Goal: Task Accomplishment & Management: Manage account settings

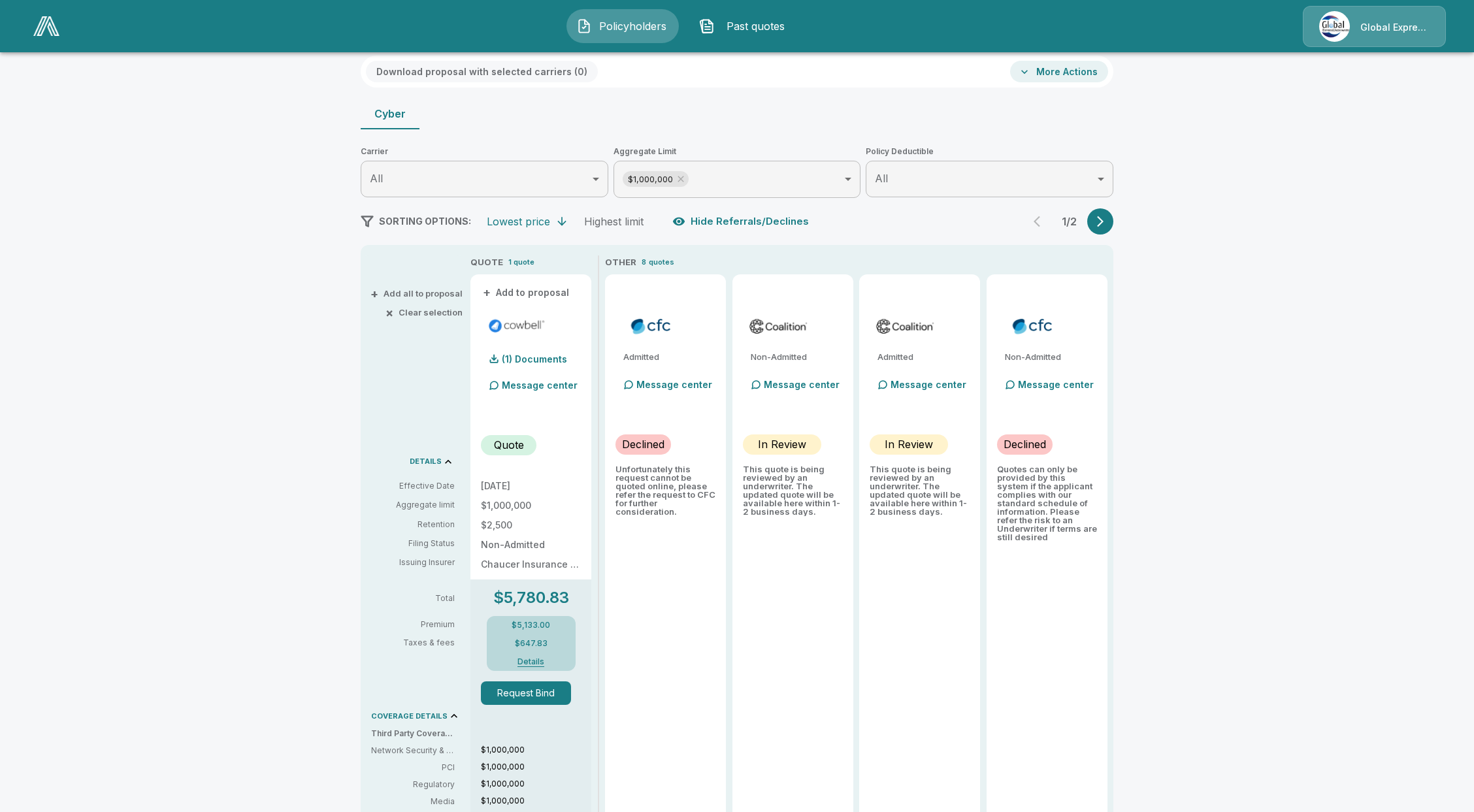
scroll to position [87, 0]
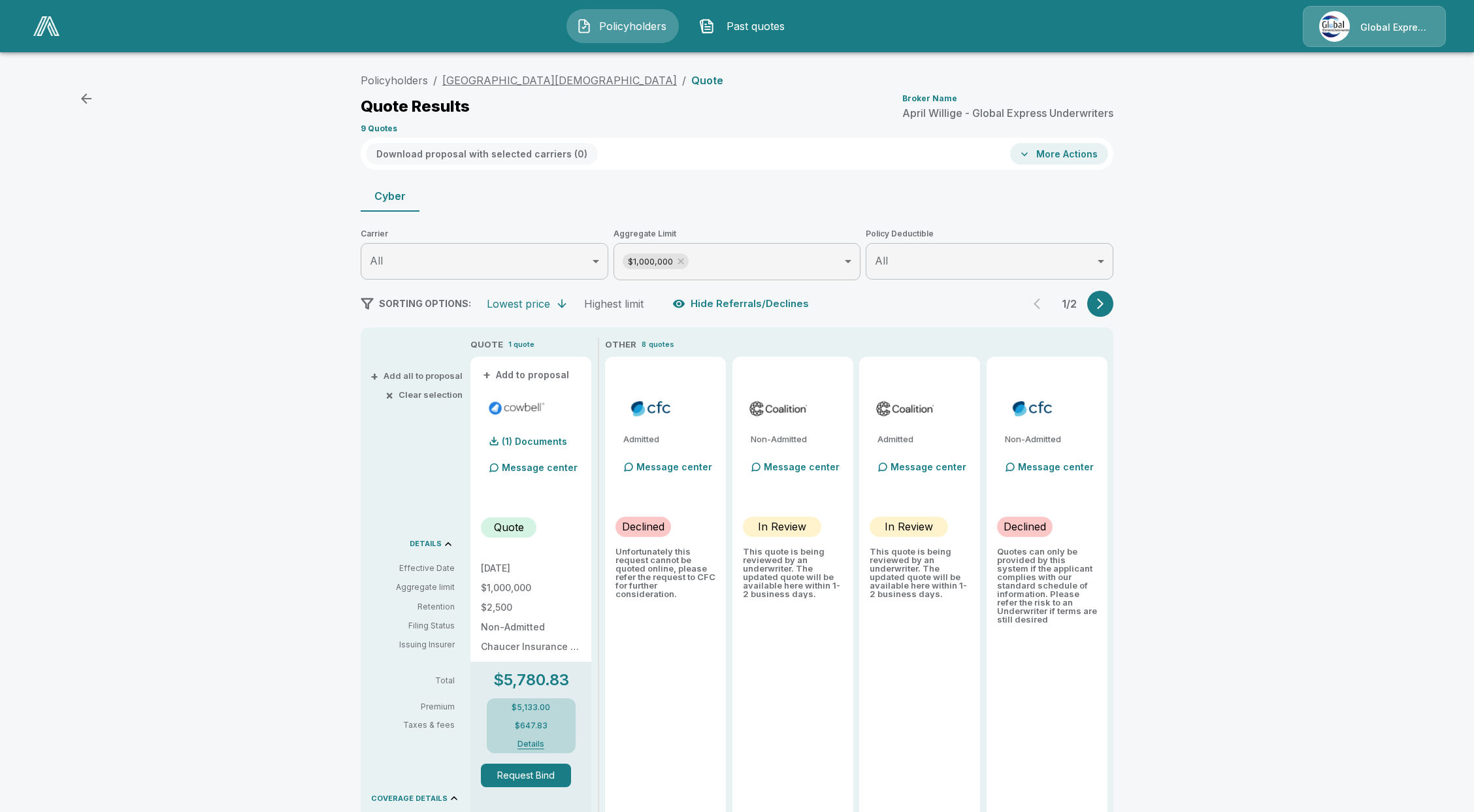
click at [474, 79] on link "Heritage Christian Academy" at bounding box center [559, 80] width 234 height 13
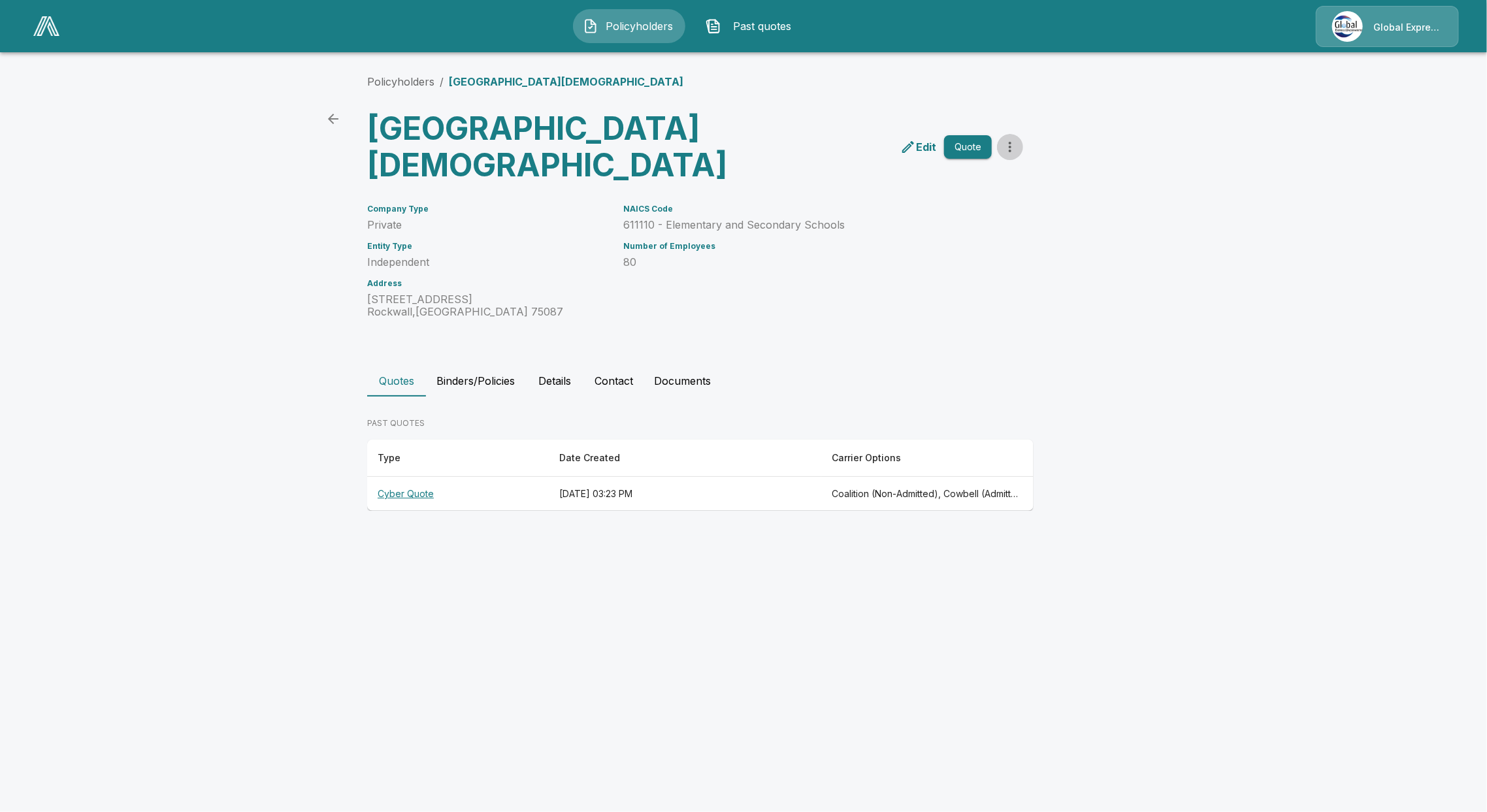
click at [1013, 150] on icon "more" at bounding box center [1009, 147] width 15 height 15
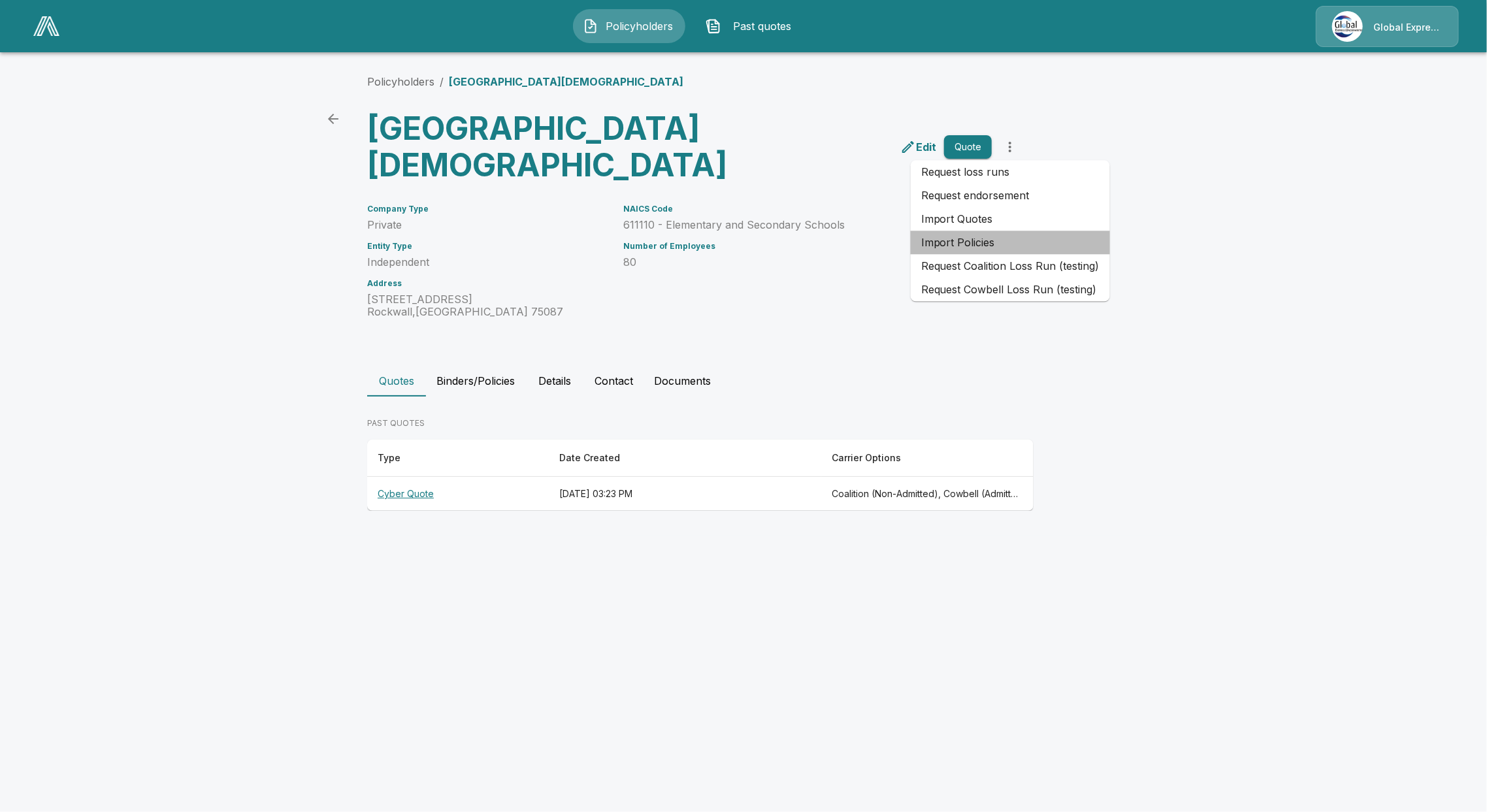
click at [1028, 242] on li "Import Policies" at bounding box center [1010, 241] width 199 height 24
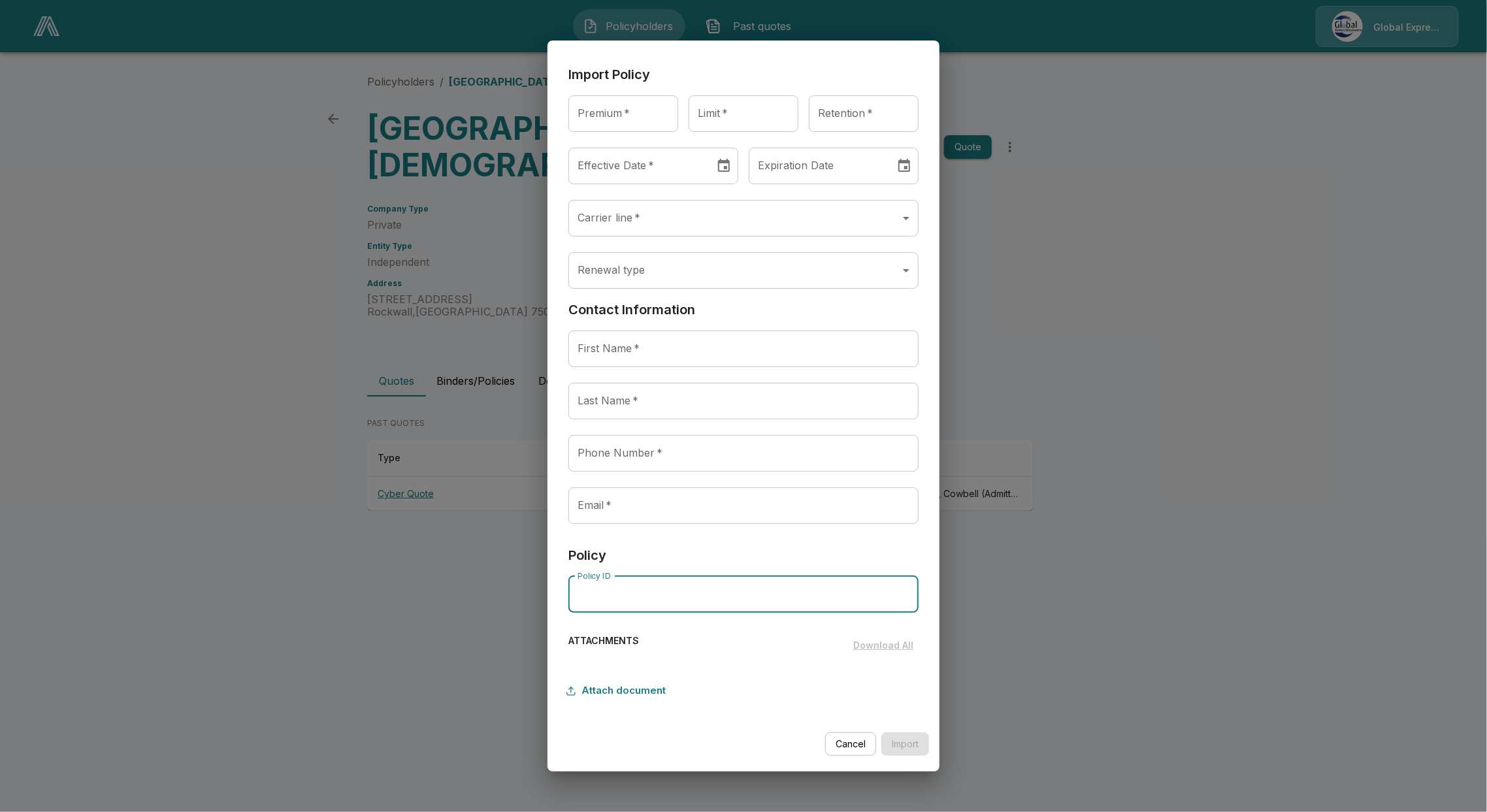
click at [619, 600] on input "Policy ID" at bounding box center [744, 594] width 350 height 36
paste input "**********"
type input "**********"
click at [692, 599] on input "**********" at bounding box center [744, 594] width 350 height 36
click at [692, 595] on input "**********" at bounding box center [744, 594] width 350 height 36
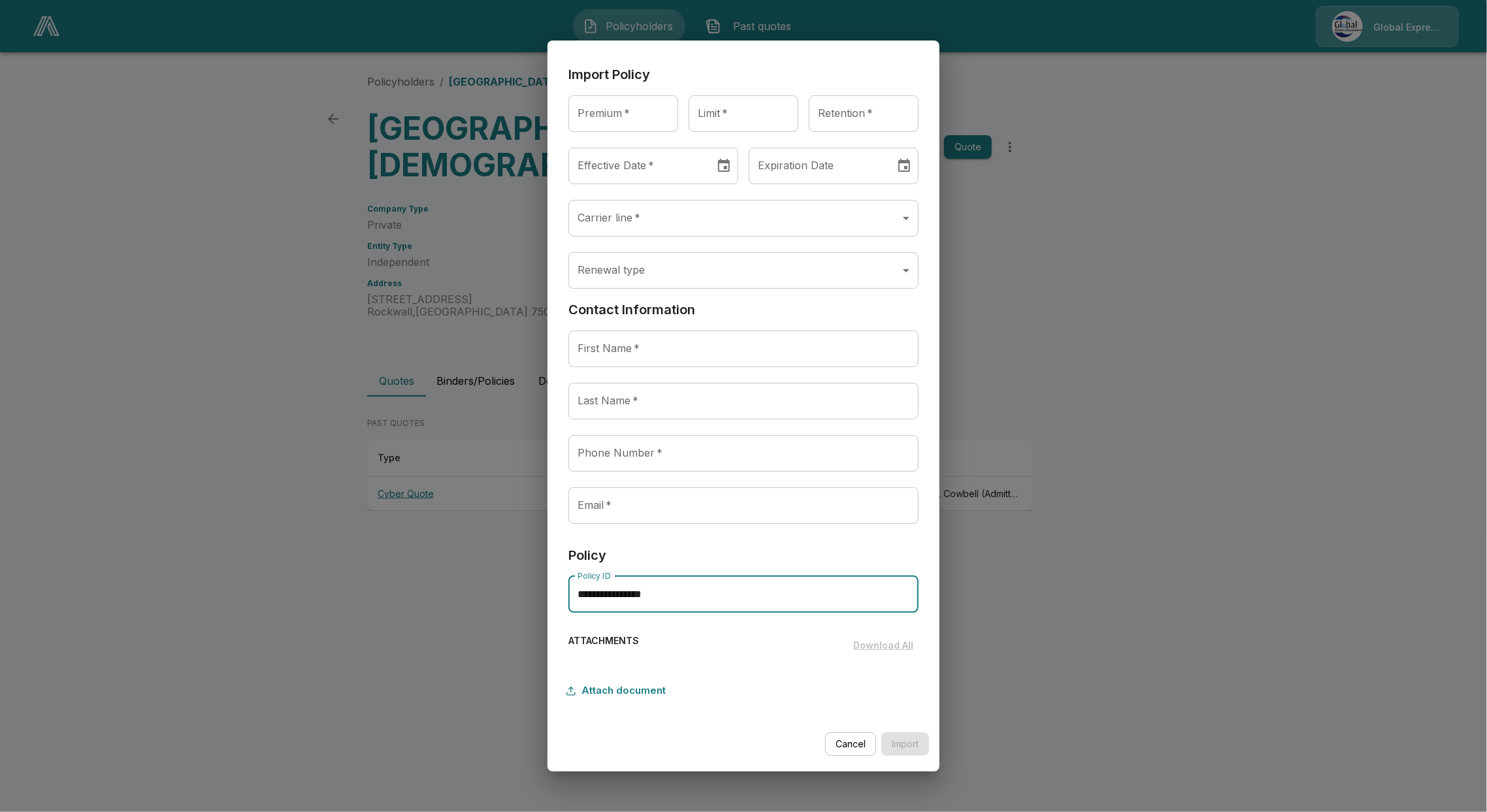
click at [692, 595] on input "**********" at bounding box center [744, 594] width 350 height 36
click at [846, 748] on button "Cancel" at bounding box center [851, 744] width 51 height 24
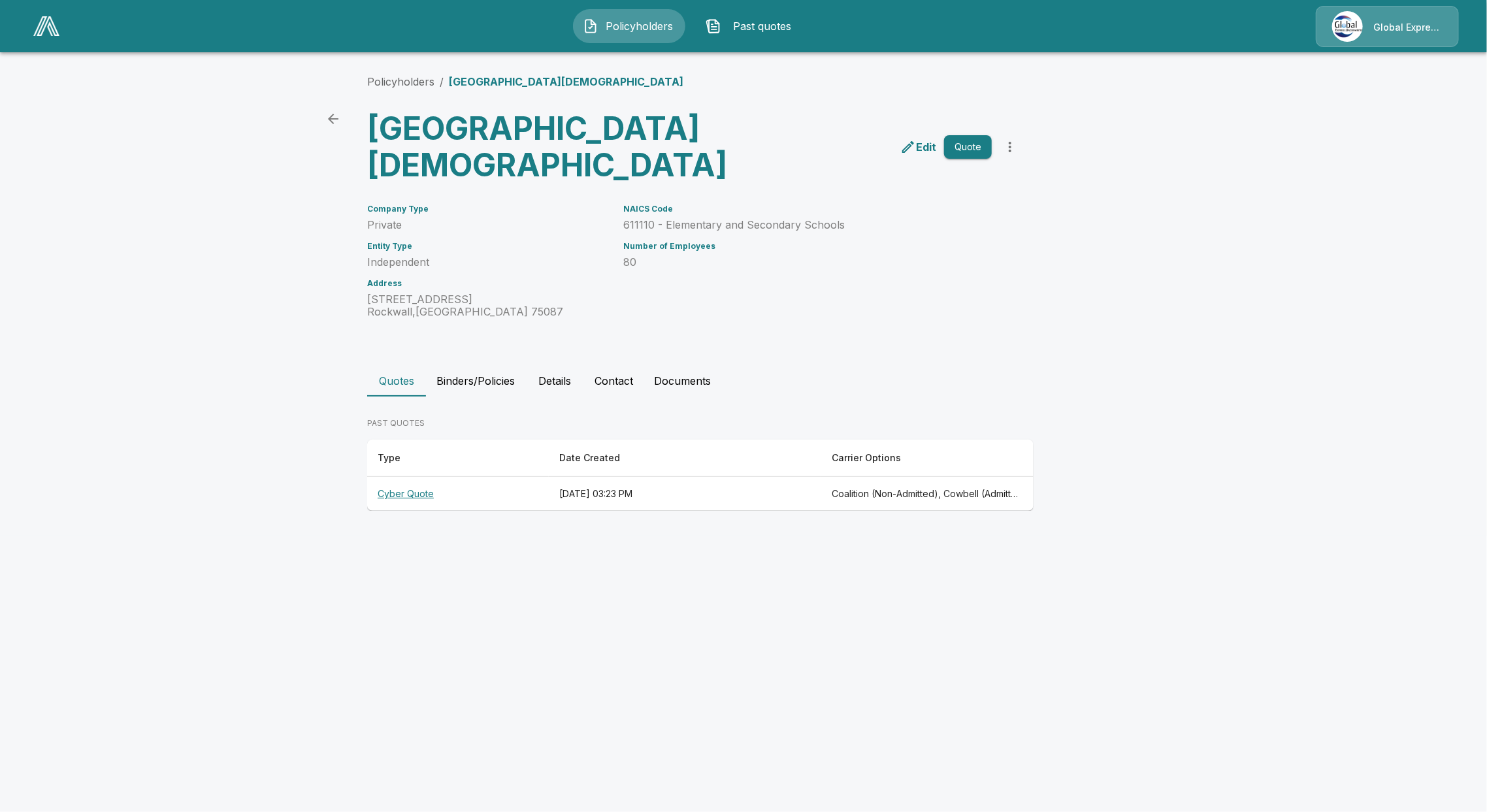
click at [1395, 536] on html "Policyholders Past quotes Global Express Underwriters Policyholders / Heritage …" at bounding box center [744, 267] width 1487 height 536
click at [1006, 147] on icon "more" at bounding box center [1009, 147] width 15 height 15
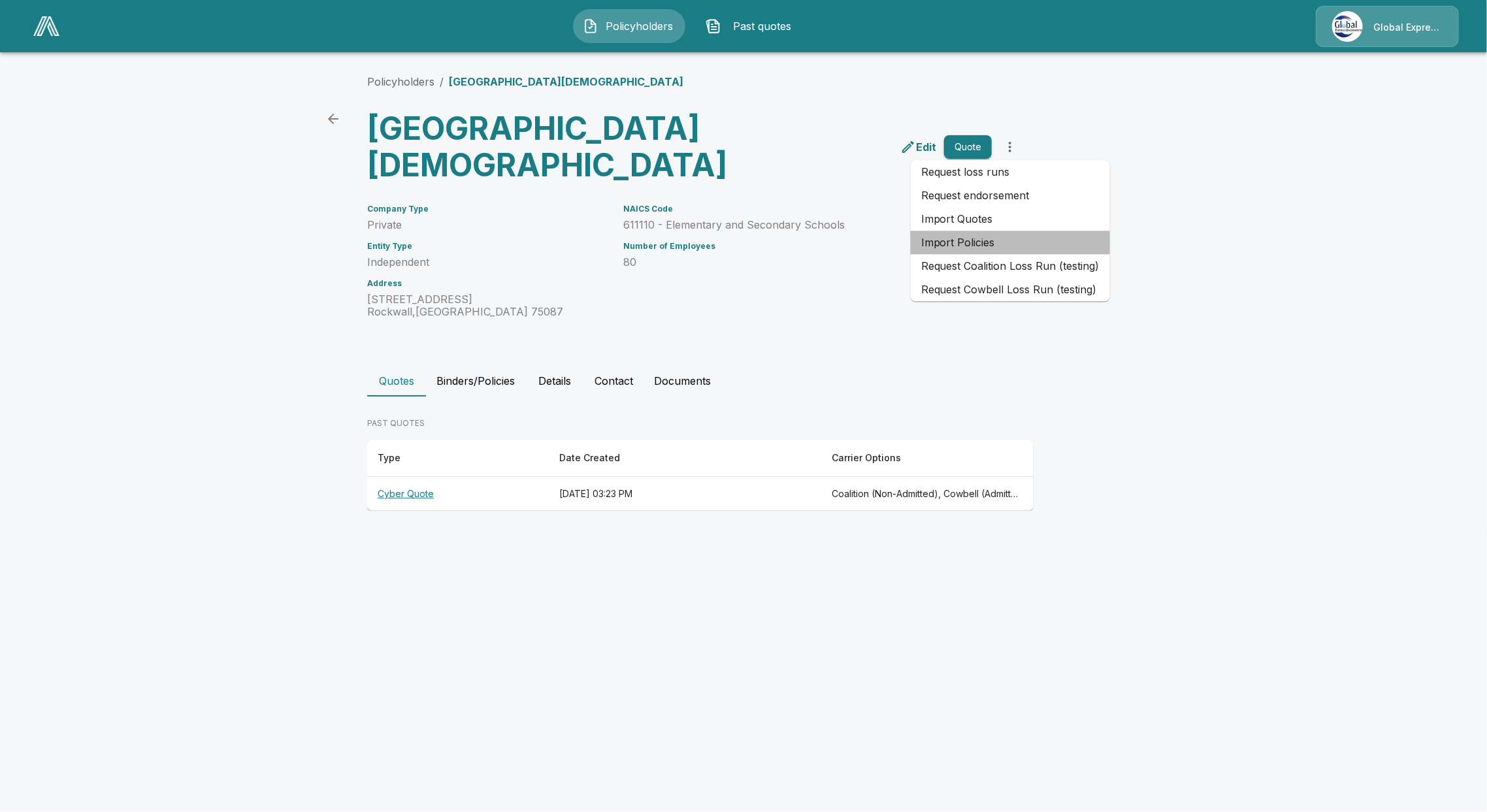
click at [994, 241] on li "Import Policies" at bounding box center [1010, 241] width 199 height 24
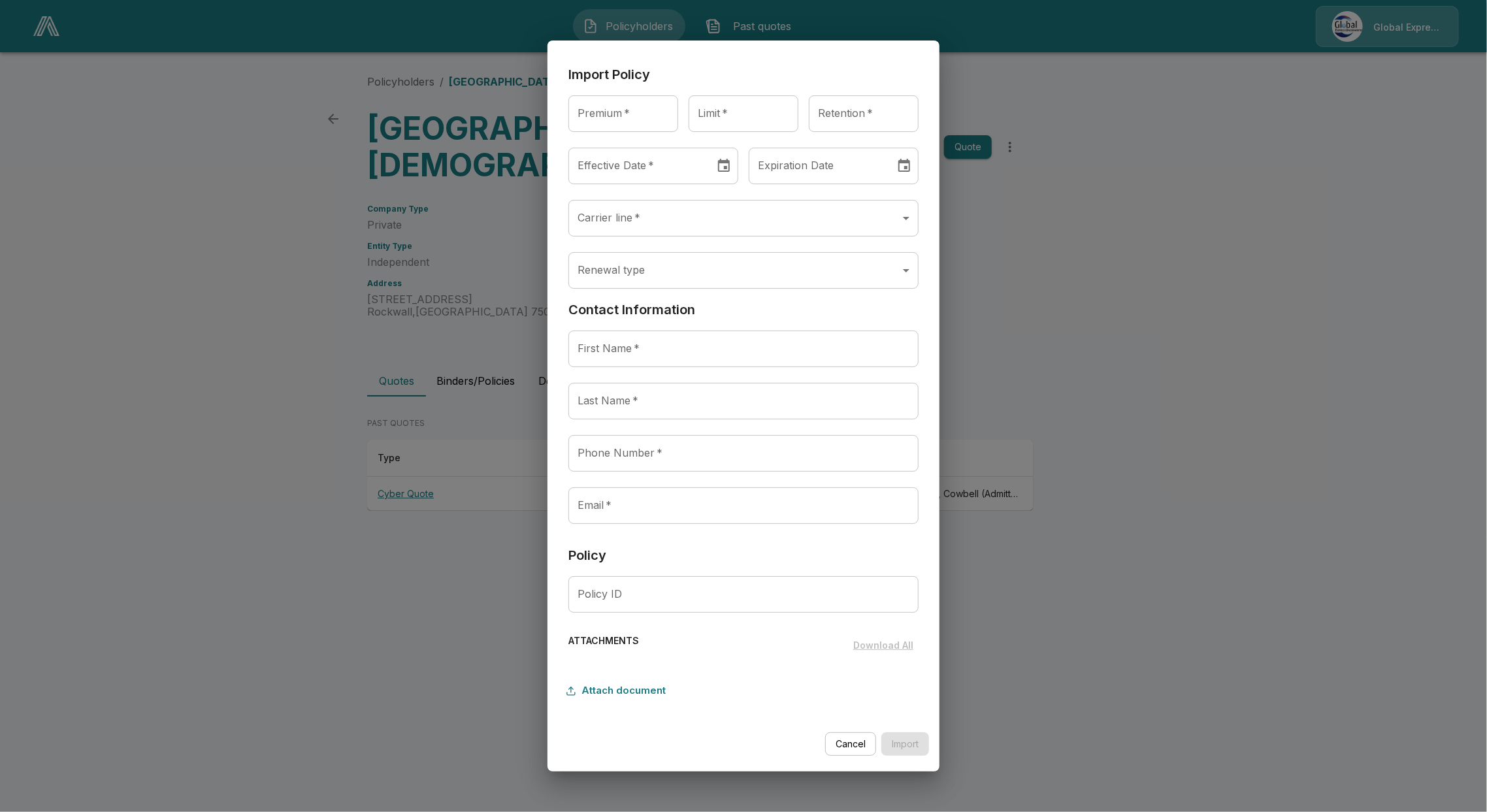
click at [845, 734] on button "Cancel" at bounding box center [851, 744] width 51 height 24
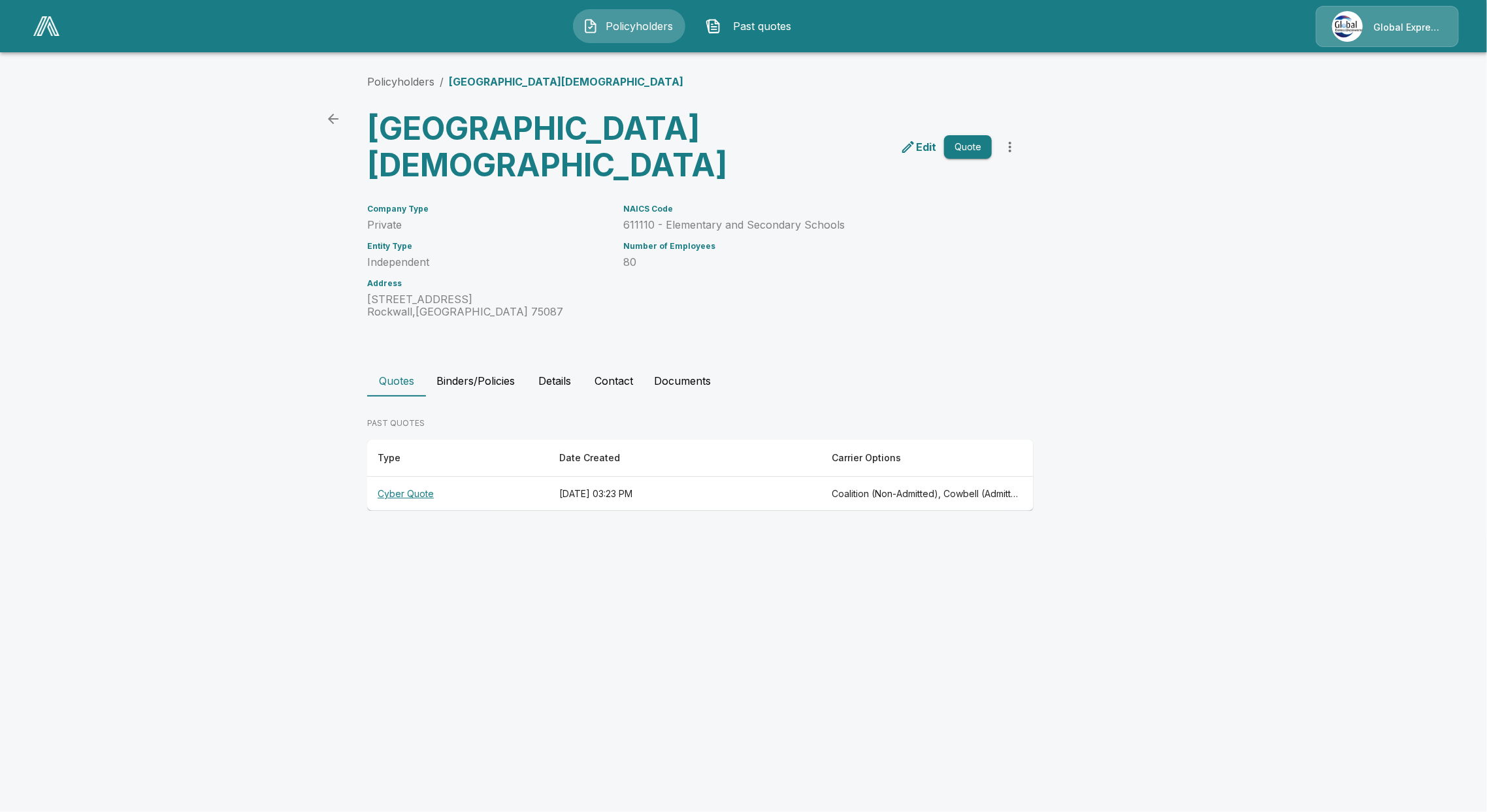
click at [1015, 143] on icon "more" at bounding box center [1009, 147] width 15 height 15
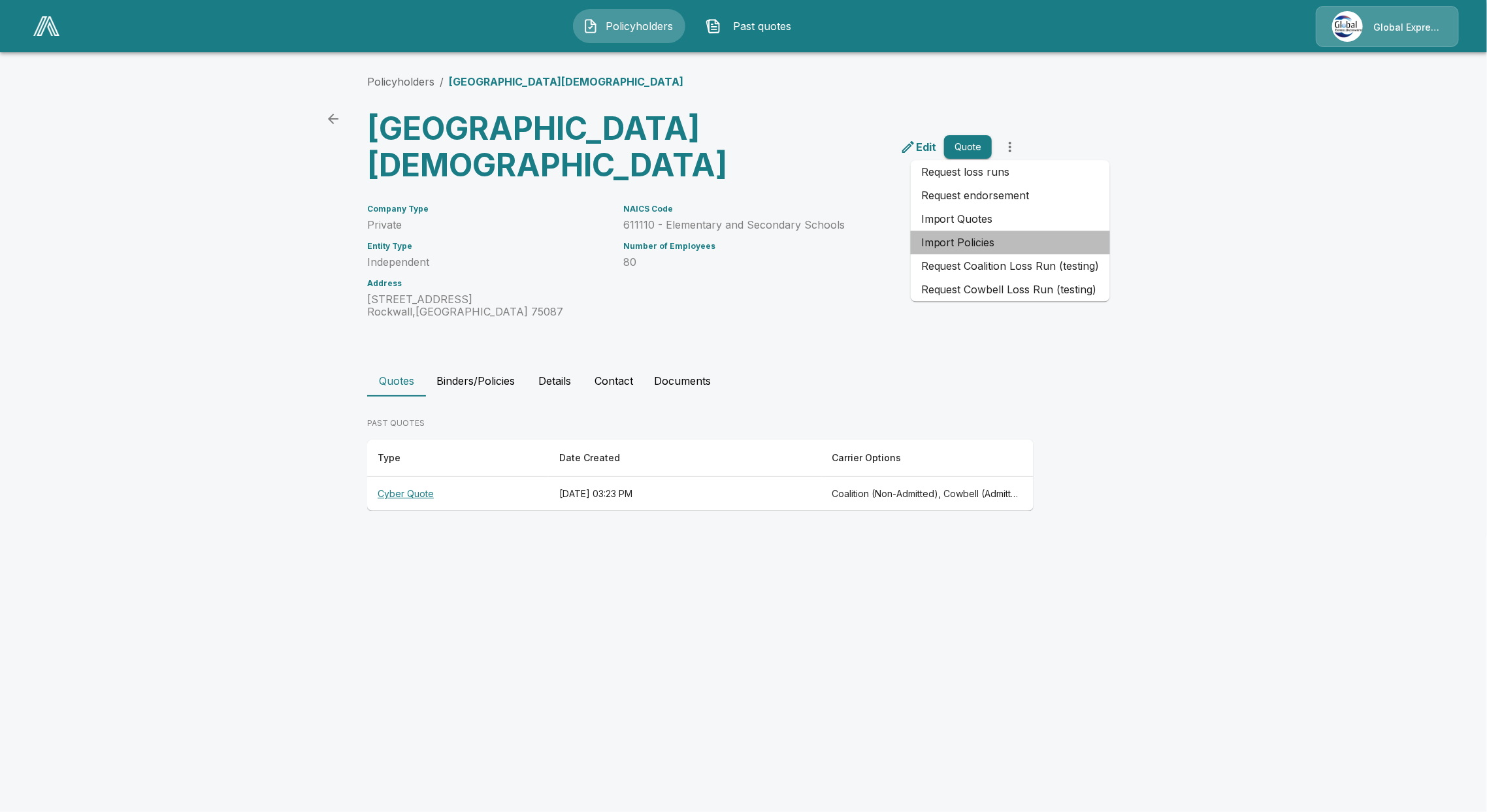
click at [993, 243] on li "Import Policies" at bounding box center [1010, 241] width 199 height 24
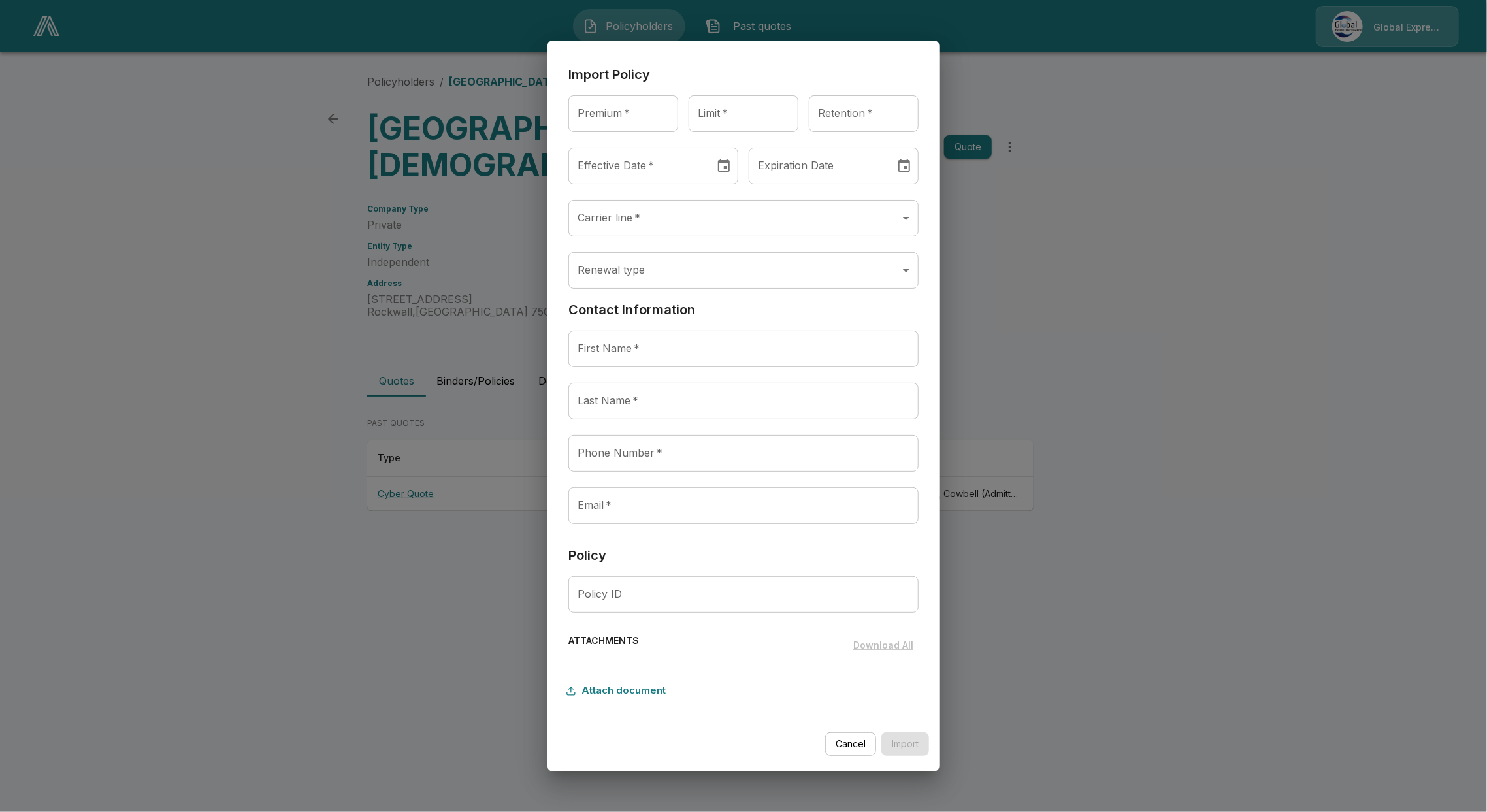
click at [386, 227] on div "Import Policy Premium   * Premium   * Limit   * Limit   * Retention   * Retenti…" at bounding box center [744, 406] width 1487 height 812
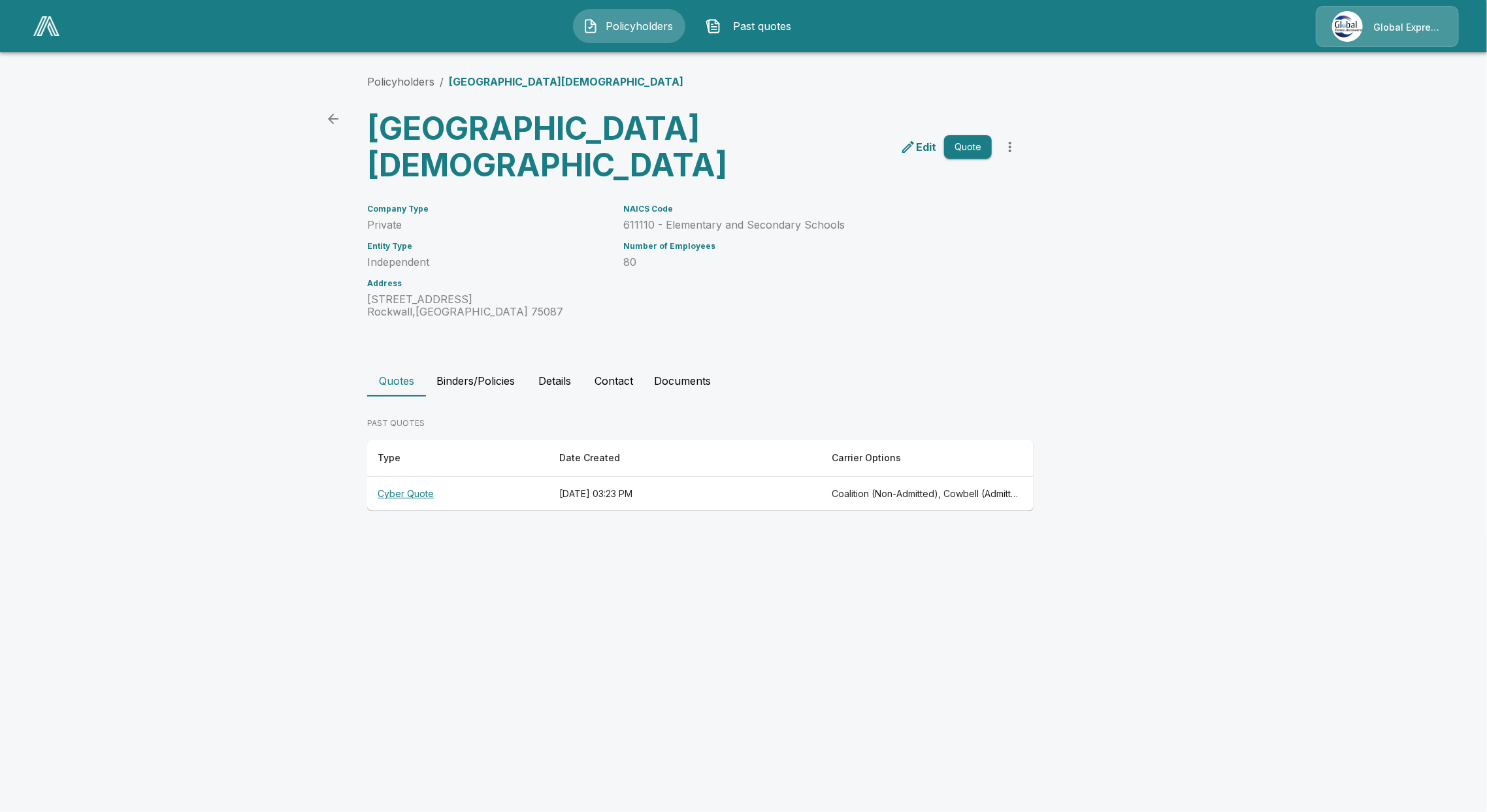
click at [1005, 139] on icon "more" at bounding box center [1009, 147] width 15 height 15
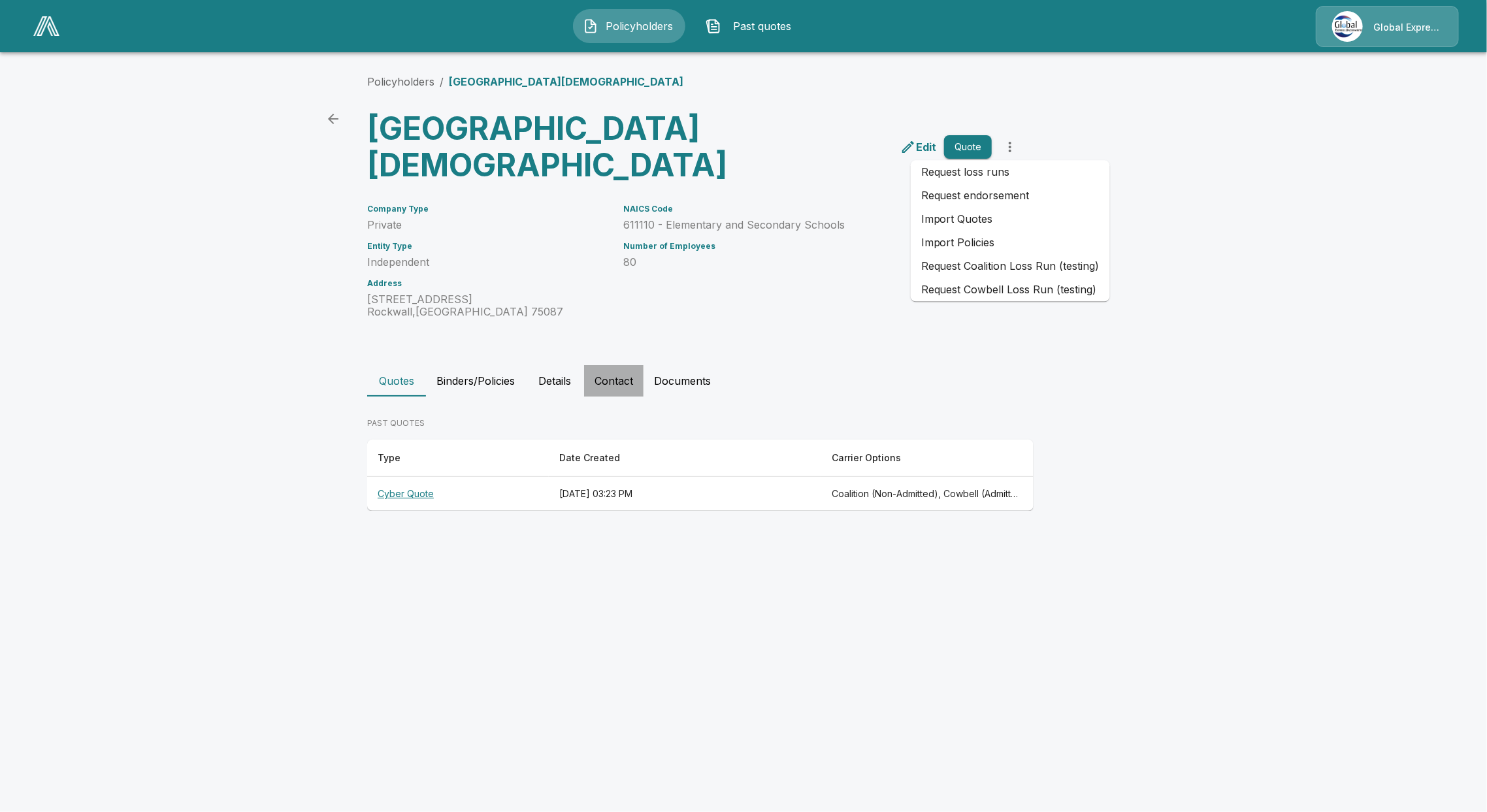
click at [604, 375] on button "Contact" at bounding box center [613, 380] width 59 height 32
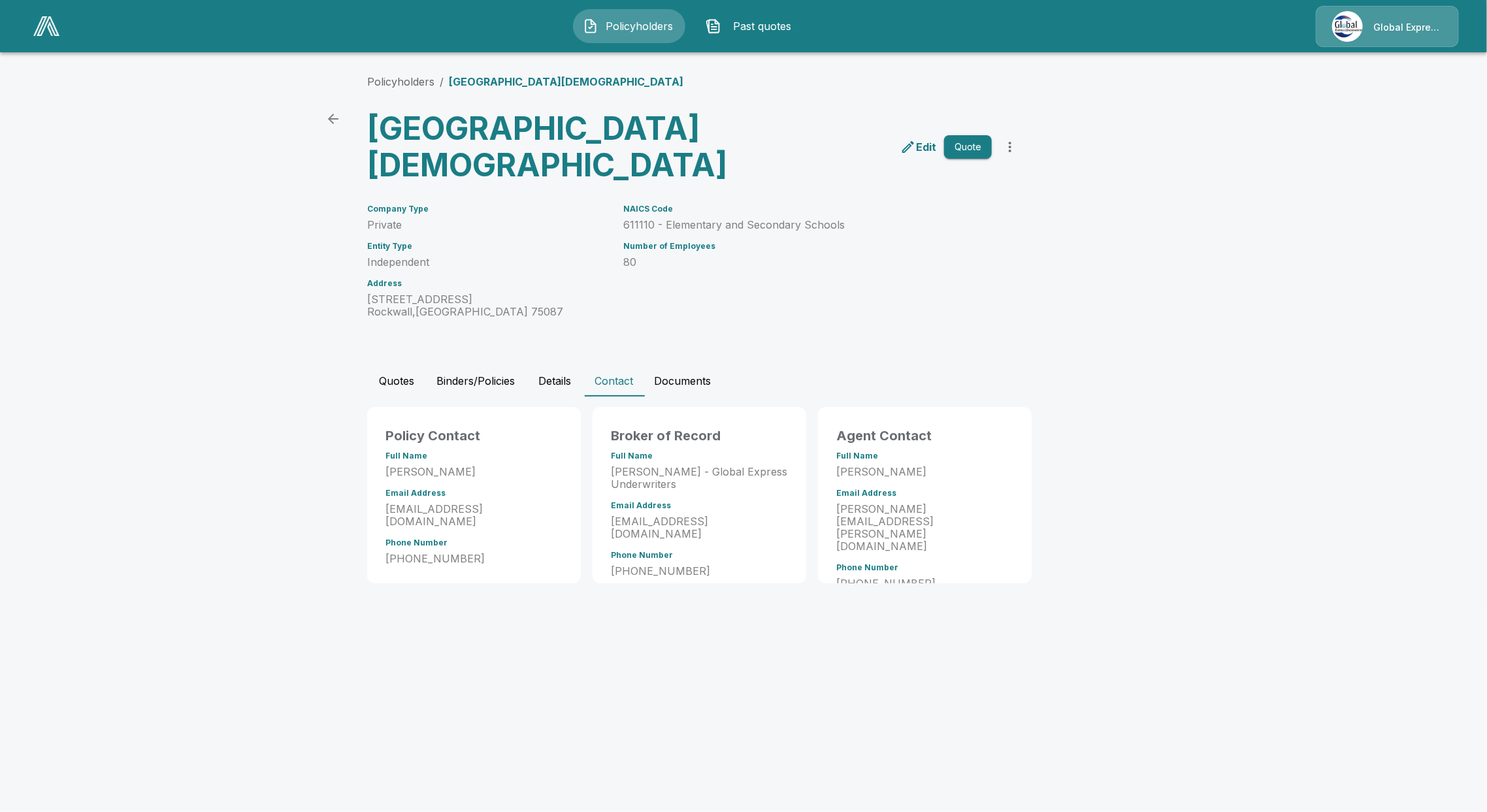
click at [1014, 143] on icon "more" at bounding box center [1009, 147] width 15 height 15
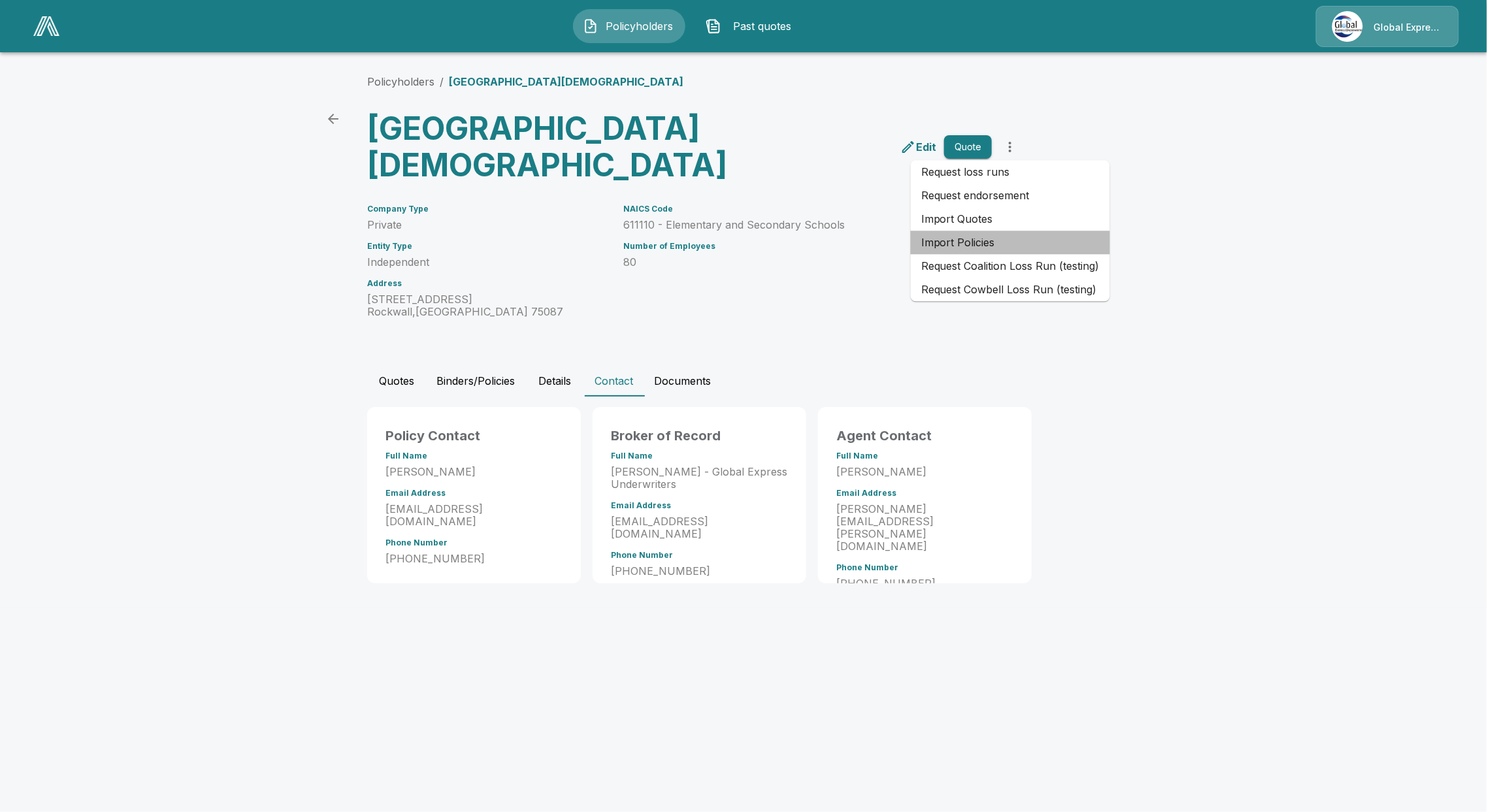
click at [1018, 245] on li "Import Policies" at bounding box center [1010, 241] width 199 height 24
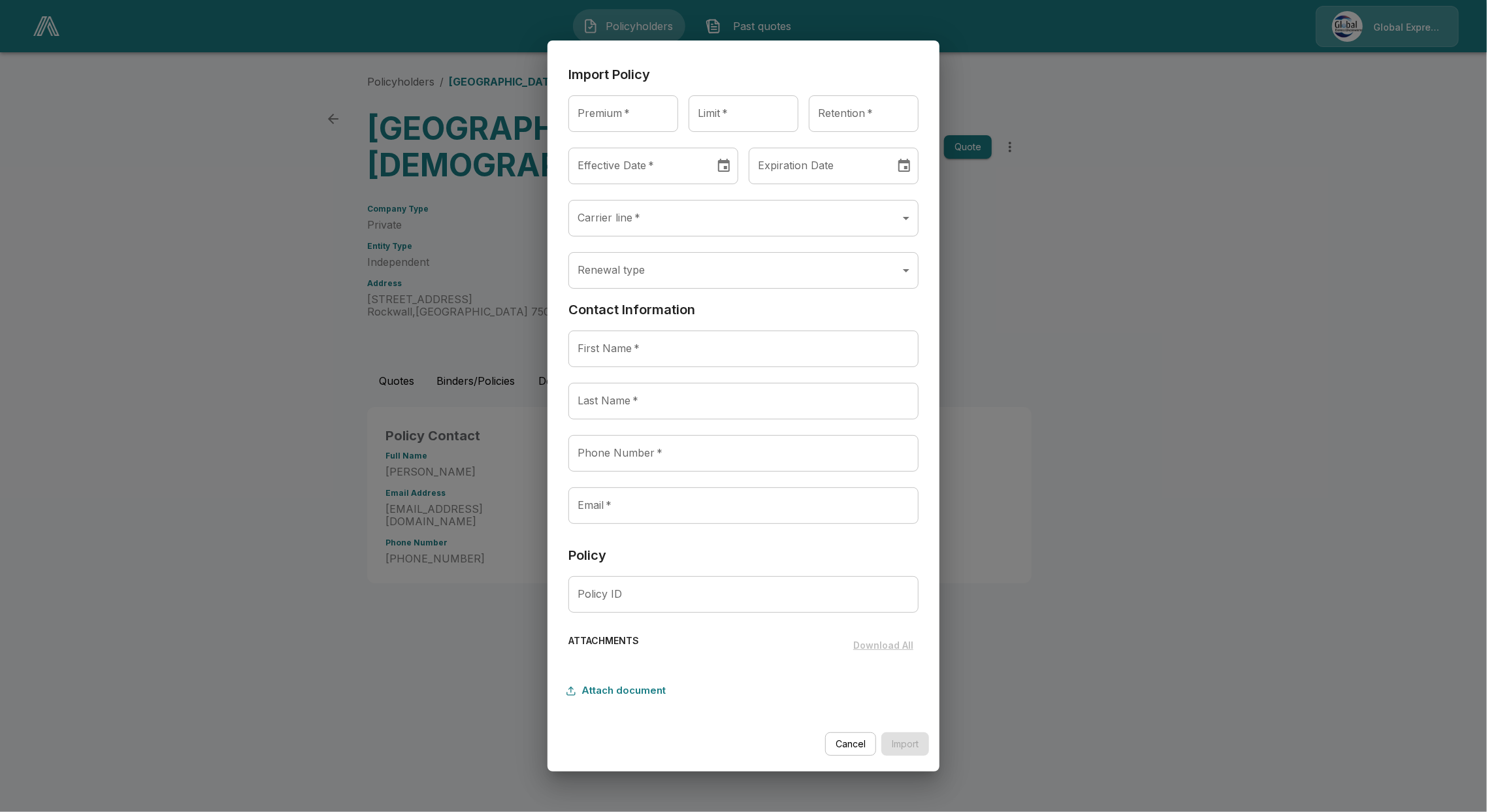
click at [671, 390] on input "Last Name   *" at bounding box center [744, 400] width 350 height 36
click at [678, 342] on input "First Name   *" at bounding box center [744, 348] width 350 height 36
paste input "**********"
drag, startPoint x: 684, startPoint y: 346, endPoint x: 601, endPoint y: 352, distance: 83.2
click at [601, 352] on input "**********" at bounding box center [744, 348] width 350 height 36
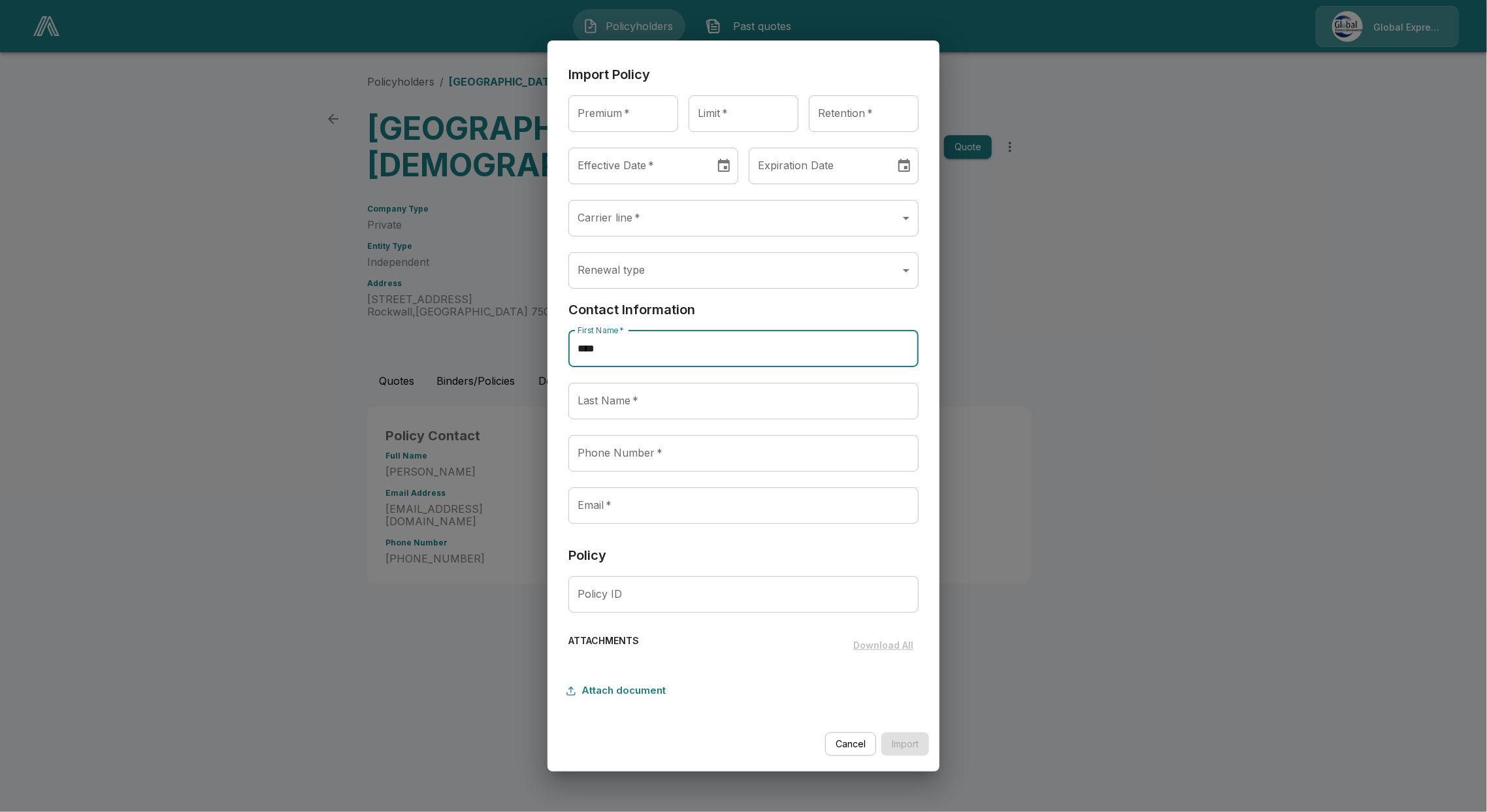
type input "****"
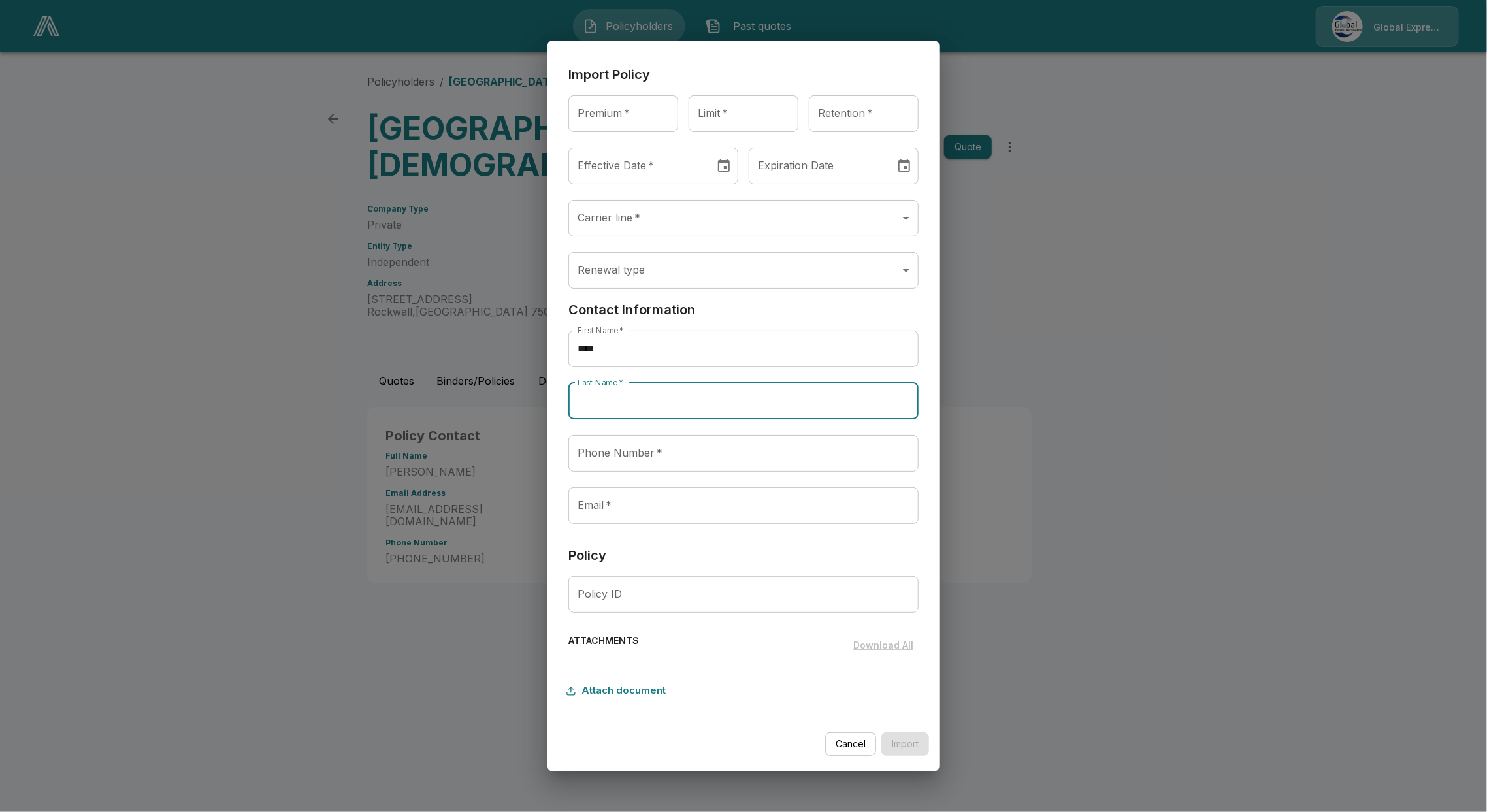
paste input "*****"
type input "*****"
click at [666, 447] on input "Phone Number   *" at bounding box center [744, 453] width 350 height 36
paste input "**********"
type input "**********"
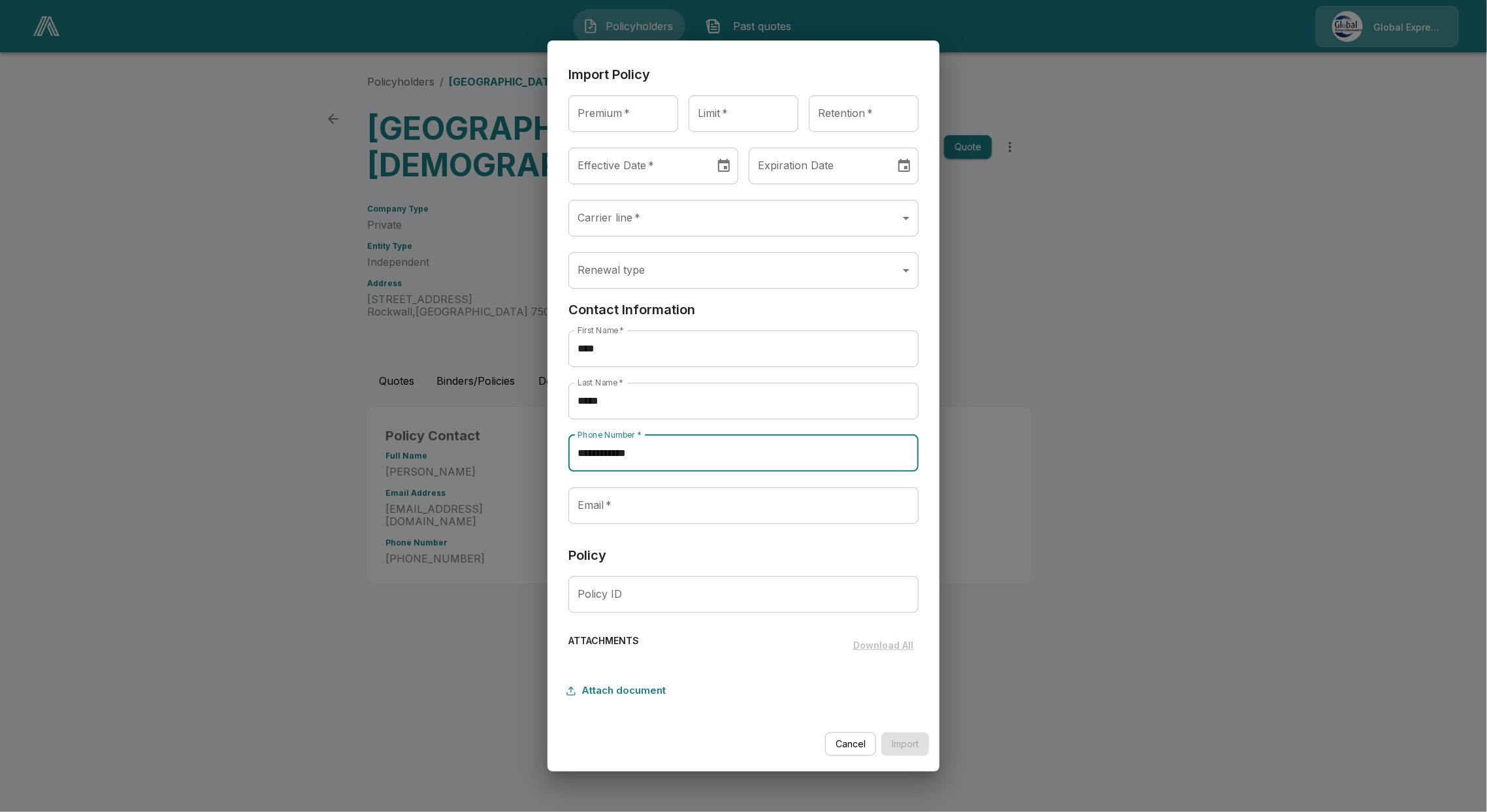
click at [630, 502] on input "Email   *" at bounding box center [744, 505] width 350 height 36
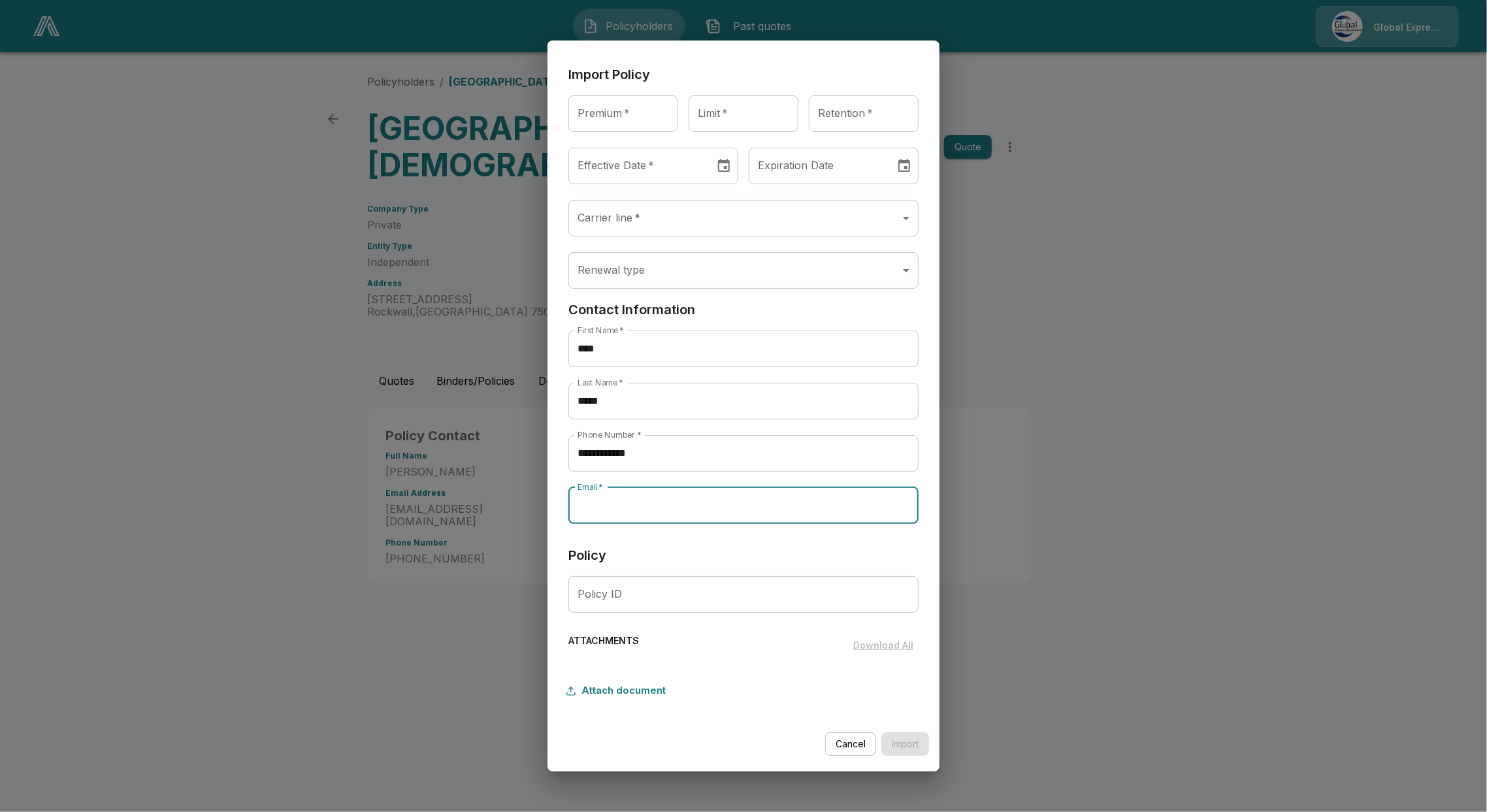
paste input "**********"
type input "**********"
click at [631, 601] on input "Policy ID" at bounding box center [744, 594] width 350 height 36
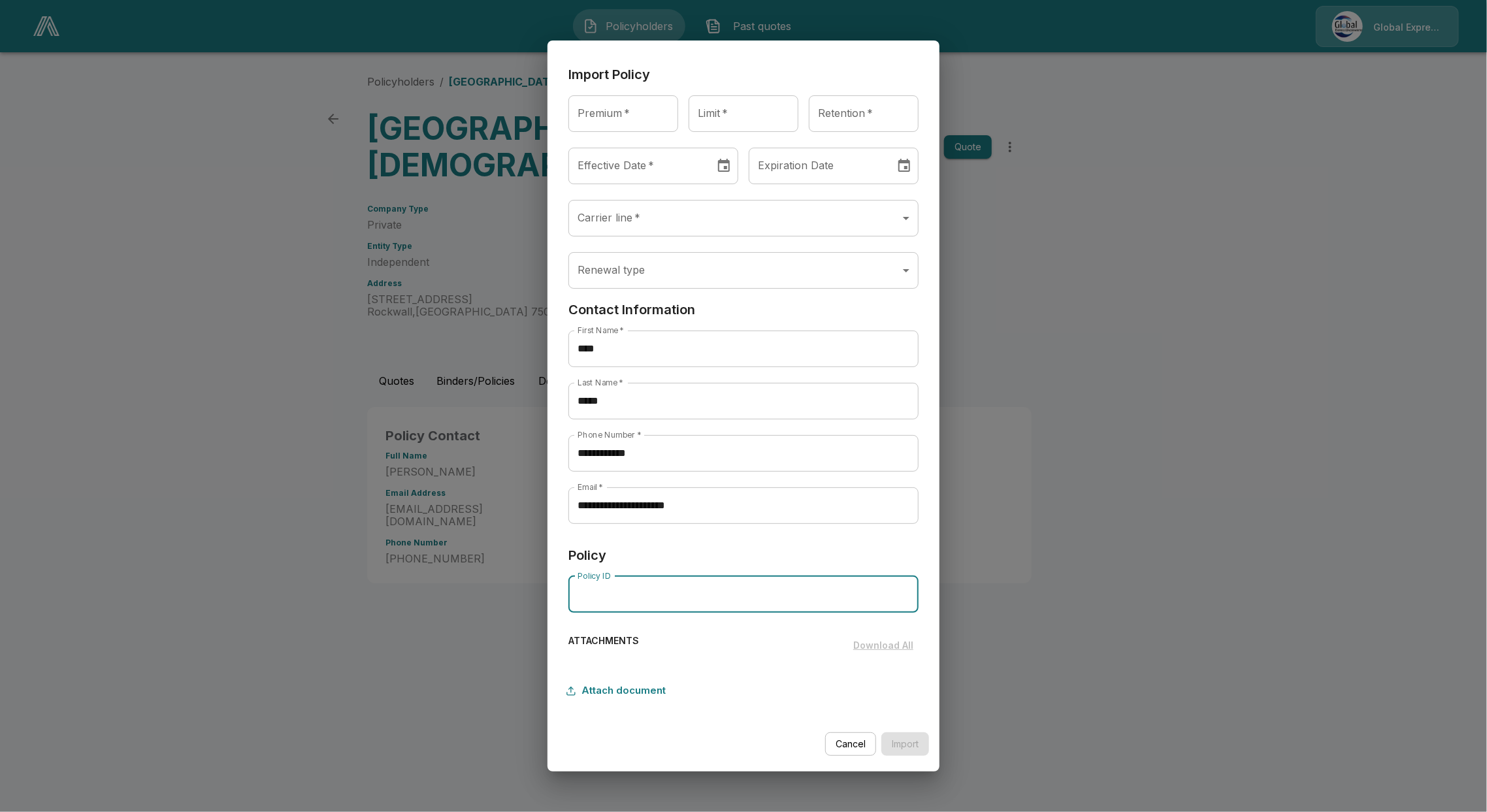
paste input "**********"
type input "**********"
click at [614, 117] on input "Premium   *" at bounding box center [623, 113] width 109 height 36
paste input "******"
type input "******"
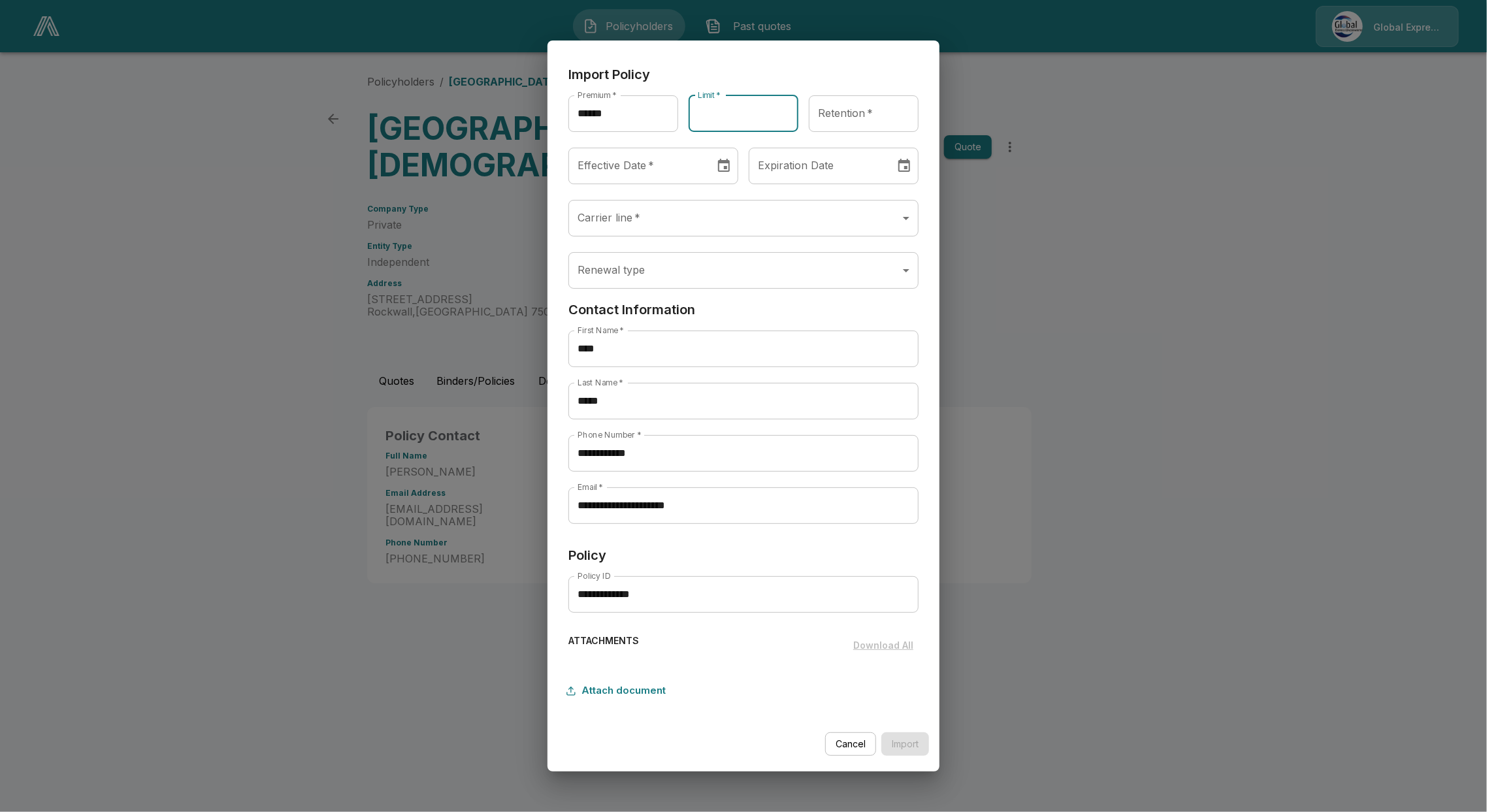
click at [722, 118] on input "Limit   *" at bounding box center [743, 113] width 109 height 36
click at [850, 118] on input "Retention   *" at bounding box center [863, 113] width 109 height 36
type input "******"
click at [730, 109] on input "Limit   *" at bounding box center [743, 113] width 109 height 36
type input "**********"
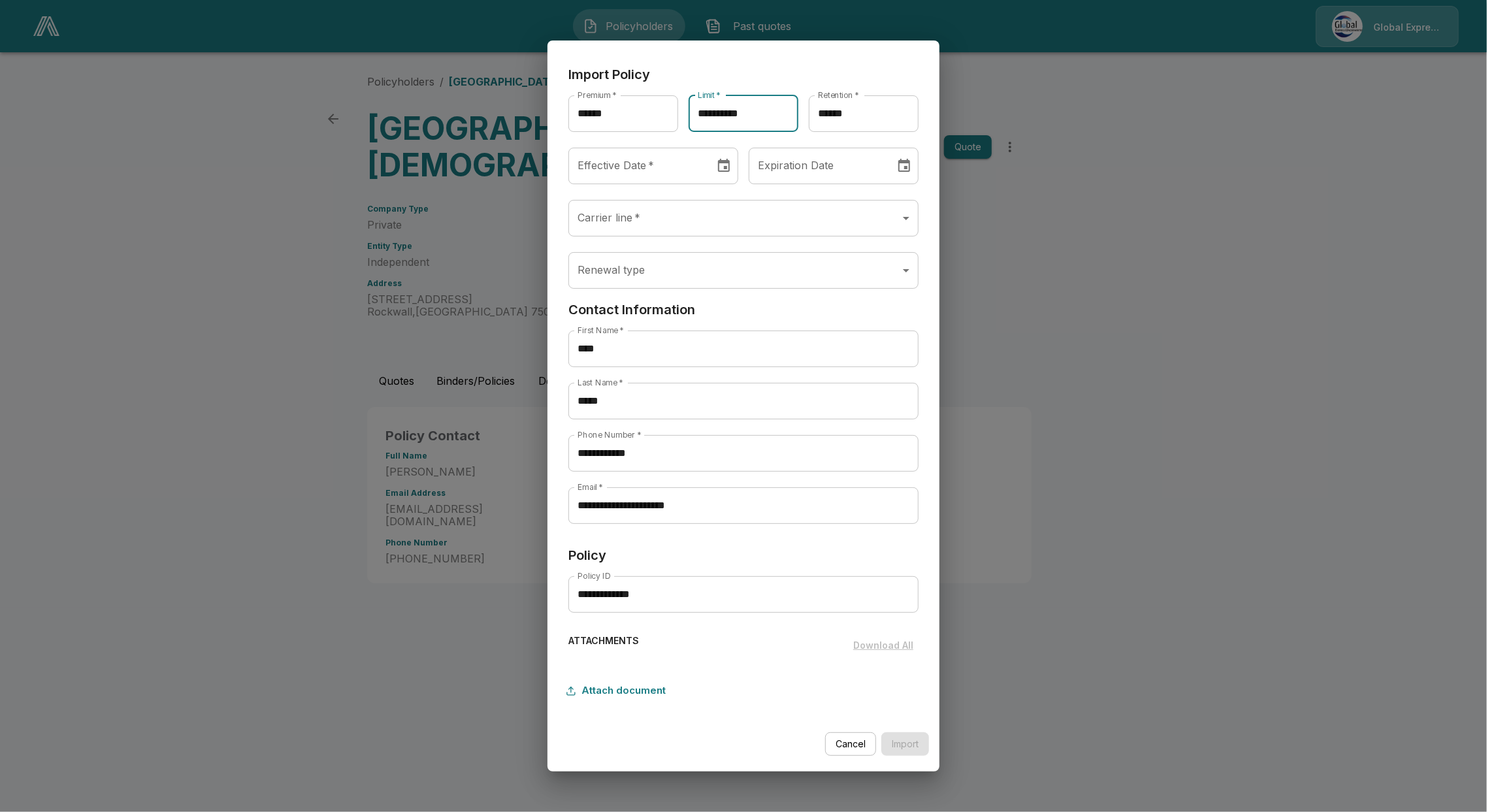
type input "********"
click at [616, 169] on input "********" at bounding box center [636, 165] width 137 height 36
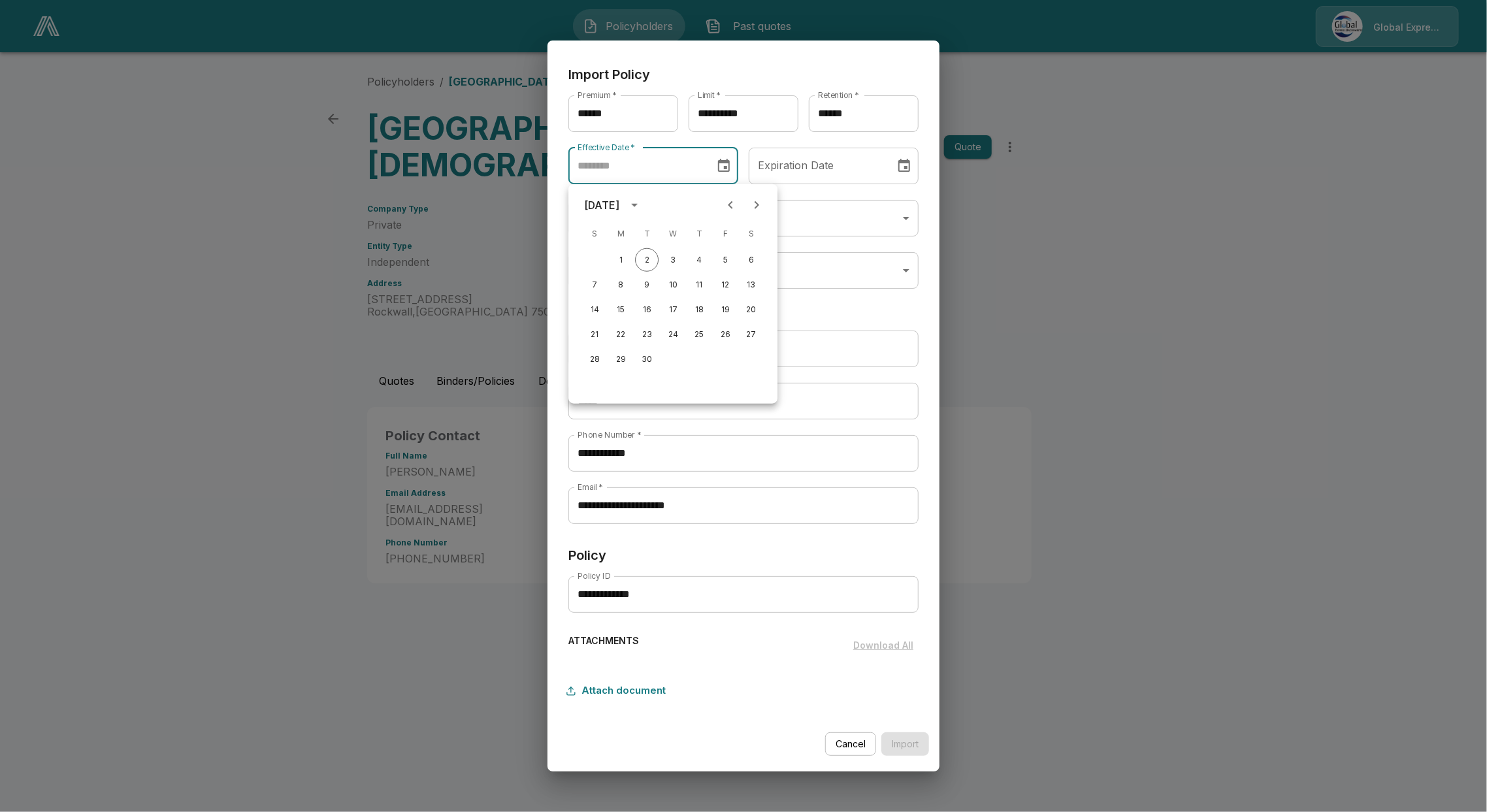
click at [747, 211] on button "Next month" at bounding box center [756, 205] width 26 height 26
click at [725, 203] on icon "Previous month" at bounding box center [730, 204] width 15 height 15
click at [726, 203] on icon "Previous month" at bounding box center [730, 204] width 15 height 15
click at [597, 305] on button "10" at bounding box center [594, 309] width 24 height 24
type input "********"
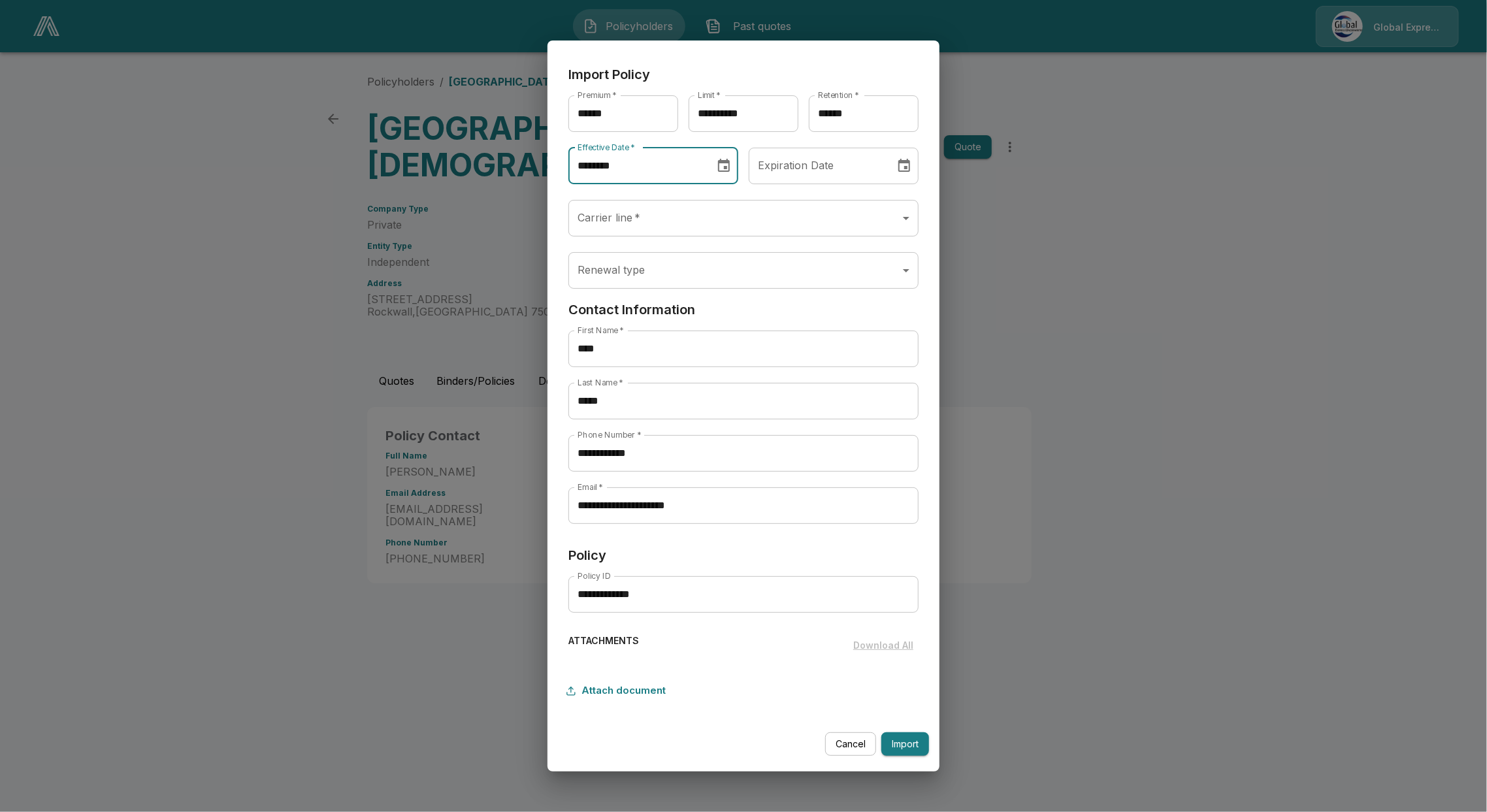
type input "********"
click at [826, 164] on input "********" at bounding box center [816, 165] width 137 height 36
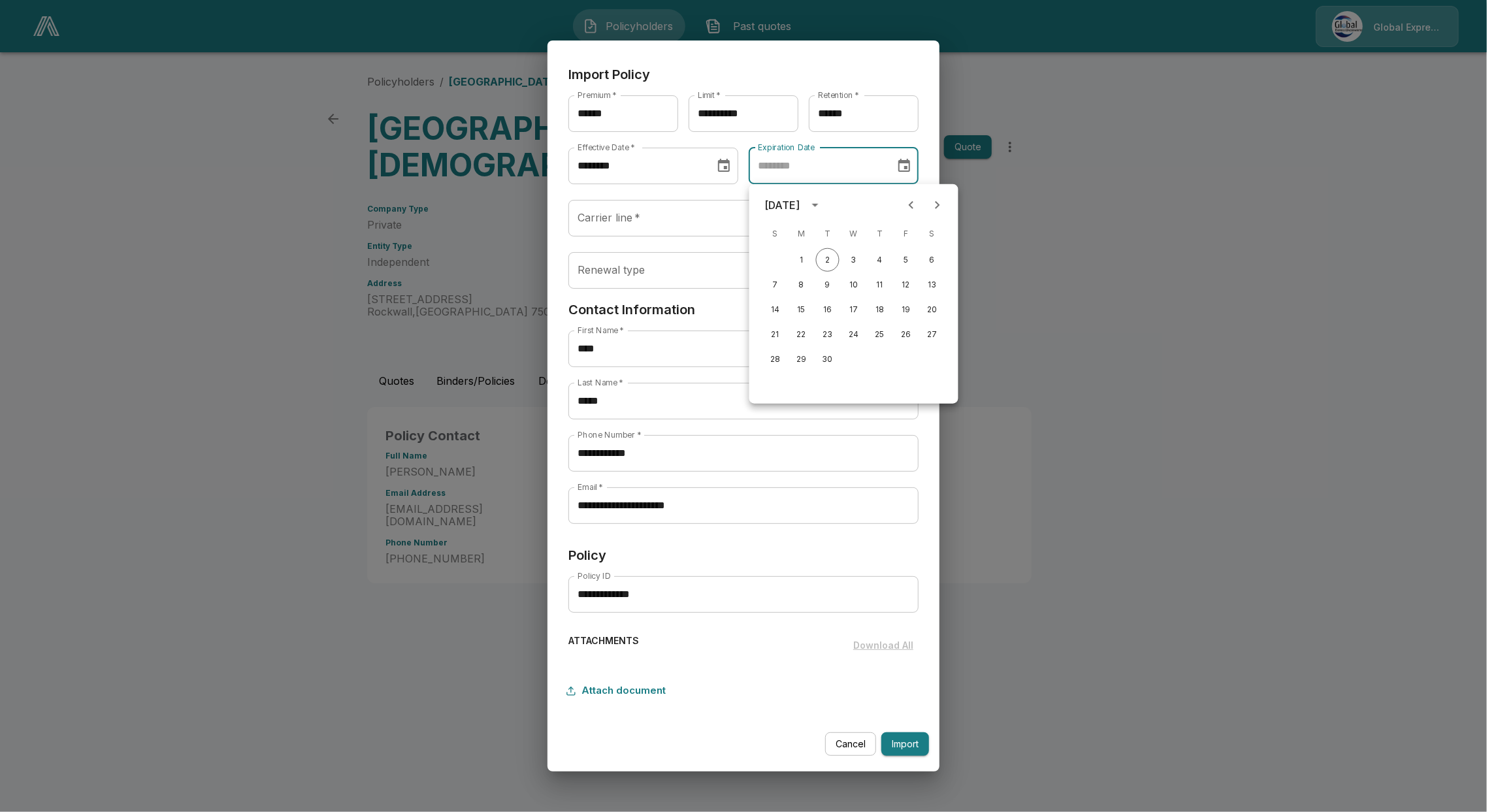
click at [800, 207] on div "September 2025" at bounding box center [783, 204] width 36 height 15
click at [866, 316] on button "2026" at bounding box center [880, 312] width 47 height 24
click at [818, 165] on input "********" at bounding box center [816, 165] width 137 height 36
click at [912, 205] on icon "Previous month" at bounding box center [911, 204] width 15 height 15
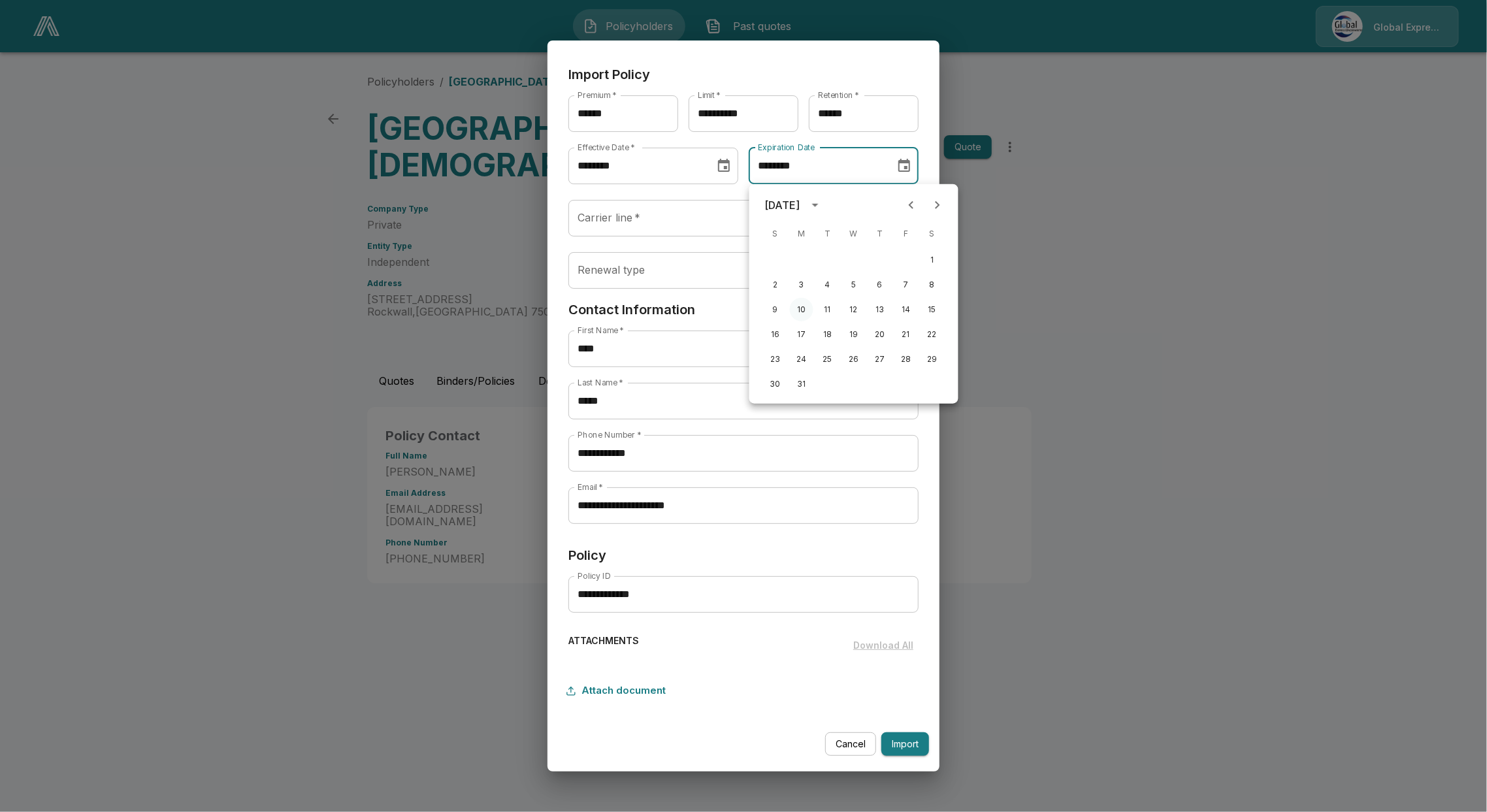
click at [799, 310] on button "10" at bounding box center [801, 309] width 24 height 24
type input "********"
click at [645, 222] on body "**********" at bounding box center [744, 304] width 1487 height 608
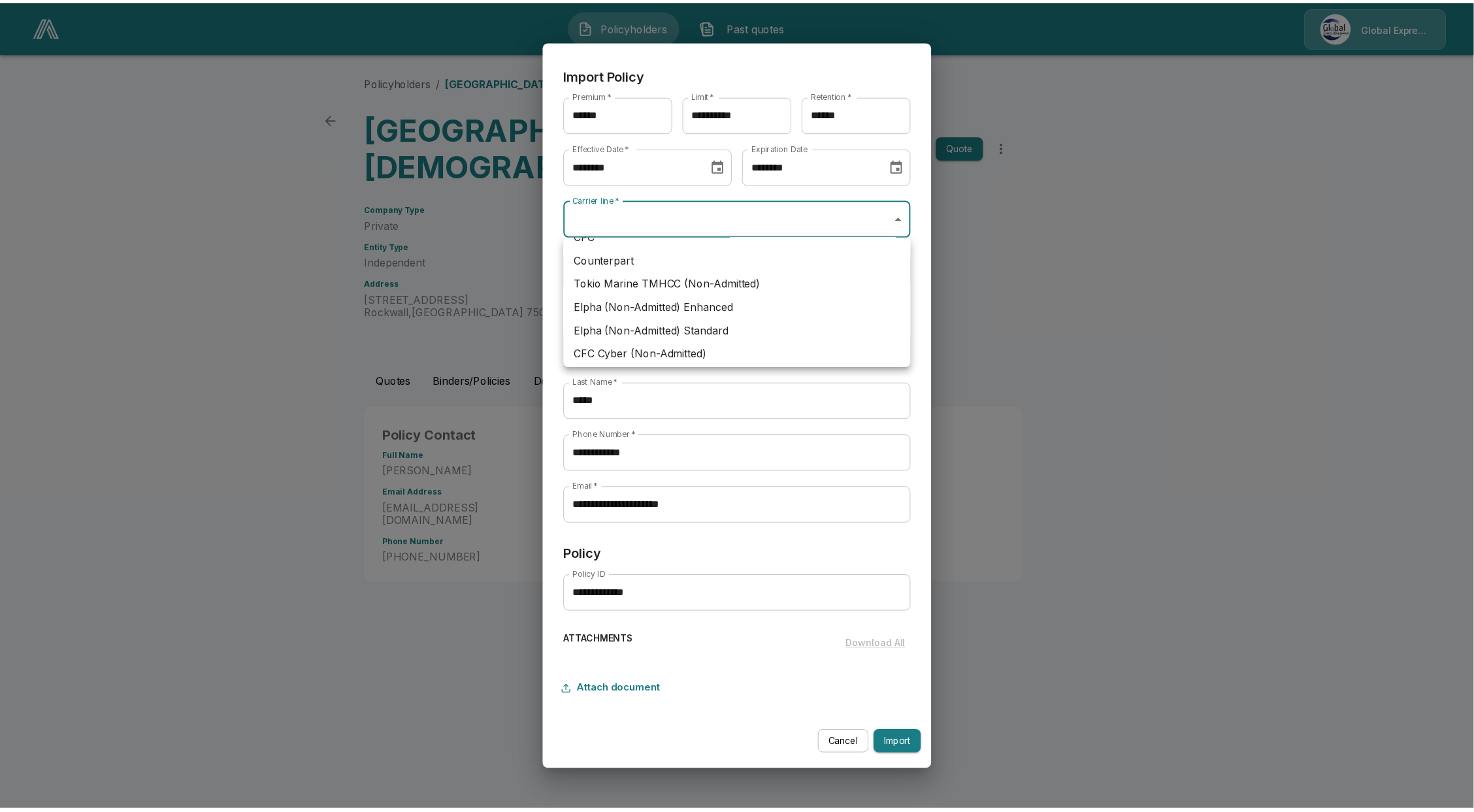
scroll to position [129, 0]
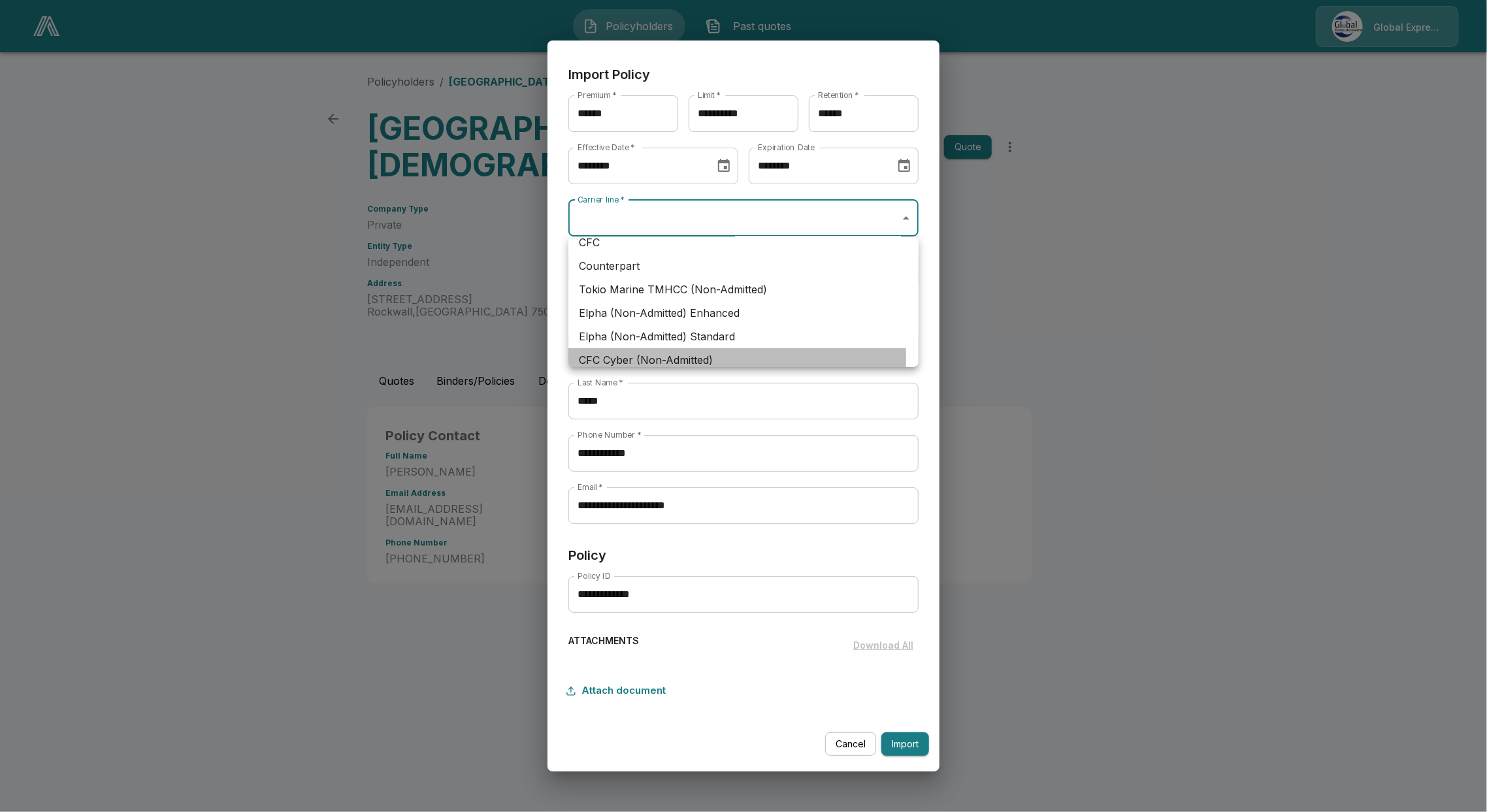
click at [621, 359] on li "CFC Cyber (Non-Admitted)" at bounding box center [744, 360] width 350 height 24
type input "********"
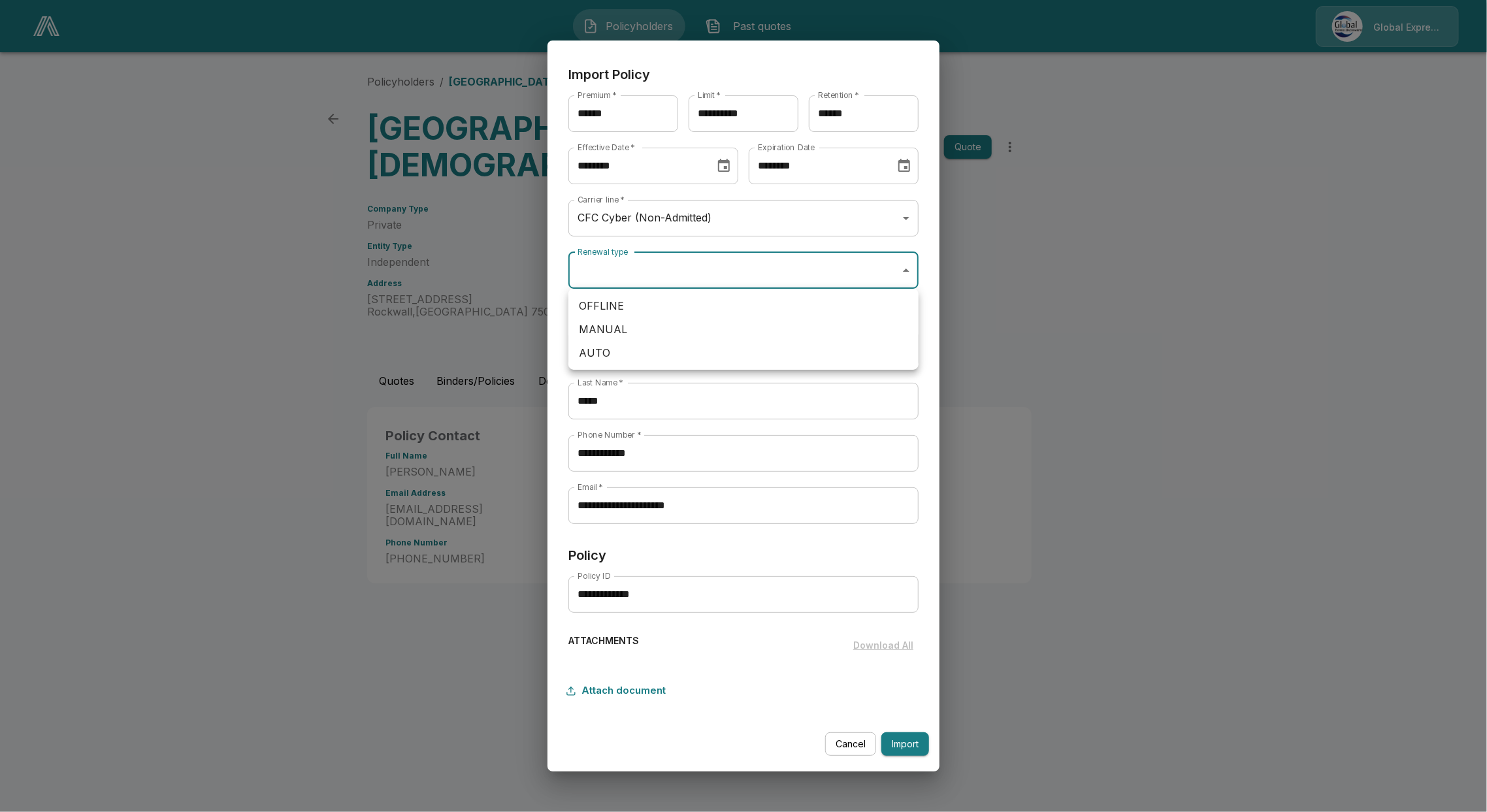
click at [704, 271] on body "**********" at bounding box center [744, 304] width 1487 height 608
click at [634, 244] on div at bounding box center [744, 406] width 1487 height 812
click at [897, 741] on button "Import" at bounding box center [905, 744] width 48 height 24
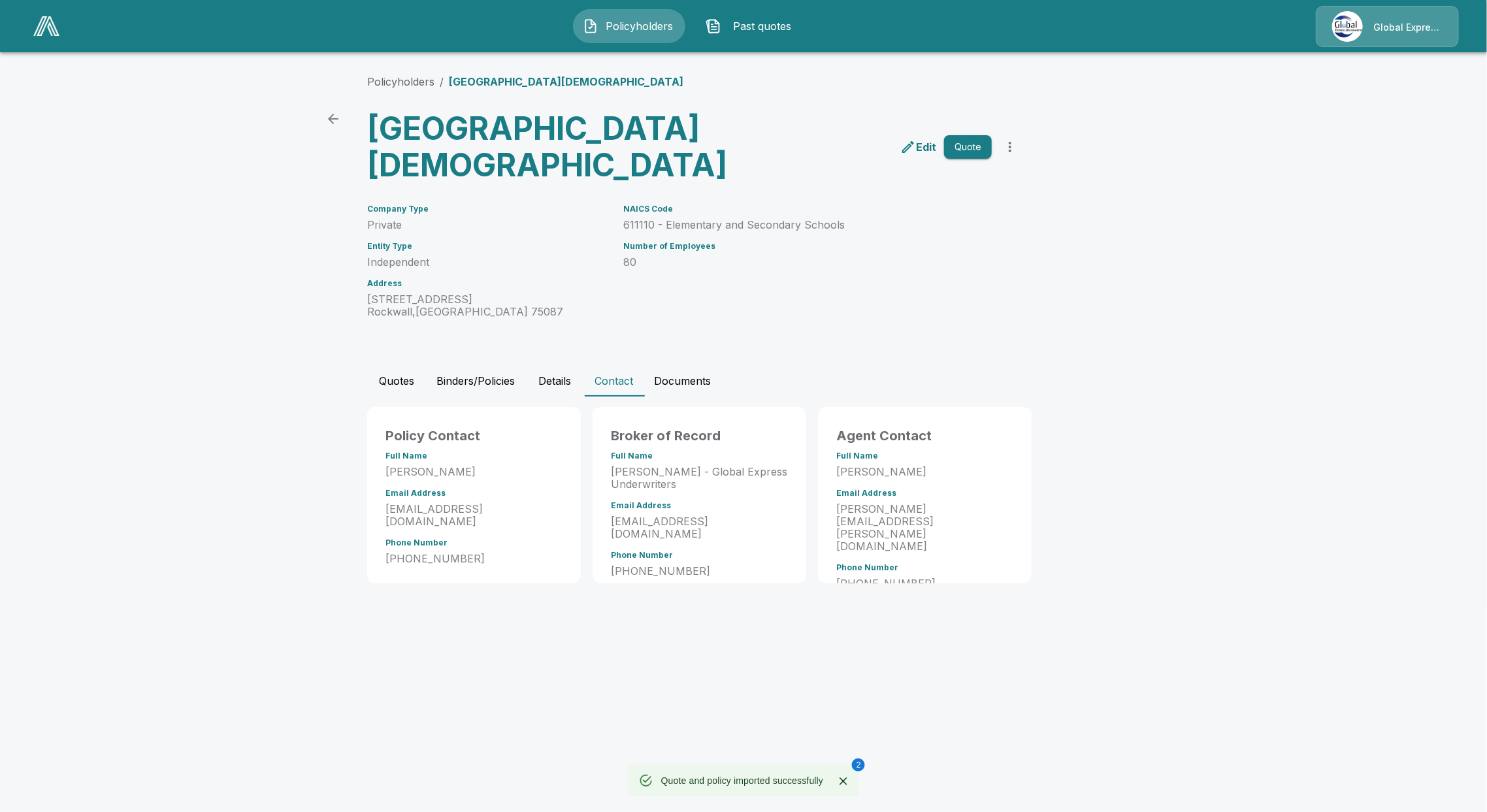
click at [439, 361] on div "Policyholders / Heritage Christian Academy Heritage Christian Academy Edit Quot…" at bounding box center [744, 328] width 784 height 559
click at [458, 384] on button "Binders/Policies" at bounding box center [475, 380] width 99 height 32
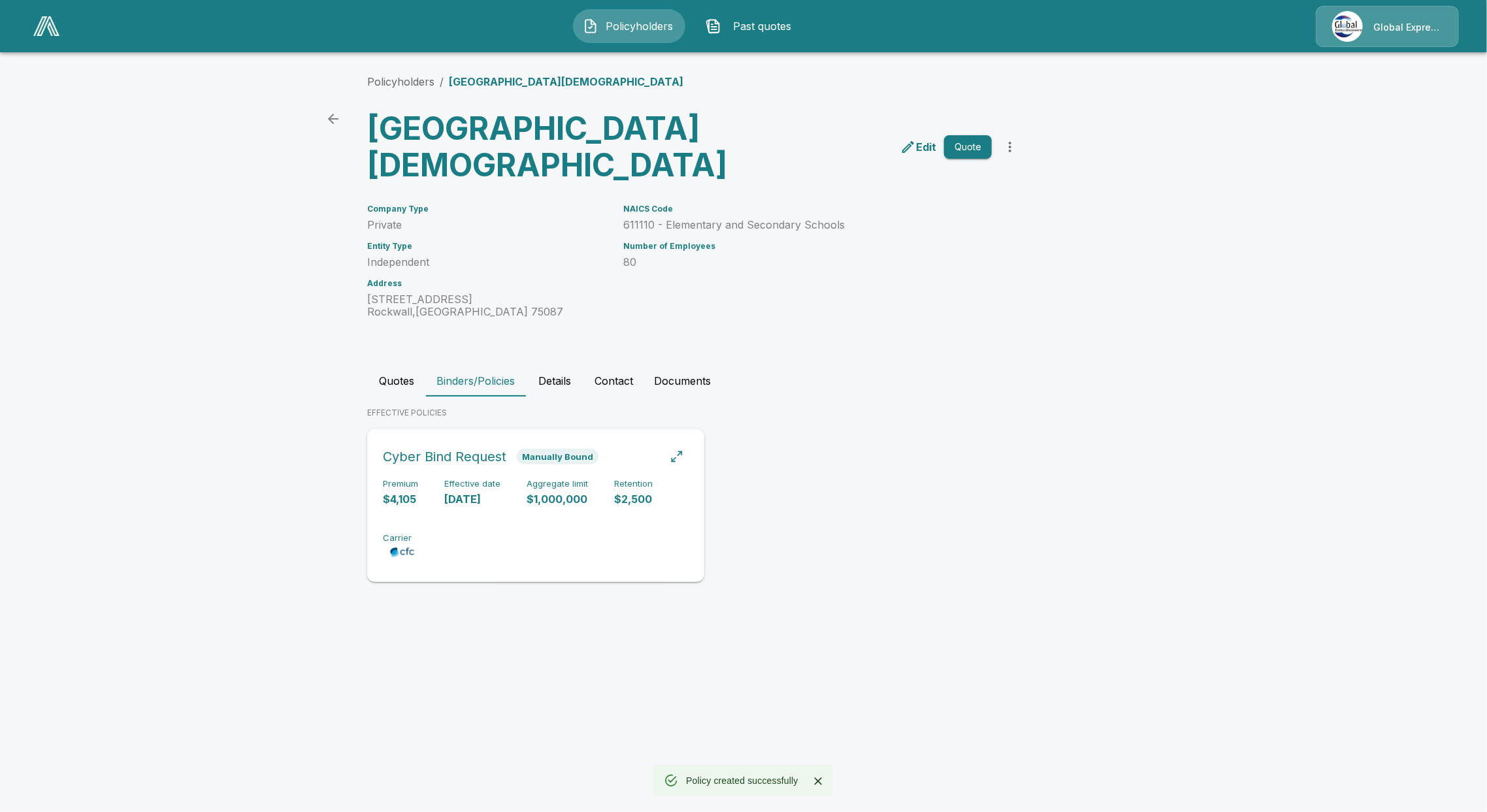
click at [444, 532] on div "Premium $4,105 Effective date 8/10/2025 Aggregate limit $1,000,000 Retention $2…" at bounding box center [535, 520] width 306 height 83
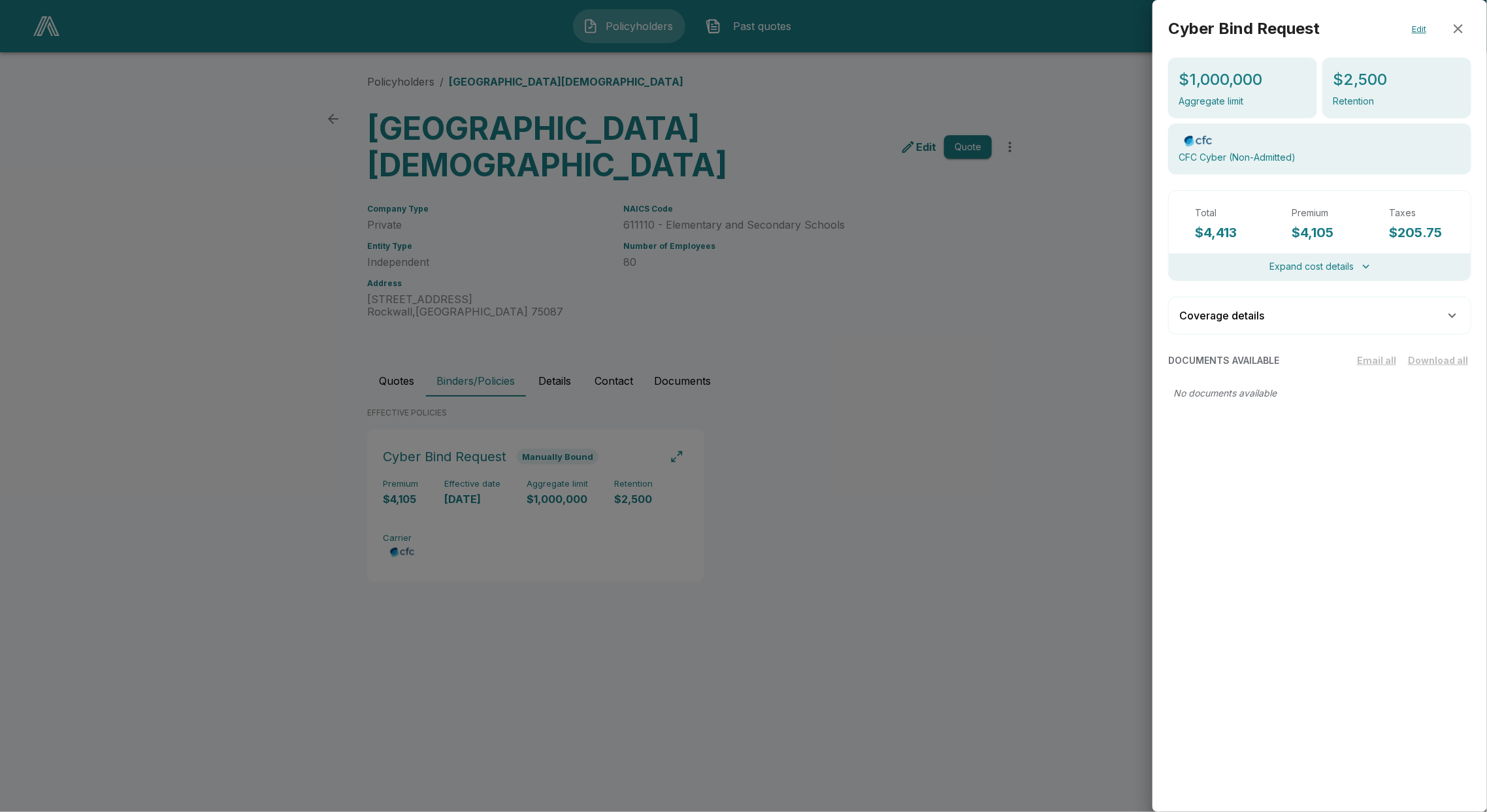
click at [588, 522] on div at bounding box center [744, 406] width 1487 height 812
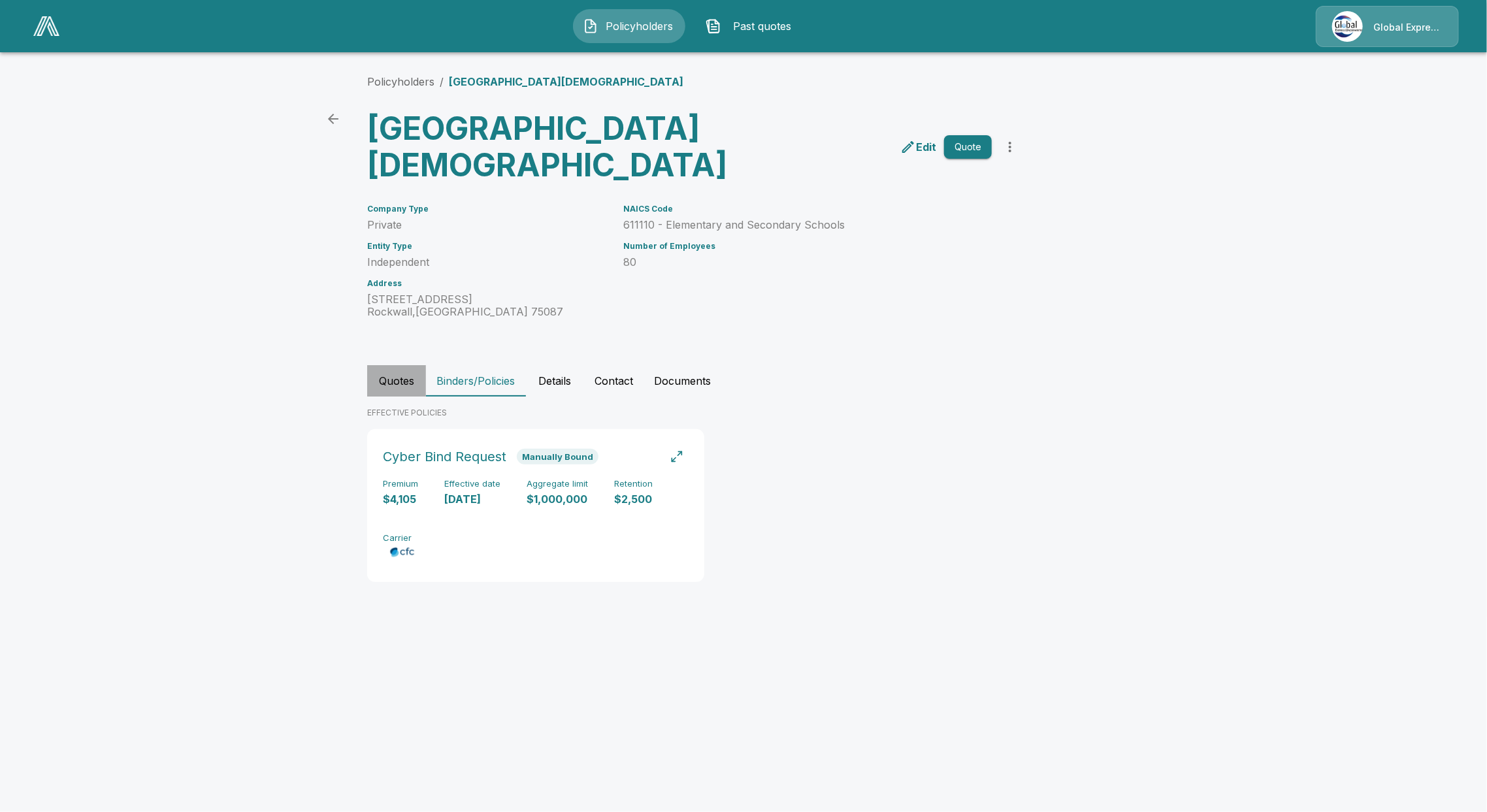
click at [401, 376] on button "Quotes" at bounding box center [396, 380] width 59 height 32
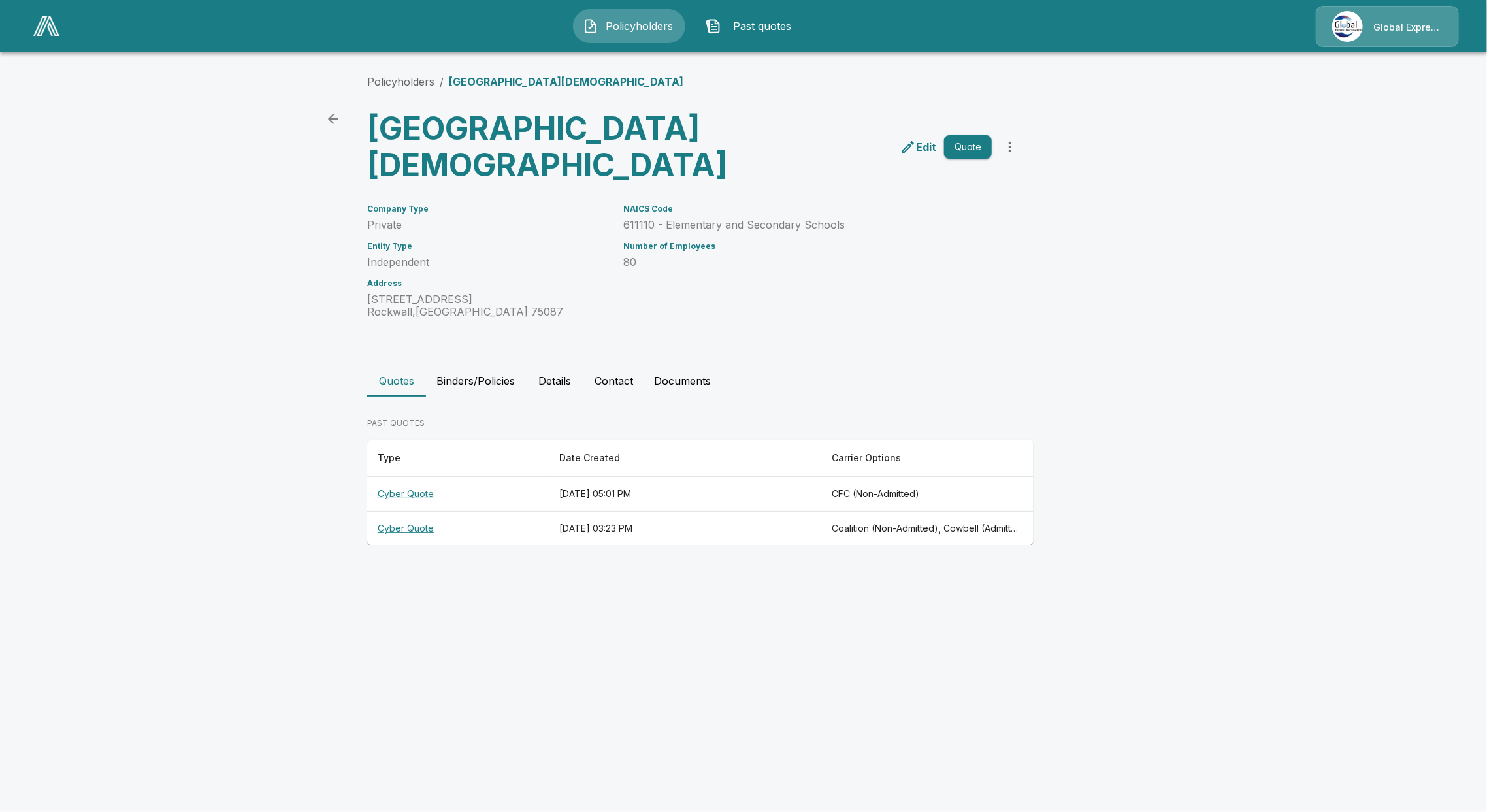
click at [405, 499] on th "Cyber Quote" at bounding box center [458, 494] width 182 height 35
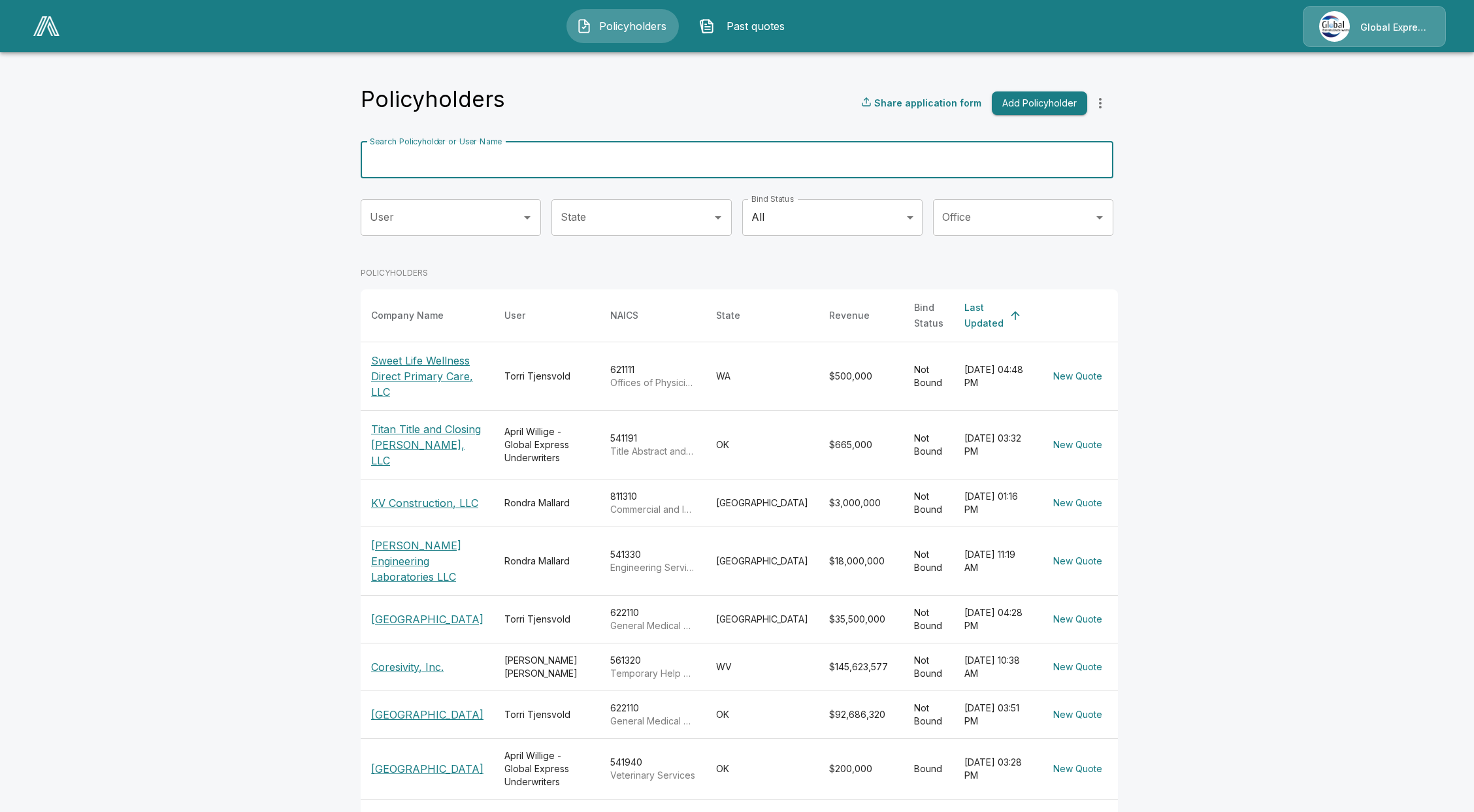
click at [808, 176] on input "Search Policyholder or User Name" at bounding box center [730, 160] width 739 height 36
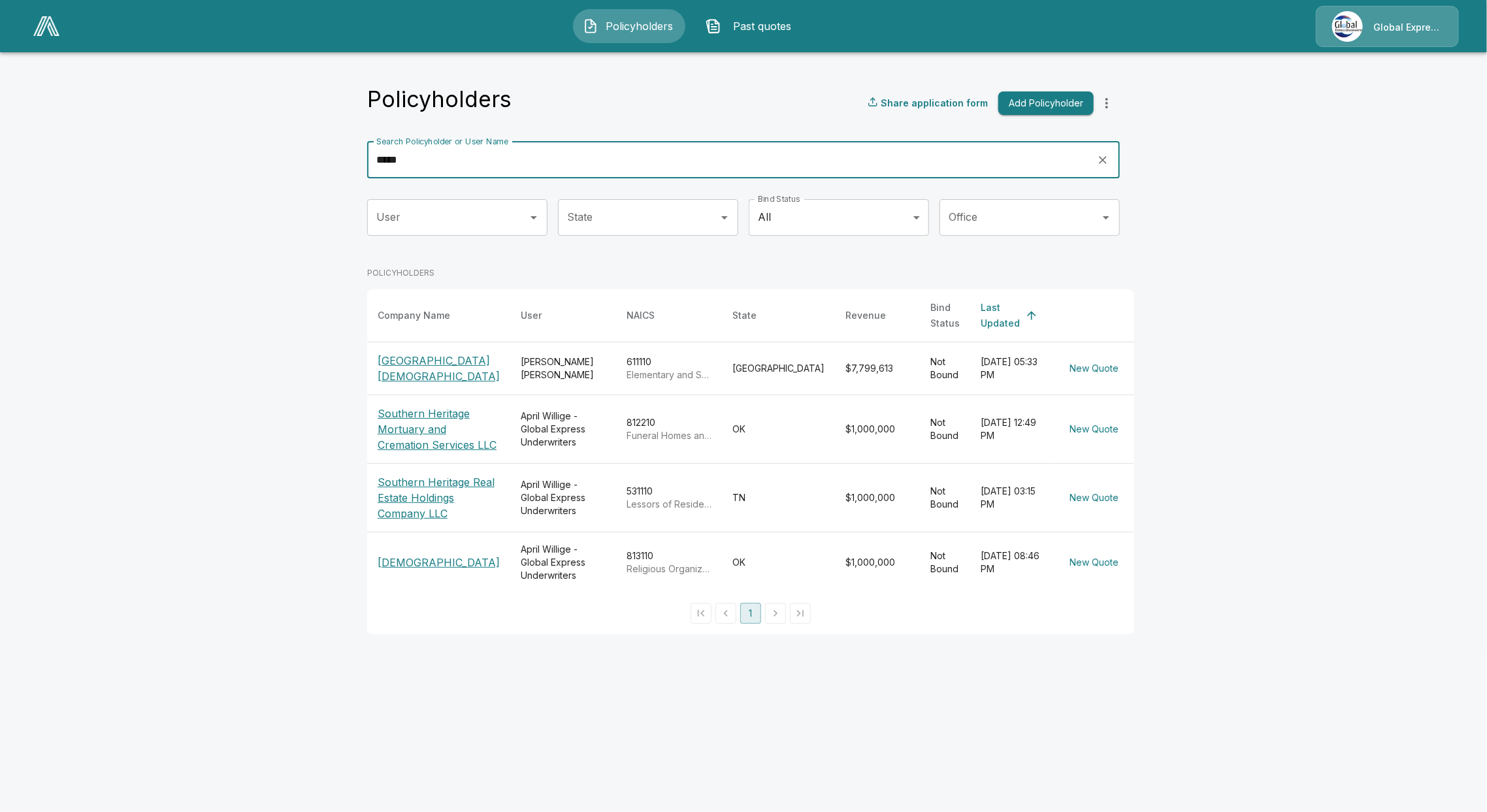
type input "*****"
click at [408, 363] on p "Heritage Christian Academy" at bounding box center [439, 368] width 122 height 32
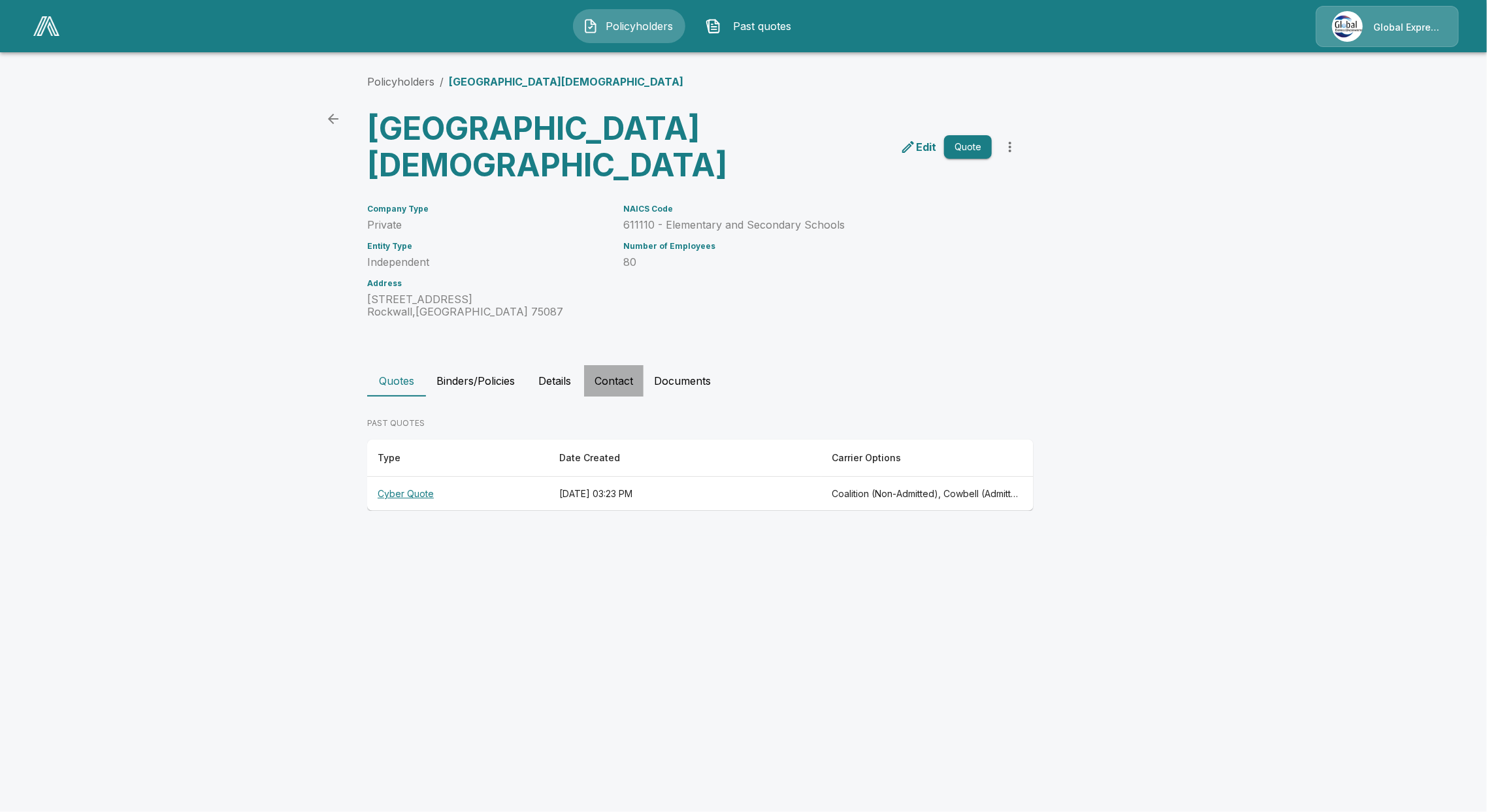
click at [627, 368] on button "Contact" at bounding box center [613, 380] width 59 height 32
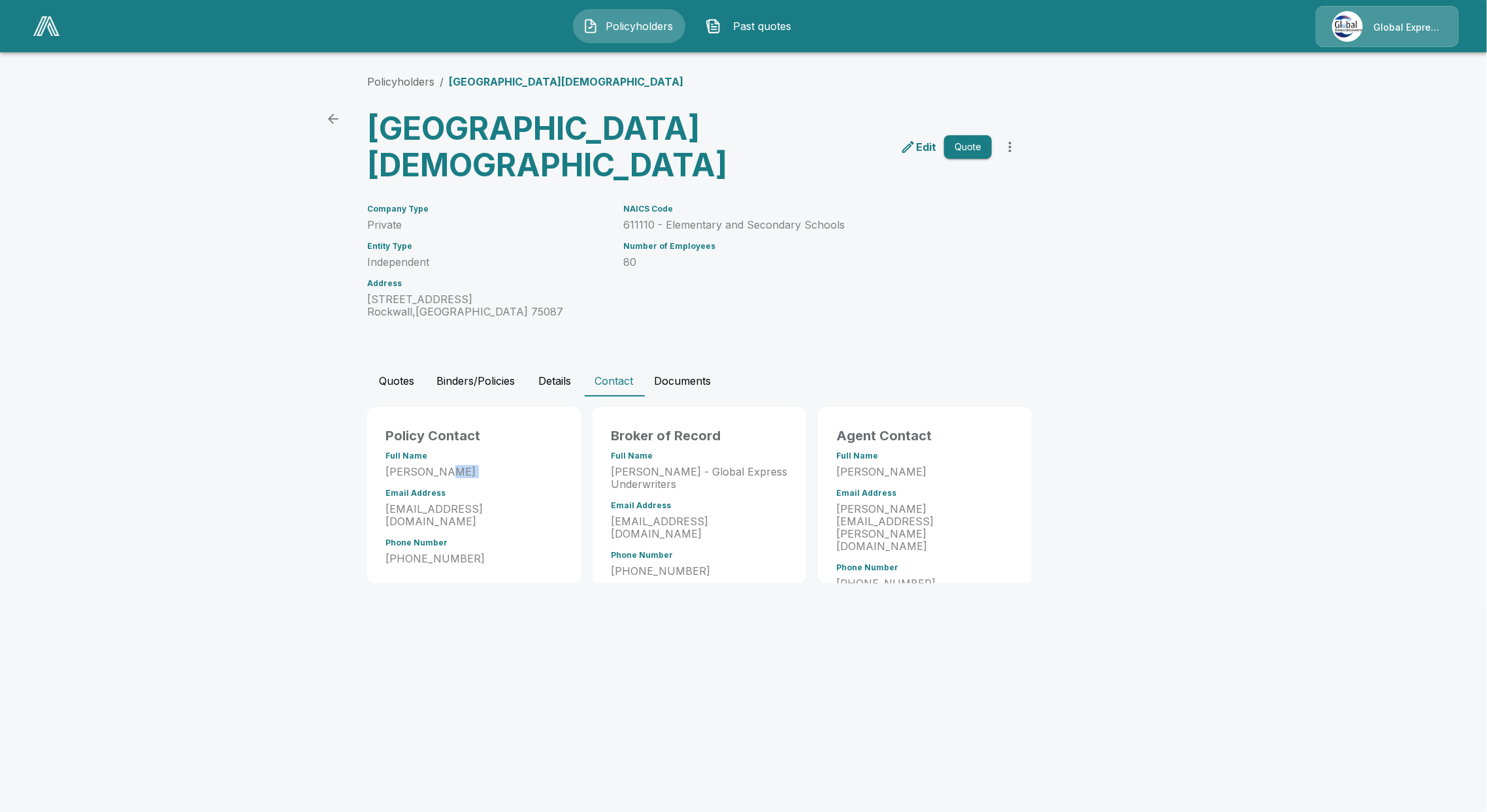
drag, startPoint x: 450, startPoint y: 472, endPoint x: 383, endPoint y: 480, distance: 67.5
click at [379, 480] on div "Policy Contact Full Name Lisa Cheek Email Address lcheek@hcarockwall.org Phone …" at bounding box center [474, 498] width 198 height 166
click at [388, 472] on p "Lisa Cheek" at bounding box center [474, 472] width 177 height 12
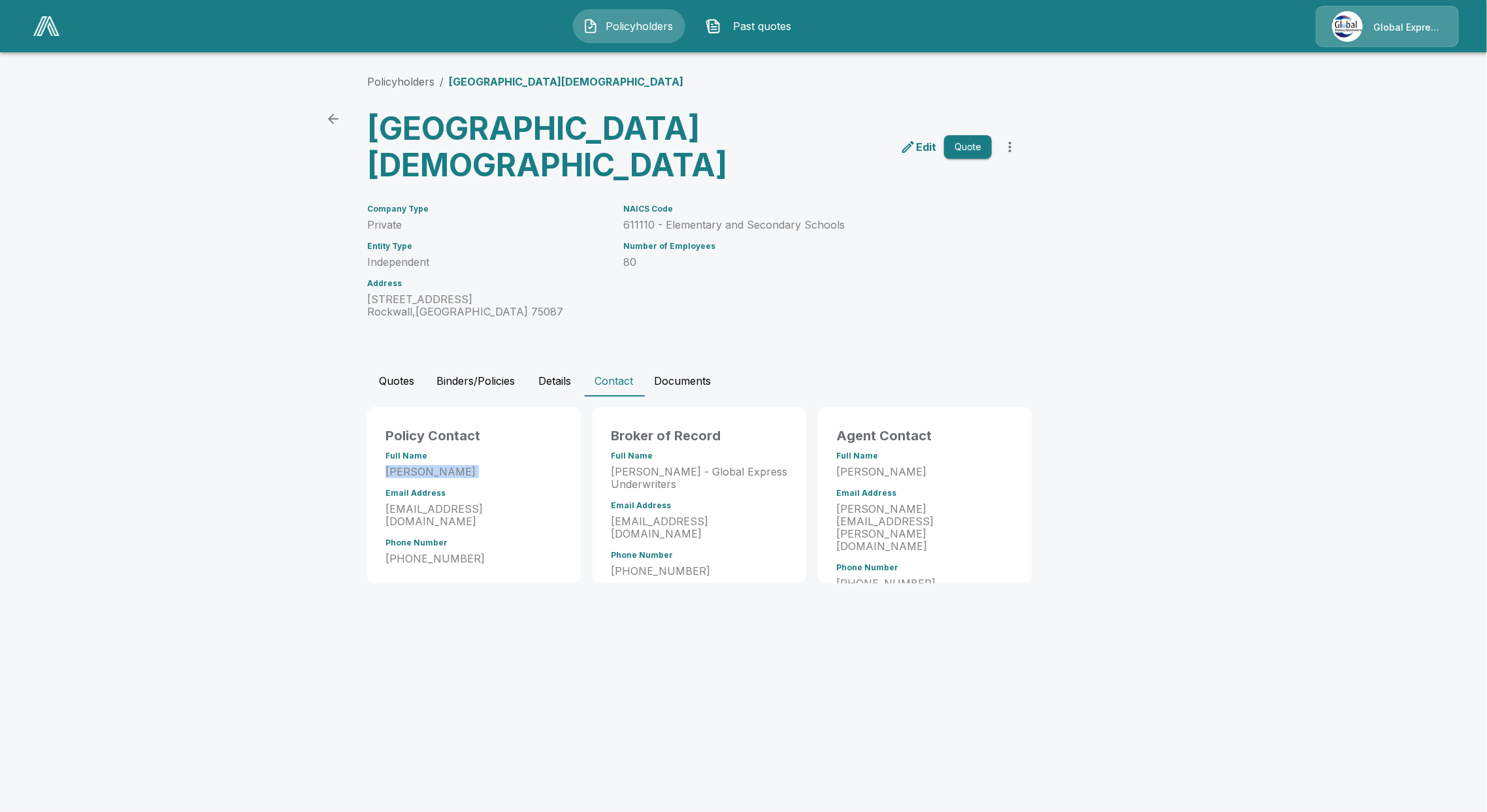
copy p "Lisa Cheek"
click at [434, 553] on p "972-772-3003" at bounding box center [474, 558] width 177 height 12
copy p "972-772-3003"
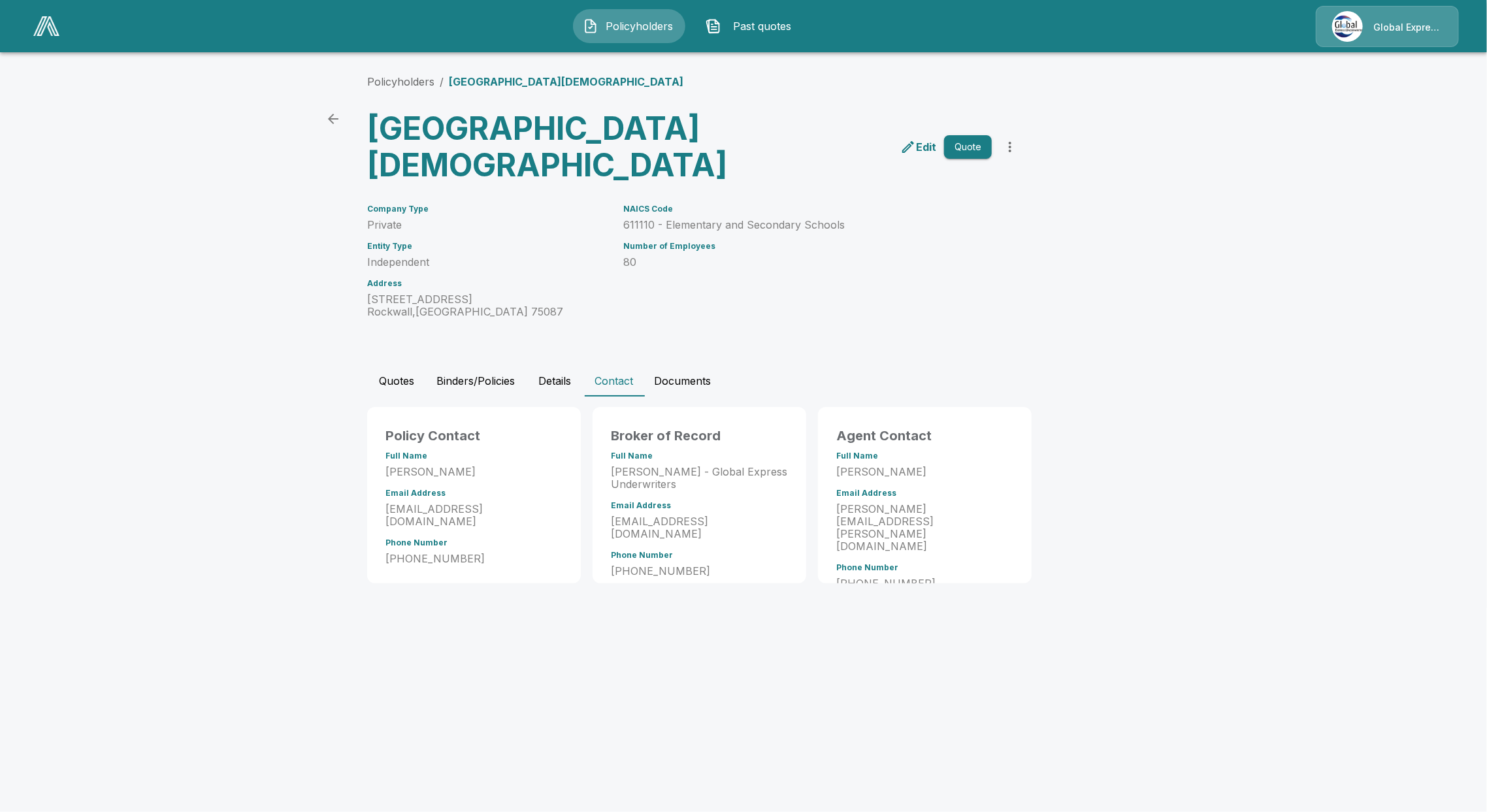
click at [426, 502] on div "Email Address lcheek@hcarockwall.org" at bounding box center [474, 508] width 177 height 39
click at [431, 506] on p "lcheek@hcarockwall.org" at bounding box center [474, 515] width 177 height 25
copy p "lcheek@hcarockwall.org"
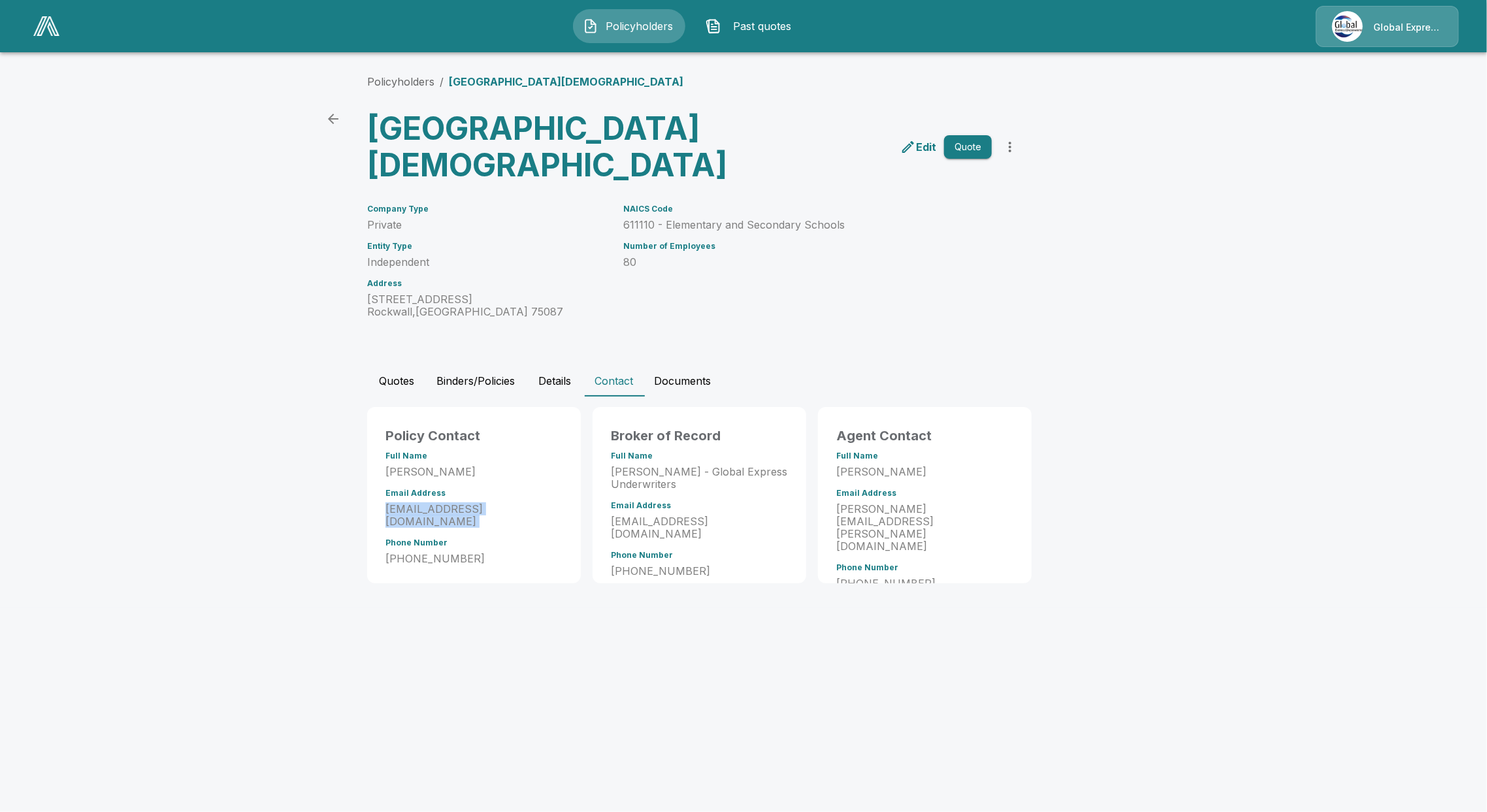
click at [563, 391] on button "Details" at bounding box center [555, 380] width 59 height 32
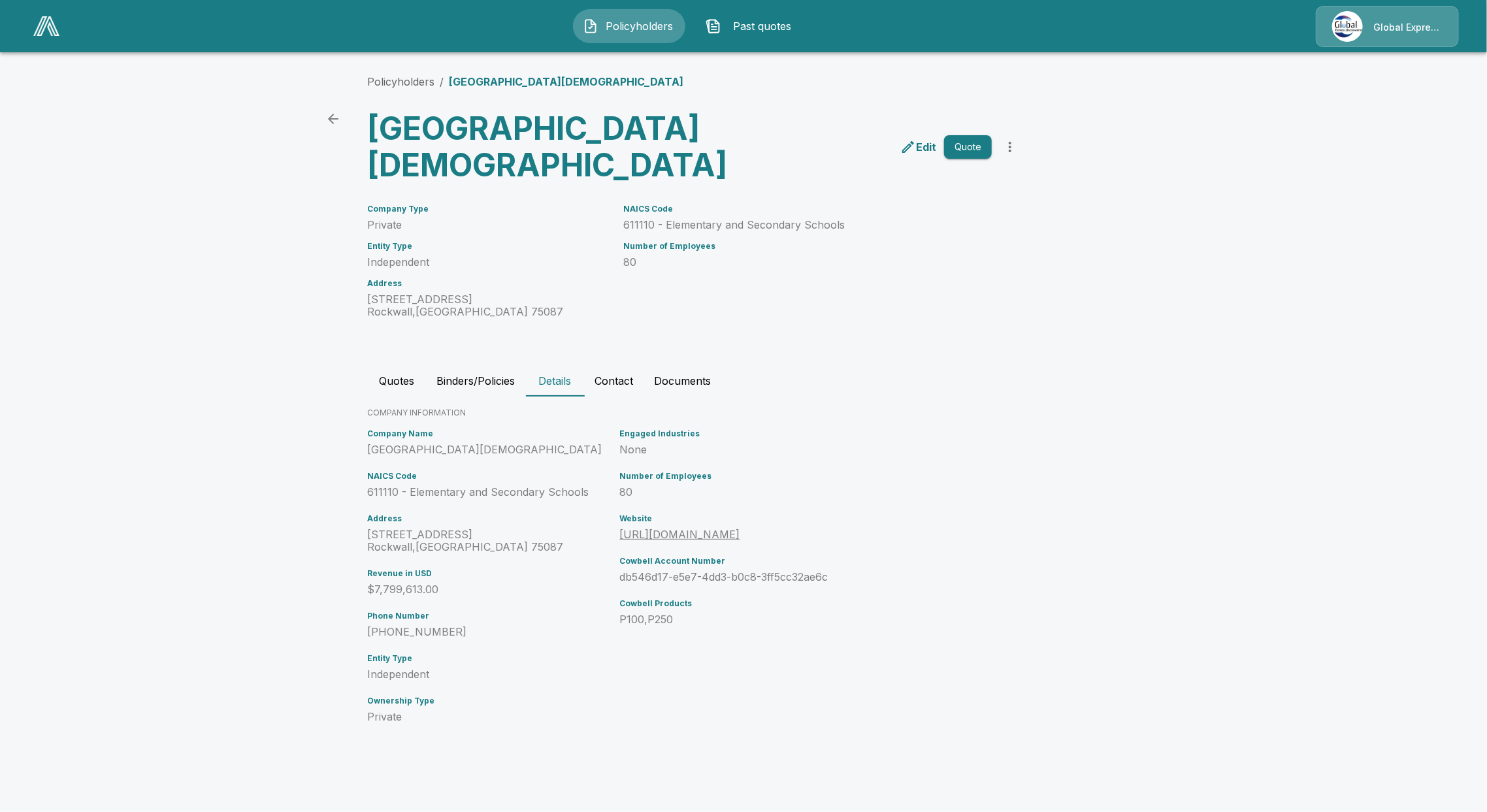
click at [474, 387] on button "Binders/Policies" at bounding box center [475, 380] width 99 height 32
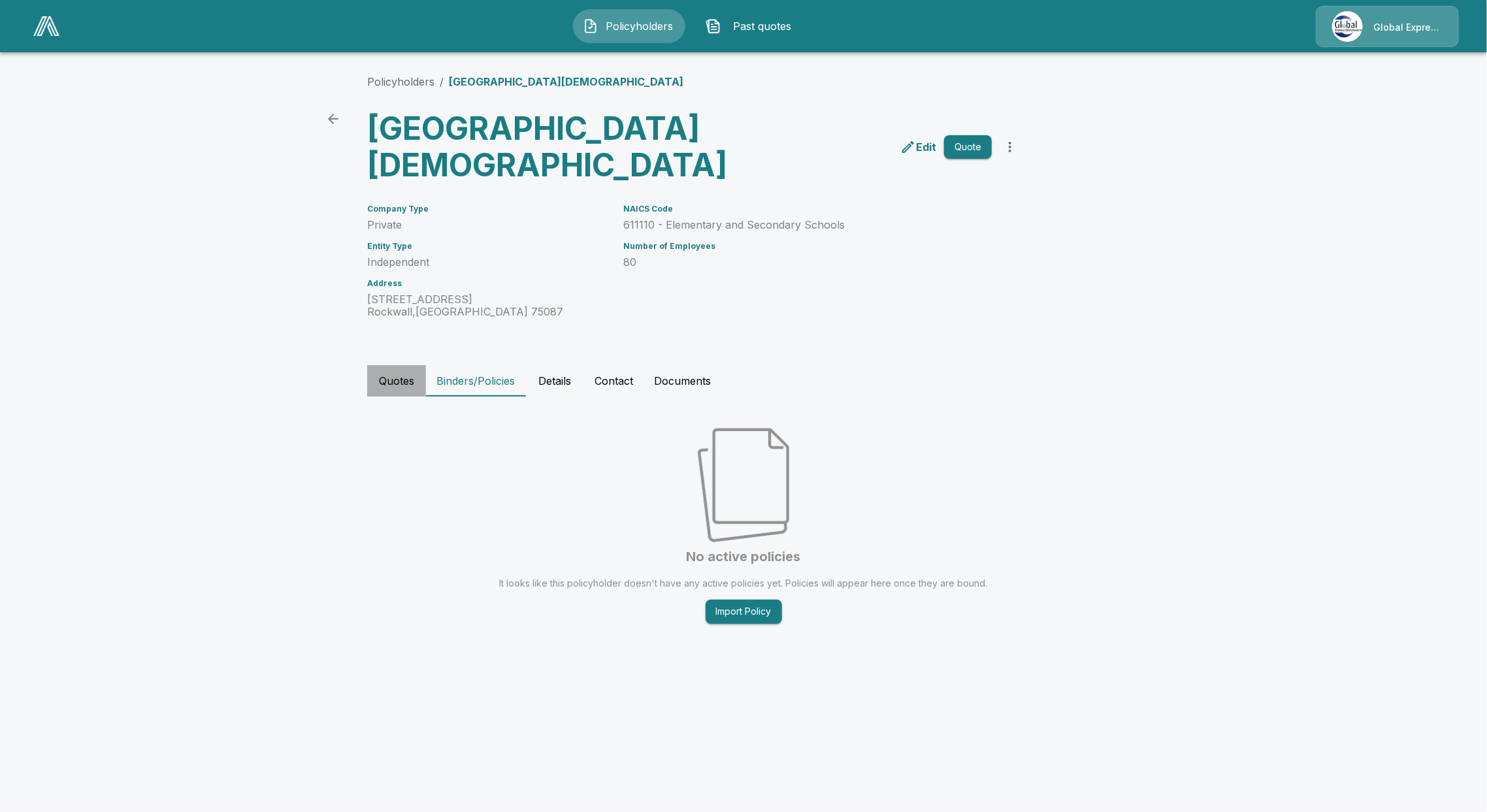
click at [381, 384] on button "Quotes" at bounding box center [396, 380] width 59 height 32
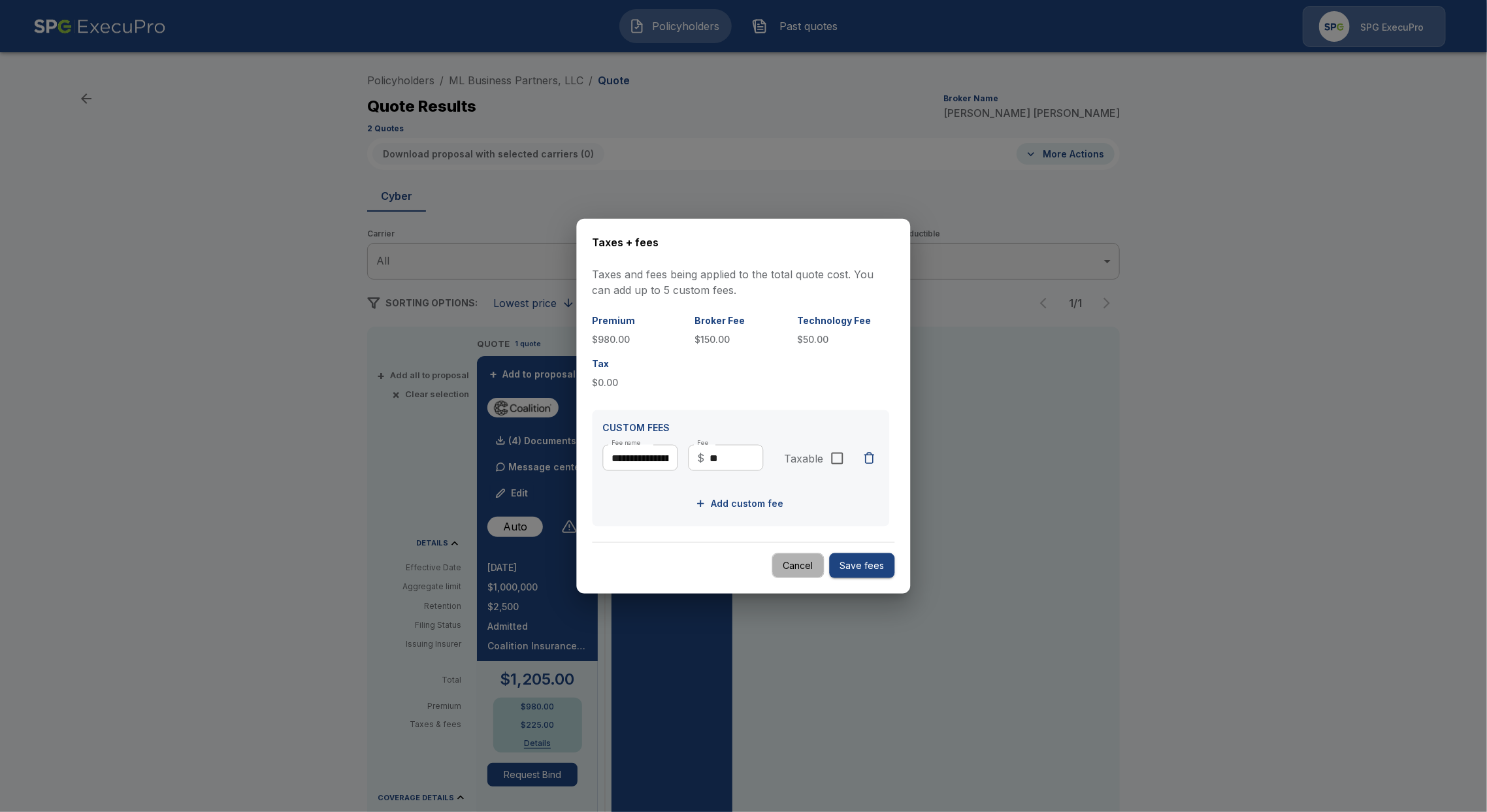
click at [800, 564] on button "Cancel" at bounding box center [798, 565] width 52 height 25
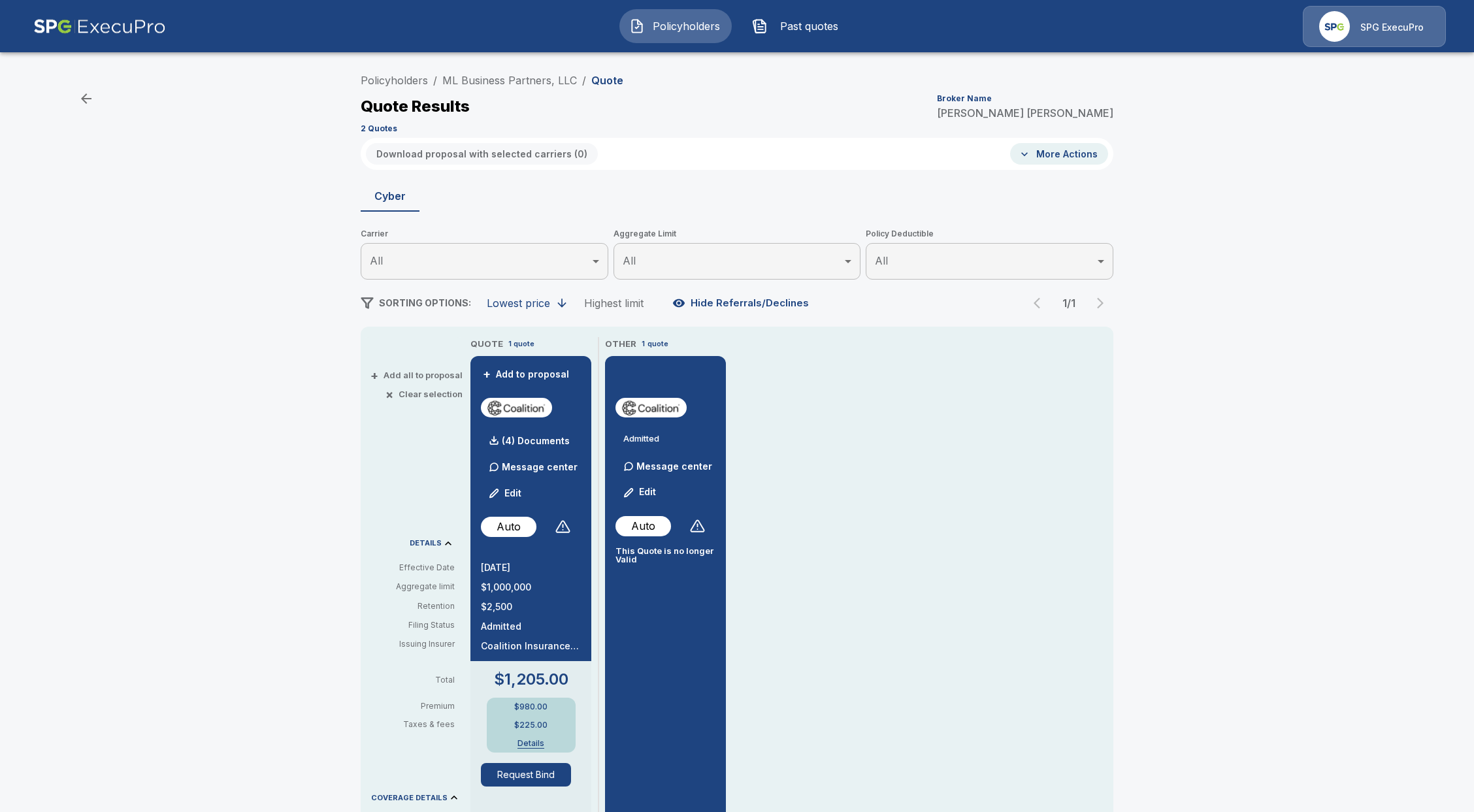
click at [685, 22] on span "Policyholders" at bounding box center [686, 26] width 72 height 15
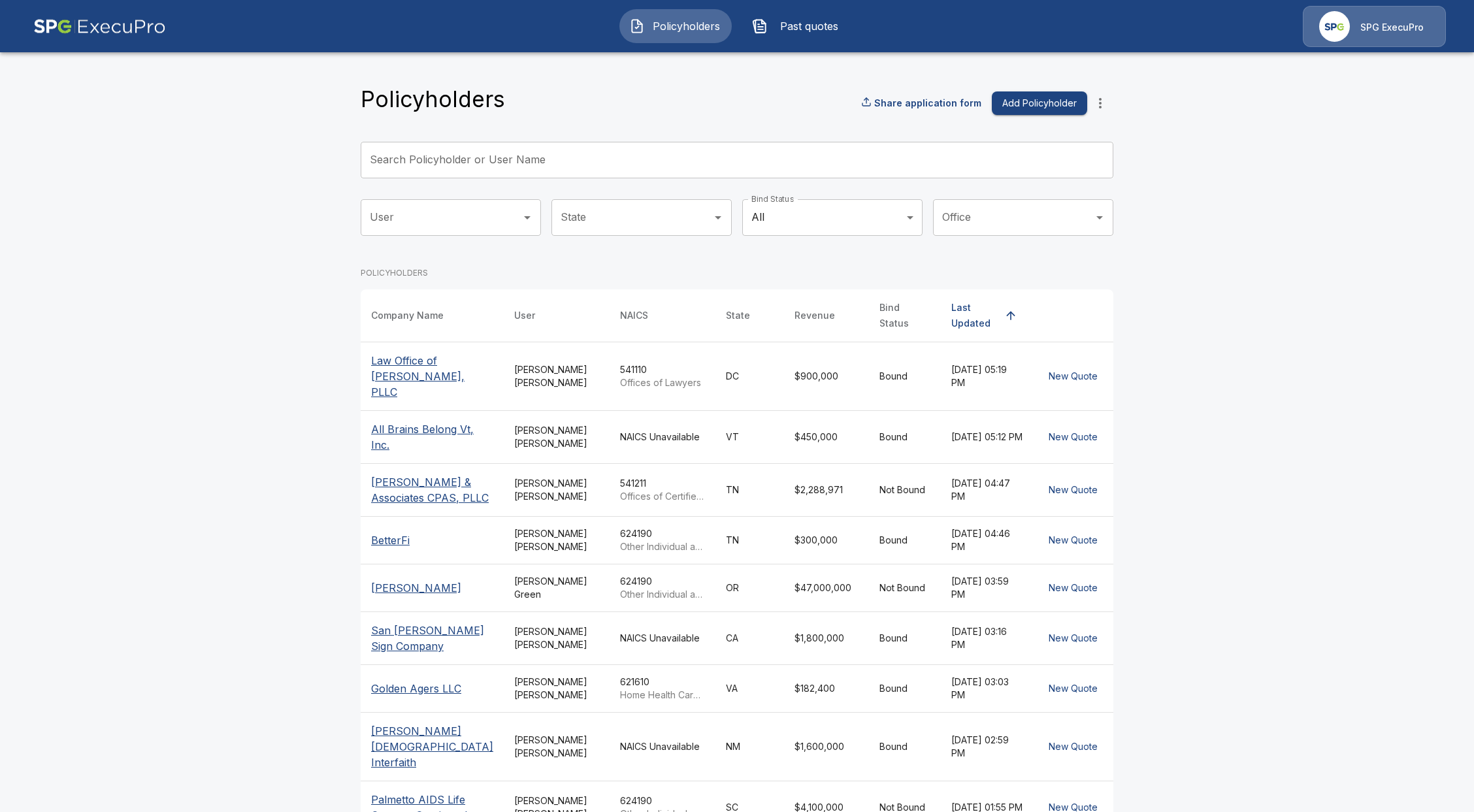
click at [497, 147] on div "Search Policyholder or User Name Search Policyholder or User Name" at bounding box center [737, 160] width 752 height 36
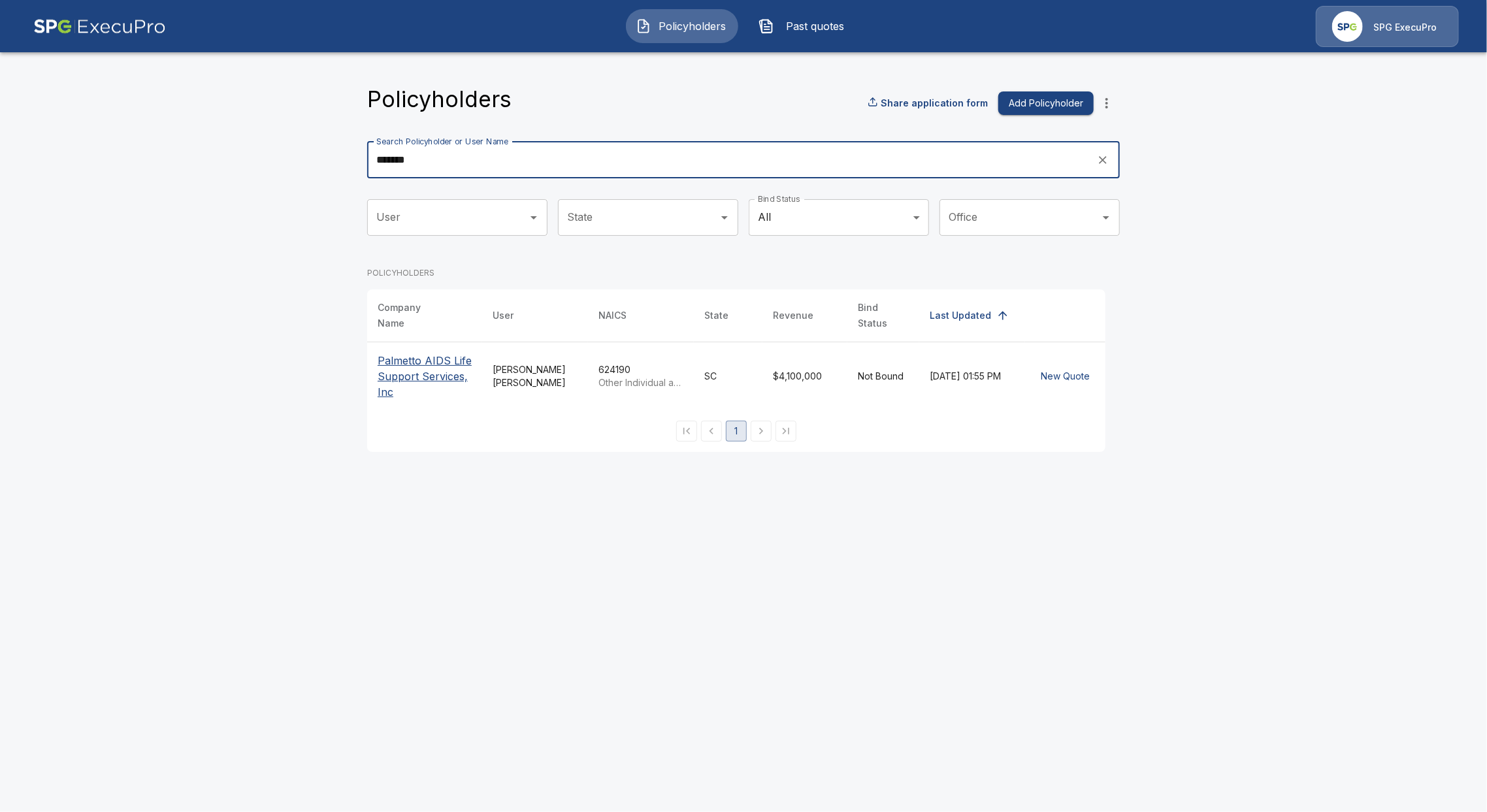
type input "*******"
click at [426, 382] on p "Palmetto AIDS Life Support Services, Inc" at bounding box center [425, 376] width 94 height 47
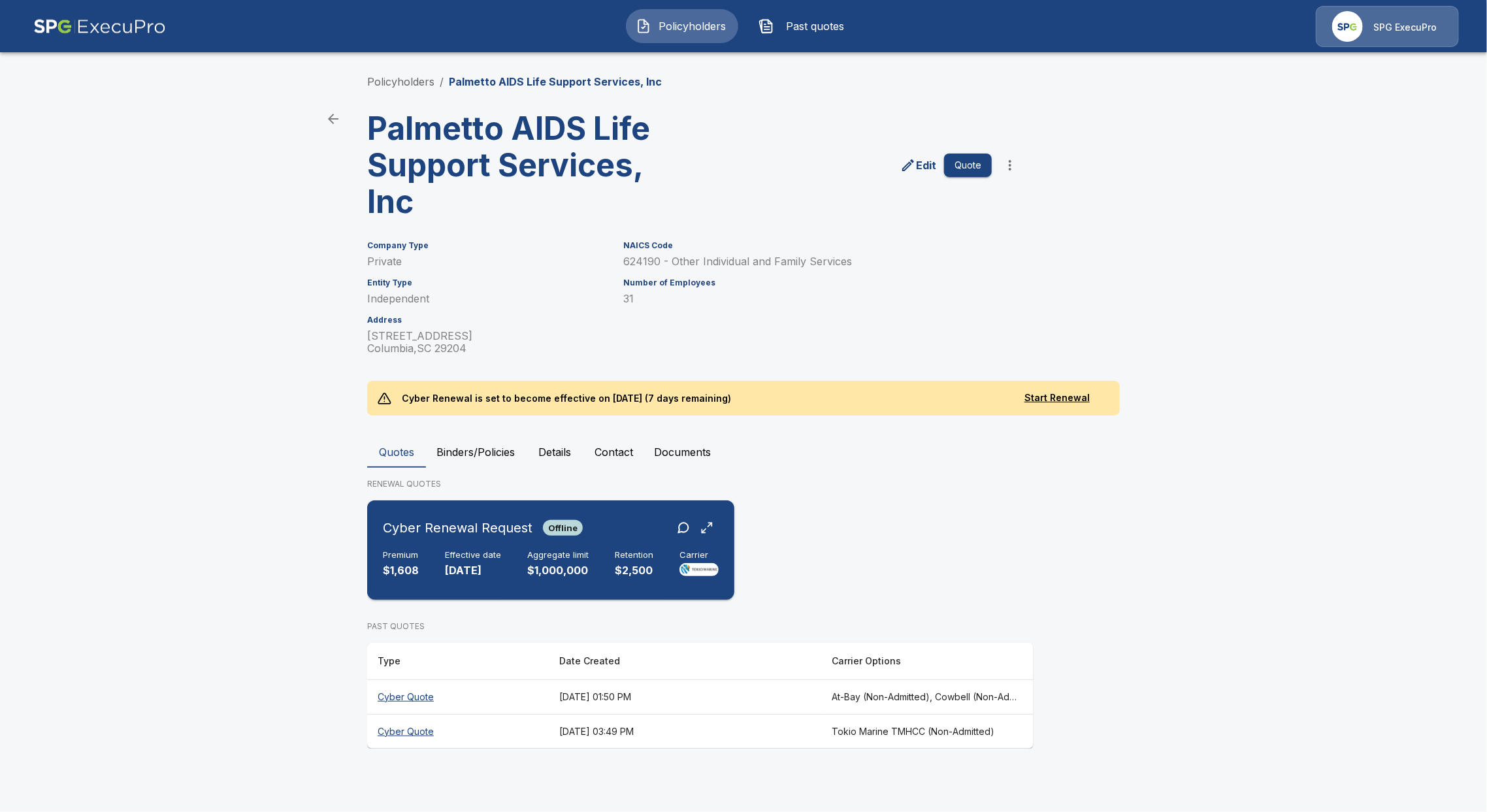
click at [526, 587] on div "Cyber Renewal Request Offline Premium $1,608 Effective date [DATE] Aggregate li…" at bounding box center [551, 550] width 357 height 89
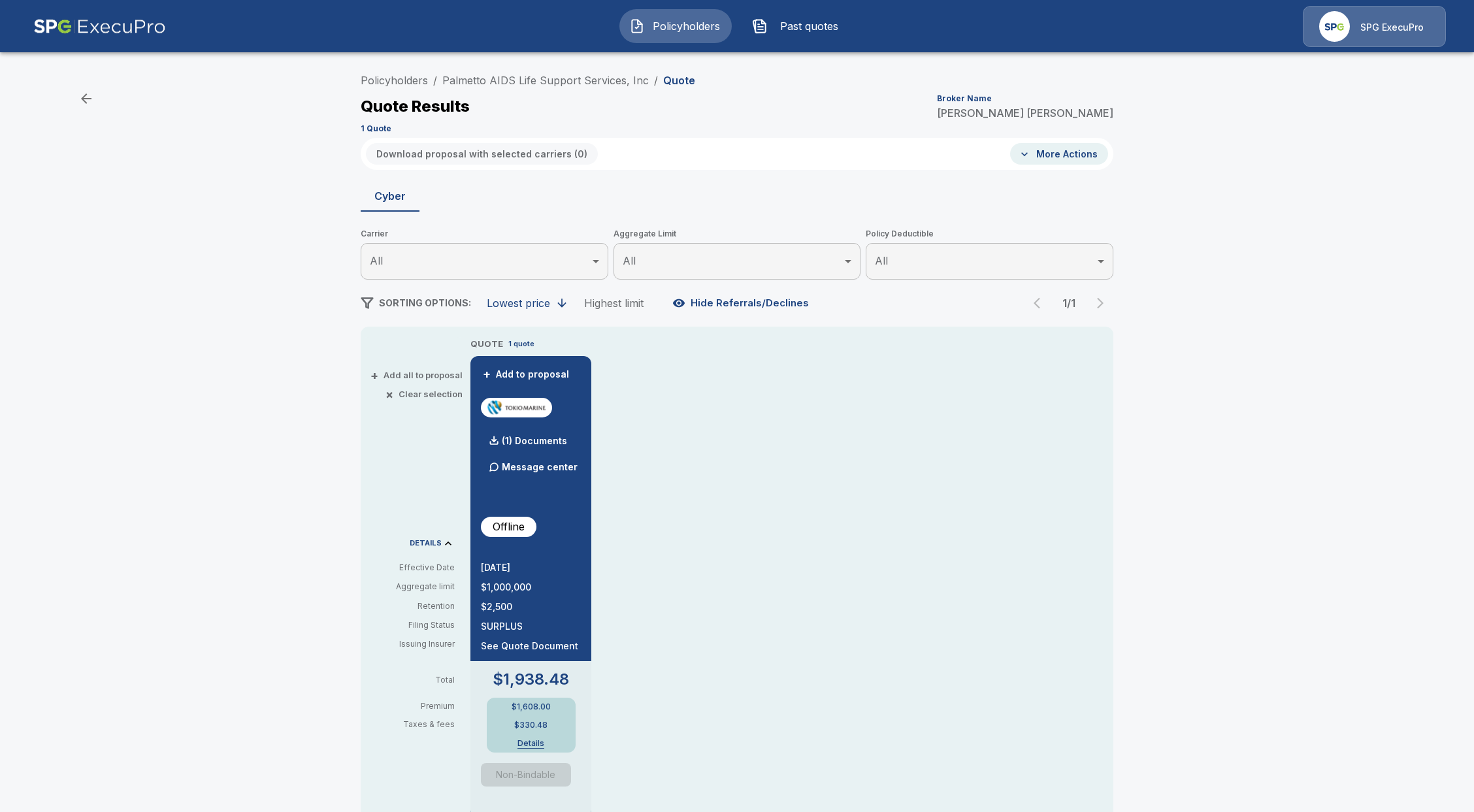
click at [1331, 281] on div "Policyholders / Palmetto AIDS Life Support Services, Inc / Quote Quote Results …" at bounding box center [737, 505] width 1474 height 886
click at [383, 80] on link "Policyholders" at bounding box center [394, 80] width 67 height 13
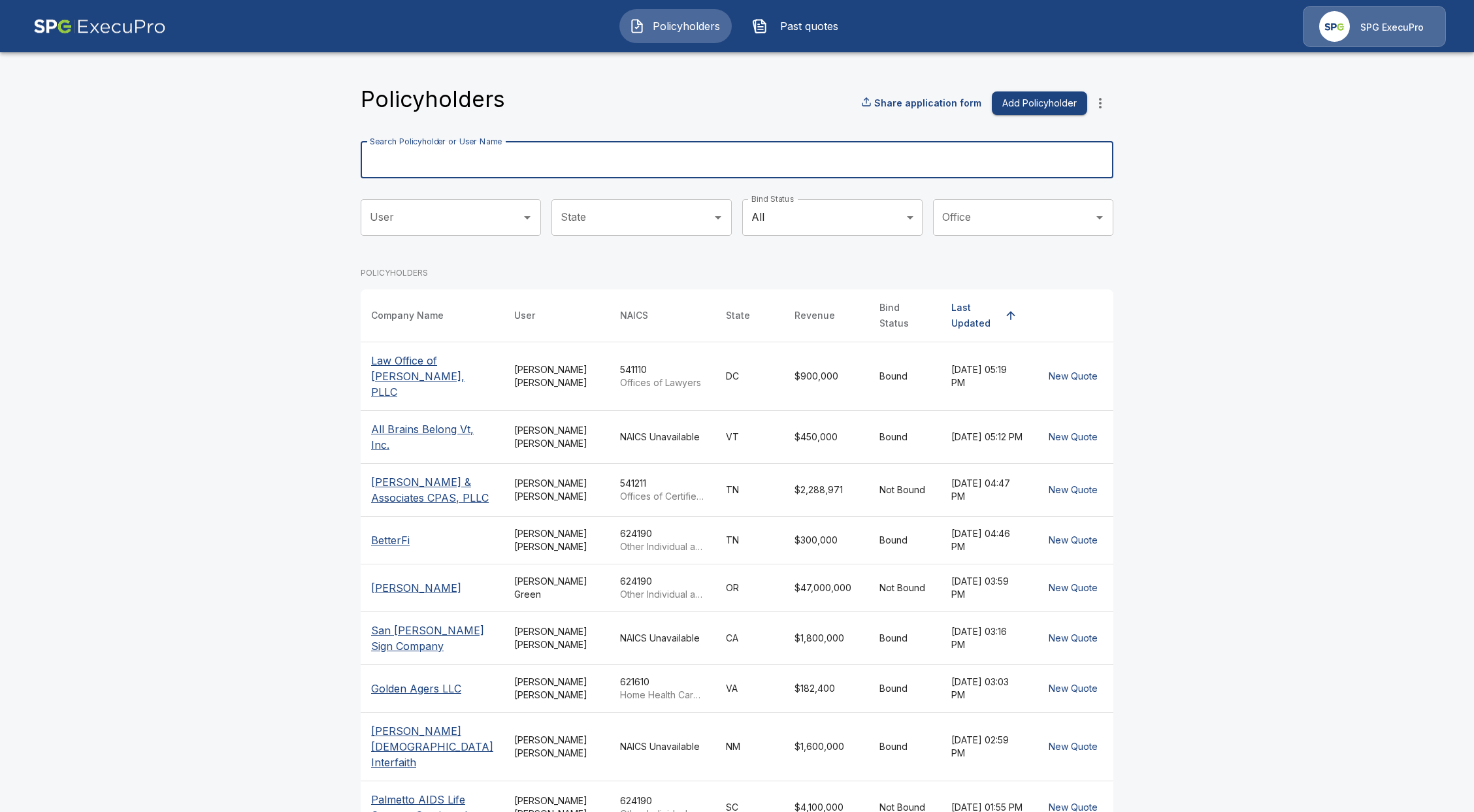
click at [516, 149] on input "Search Policyholder or User Name" at bounding box center [730, 160] width 739 height 36
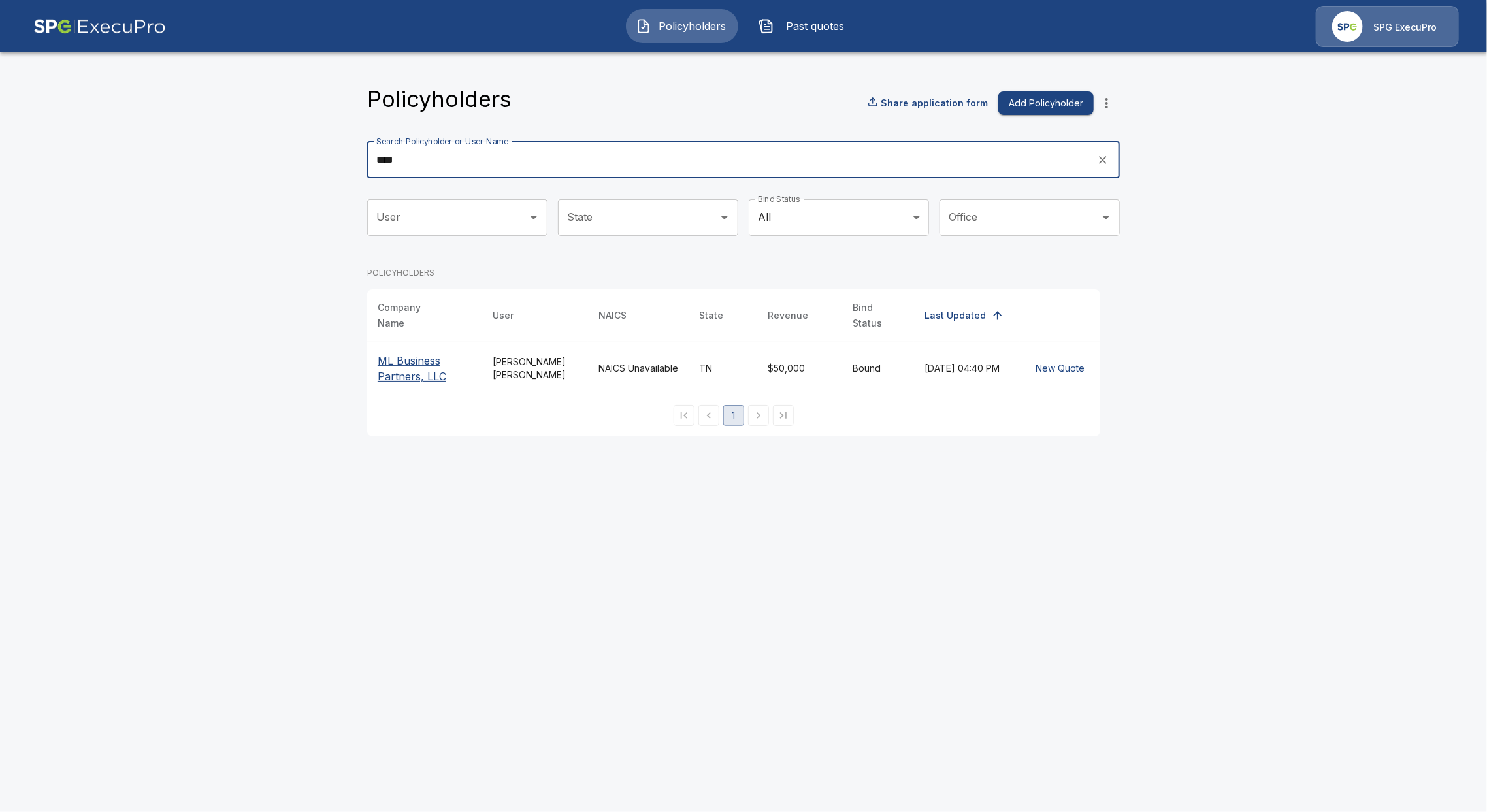
type input "****"
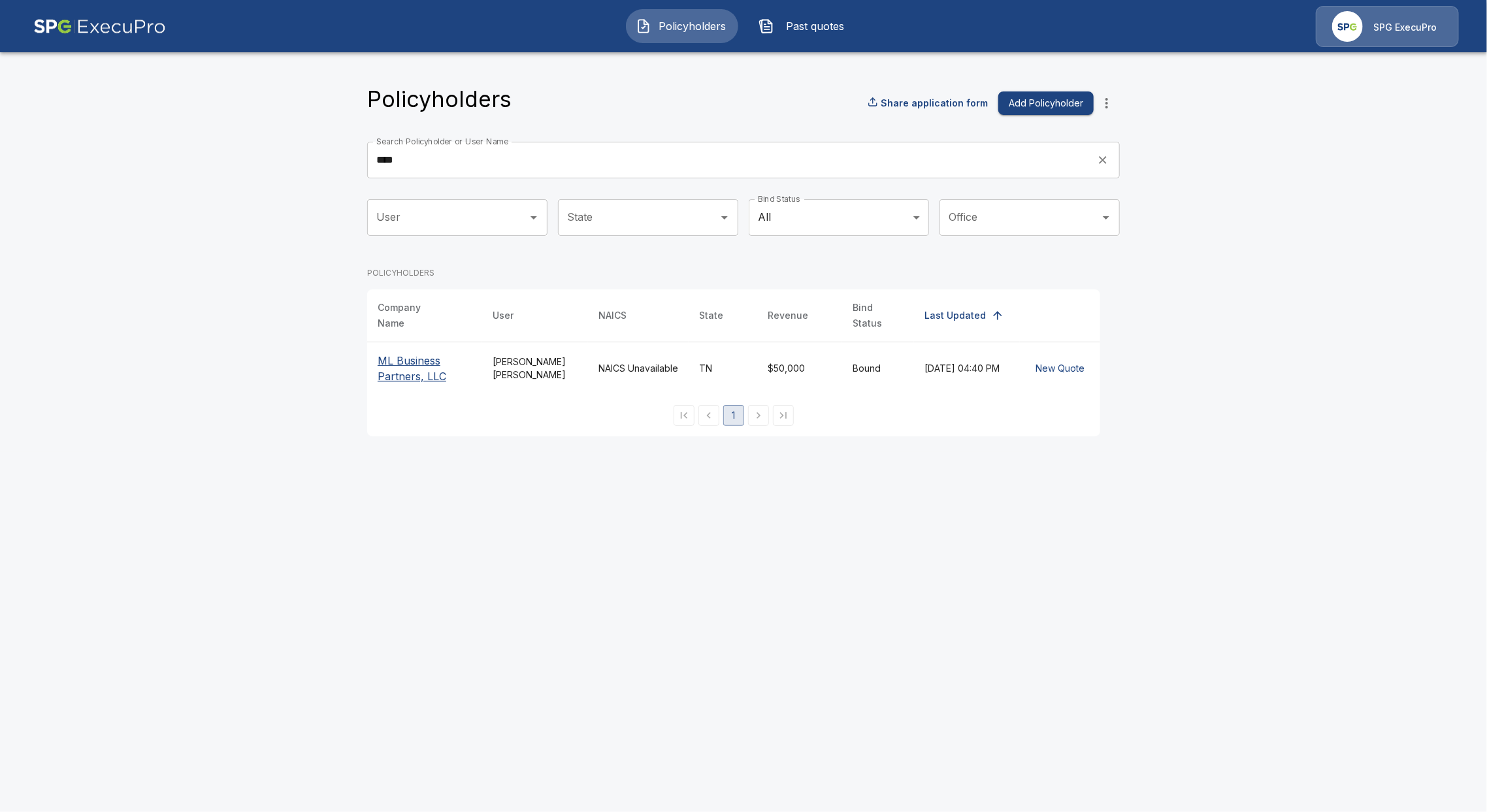
click at [413, 356] on p "ML Business Partners, LLC" at bounding box center [425, 368] width 94 height 32
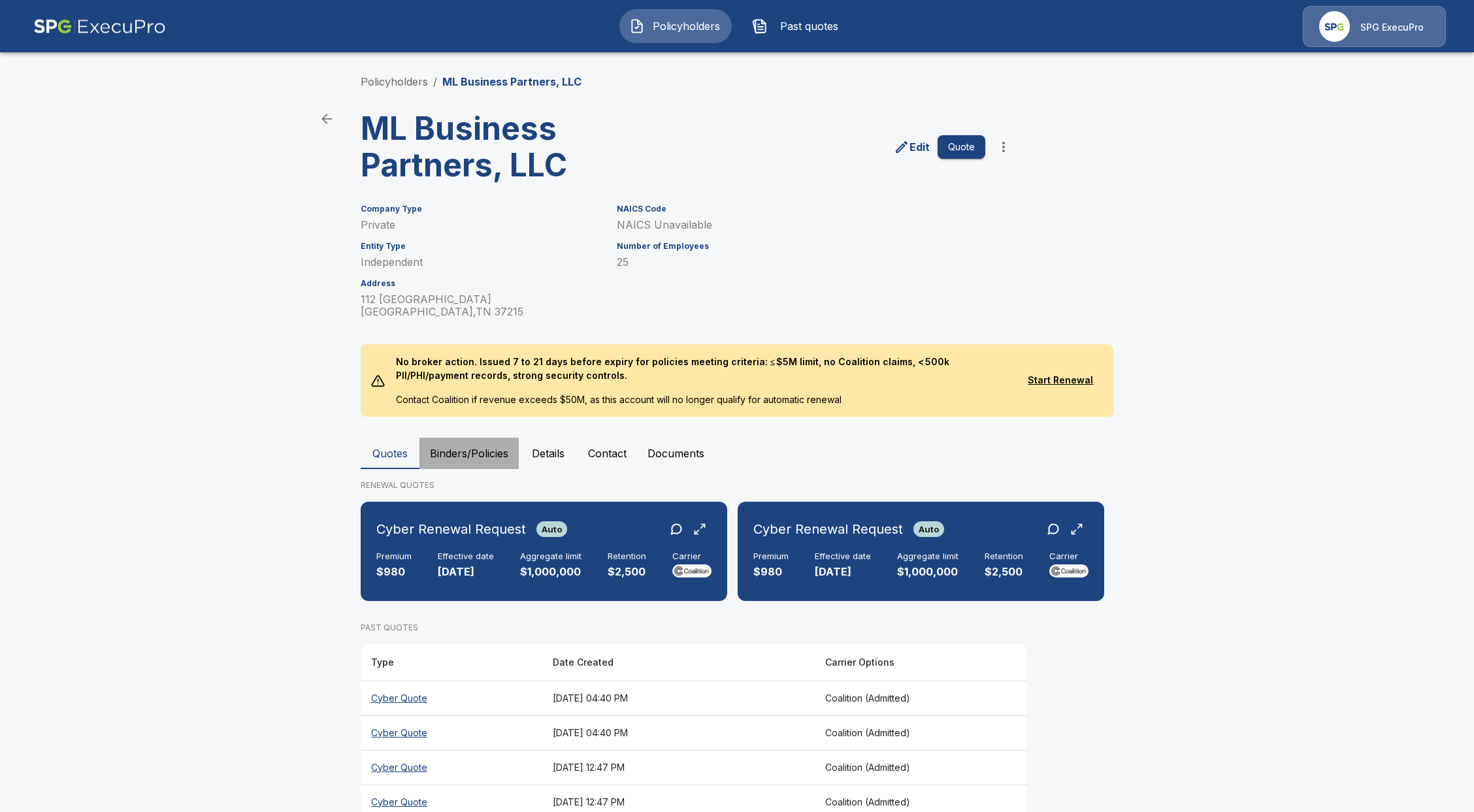
click at [469, 443] on button "Binders/Policies" at bounding box center [469, 453] width 99 height 32
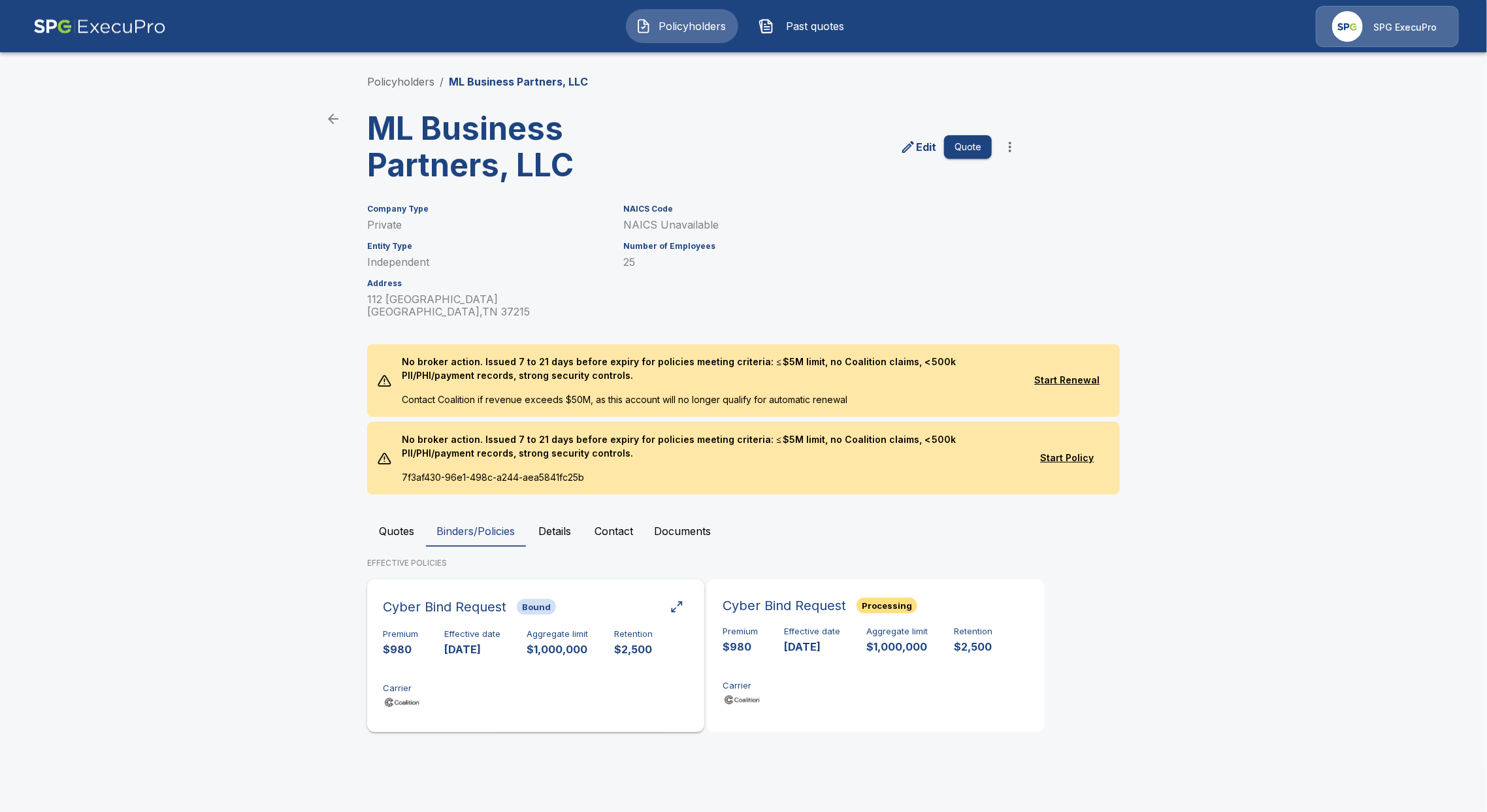
click at [564, 651] on p "$1,000,000" at bounding box center [557, 649] width 62 height 15
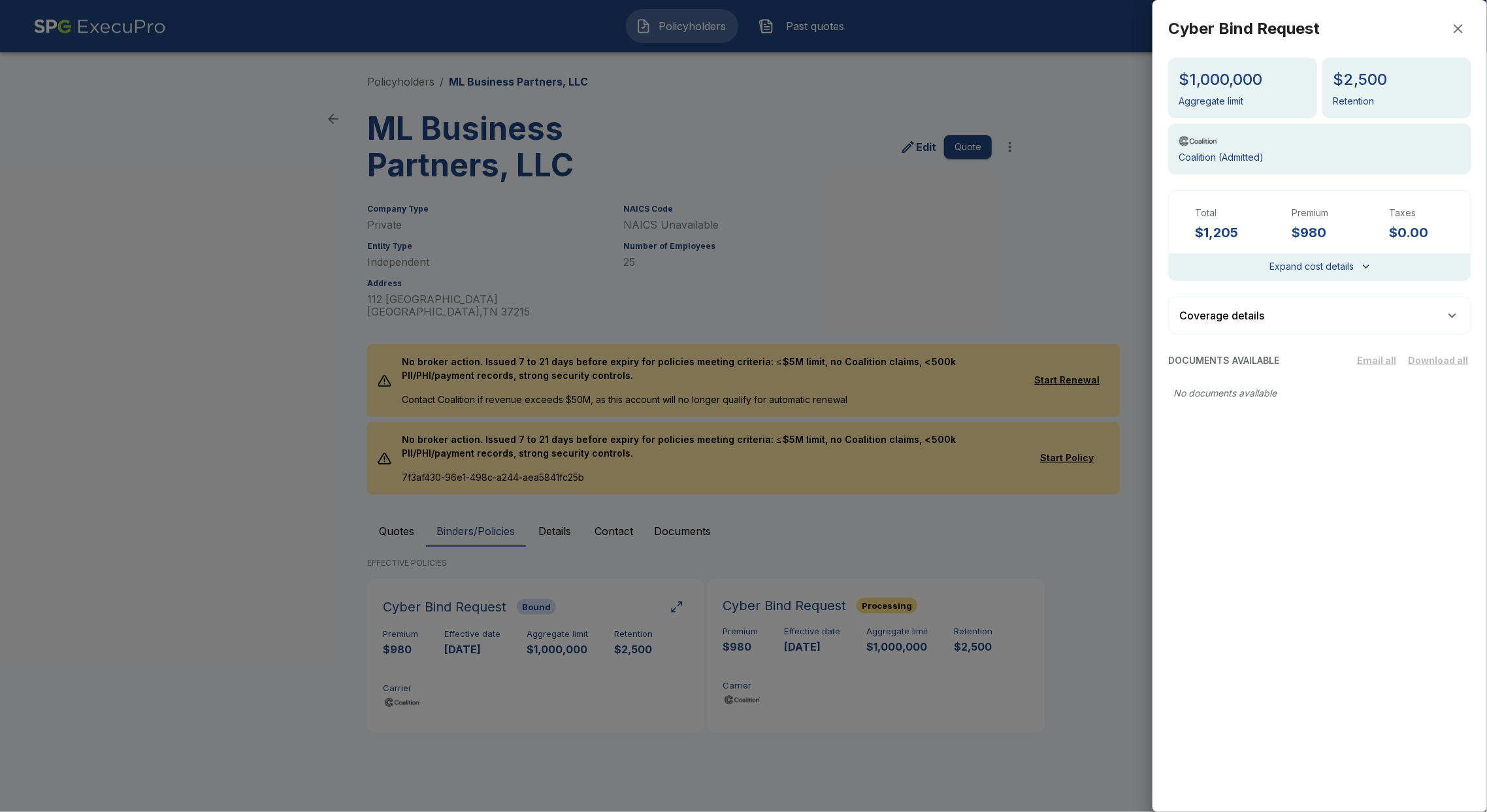
click at [821, 637] on div at bounding box center [744, 406] width 1487 height 812
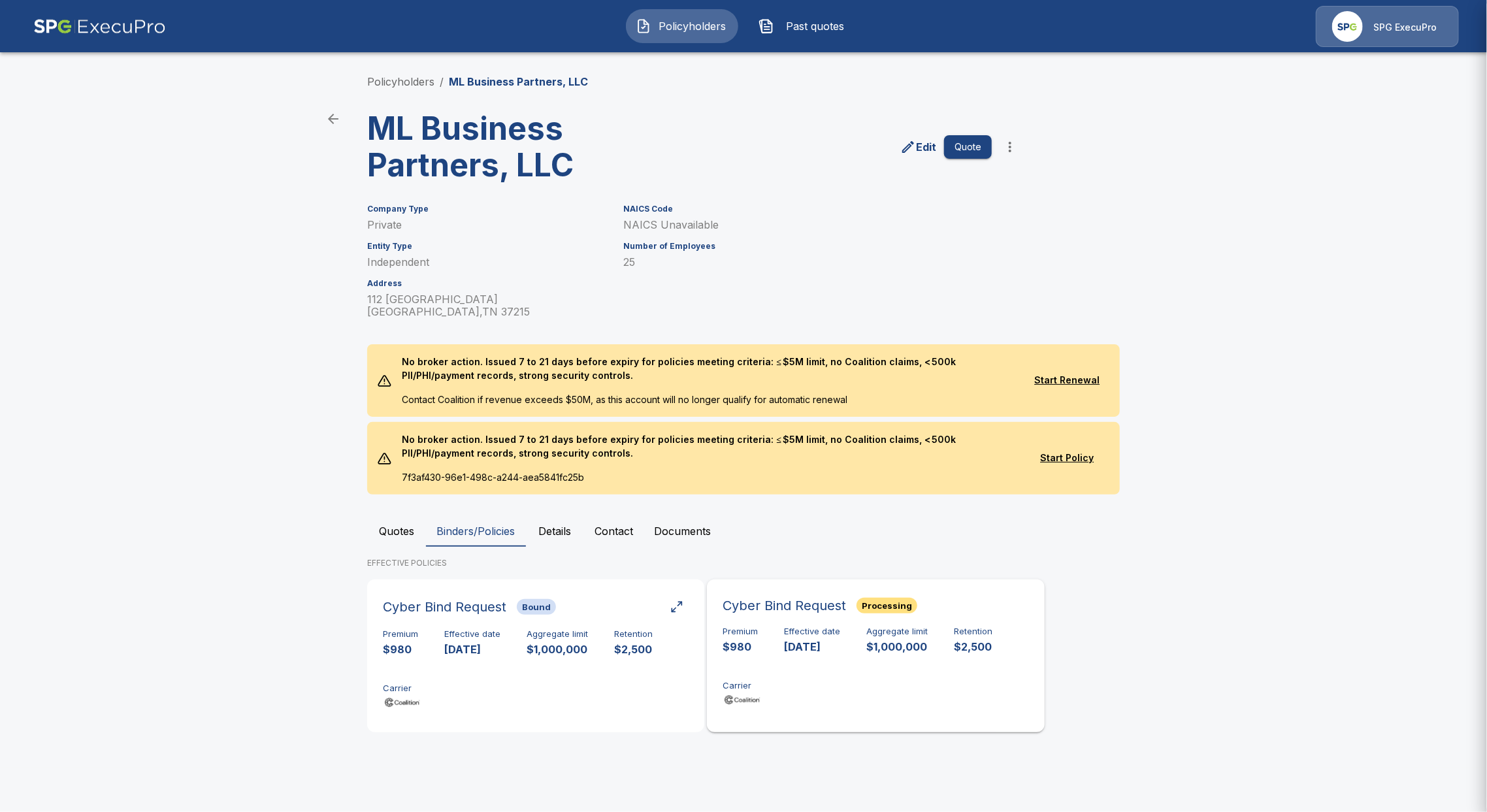
click at [821, 639] on p "[DATE]" at bounding box center [812, 647] width 56 height 15
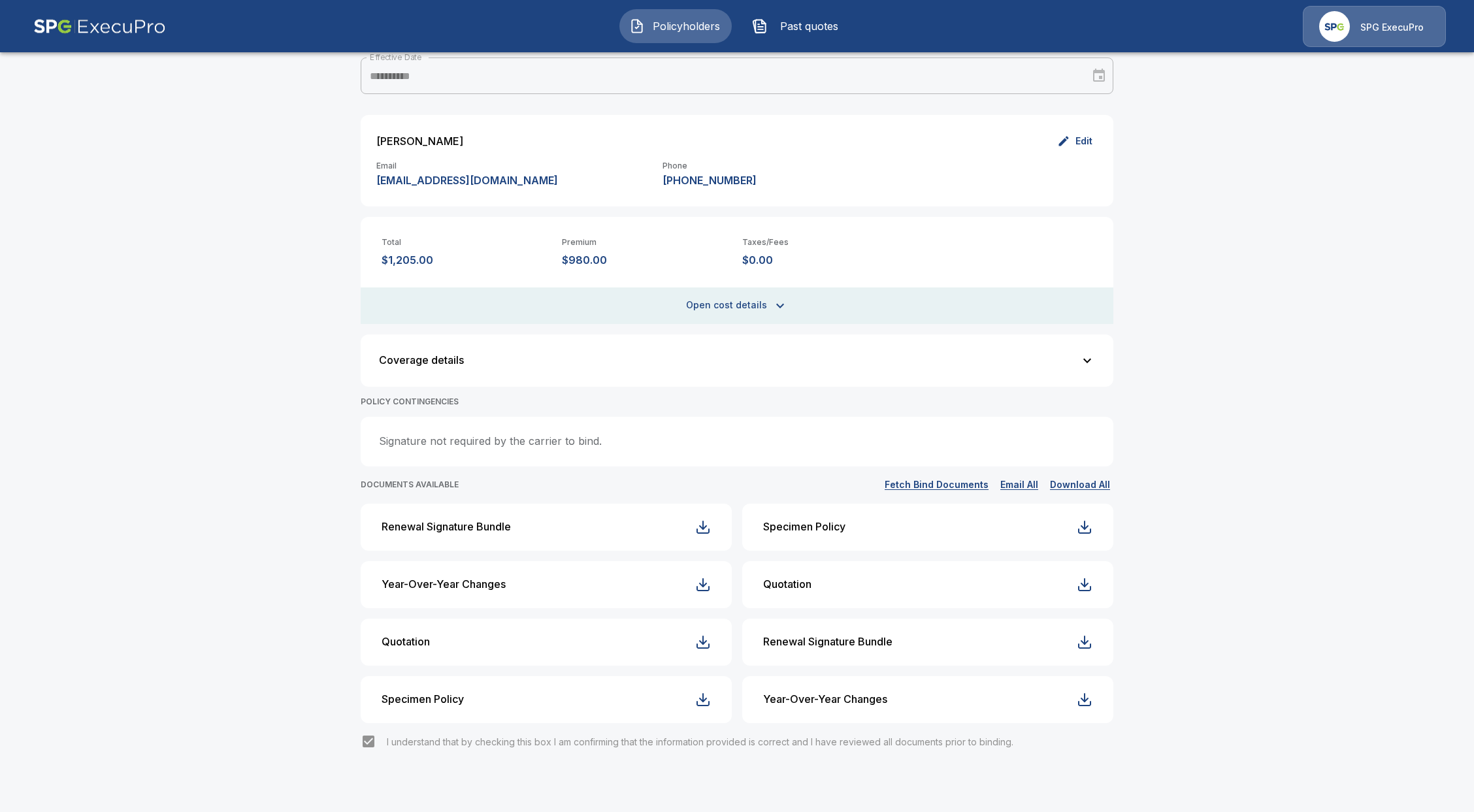
scroll to position [202, 0]
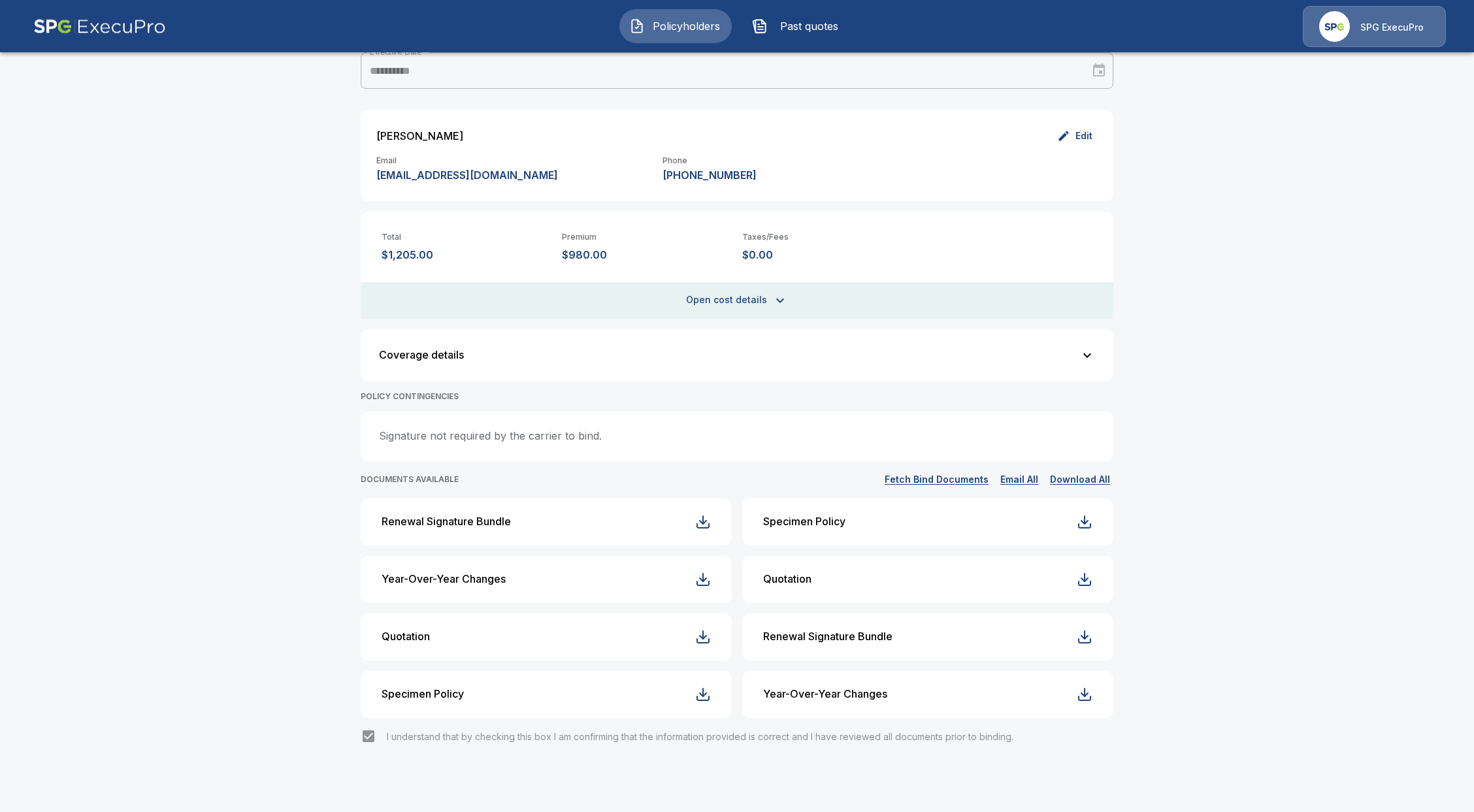
click at [939, 479] on button "Fetch Bind Documents" at bounding box center [936, 480] width 110 height 16
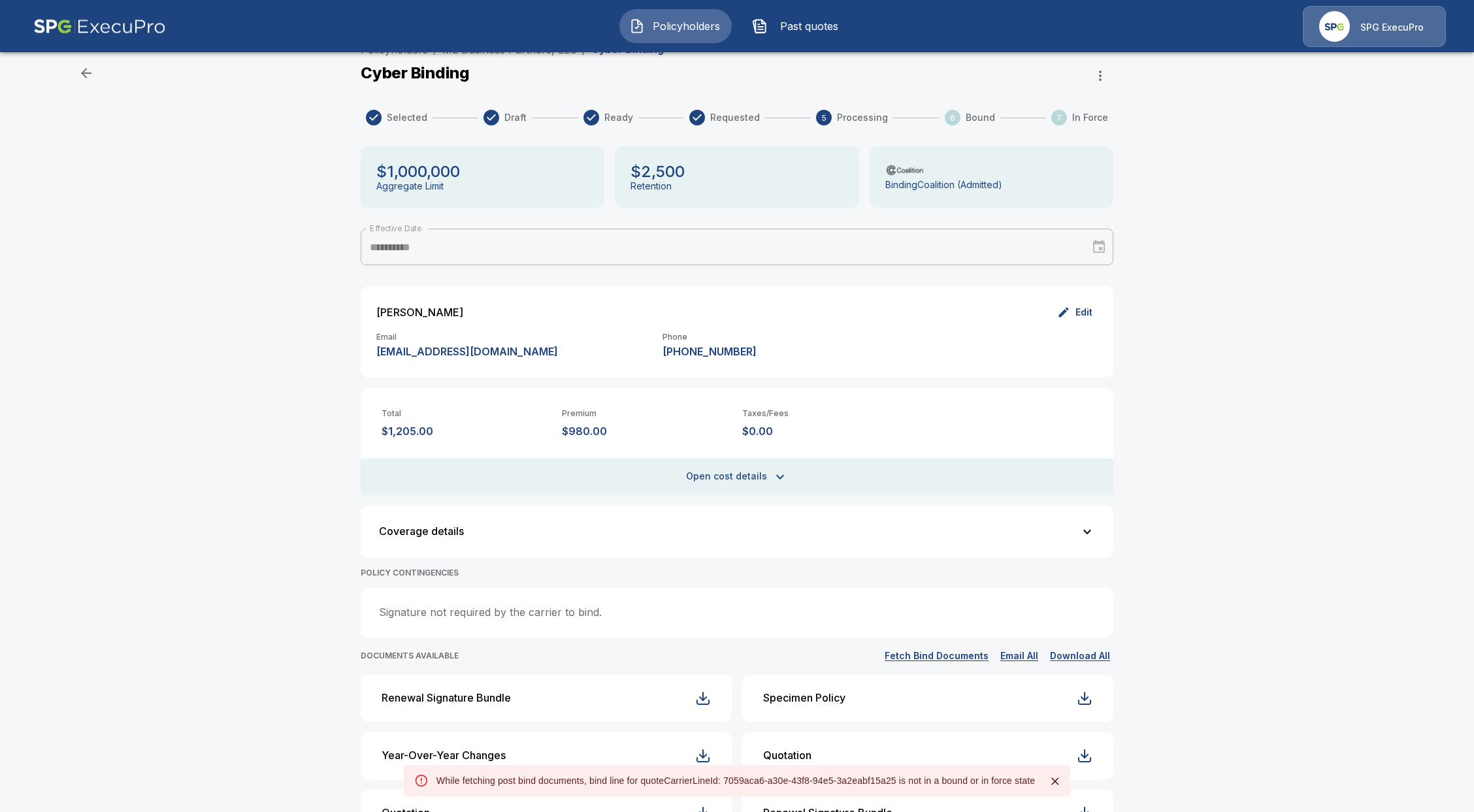
scroll to position [0, 0]
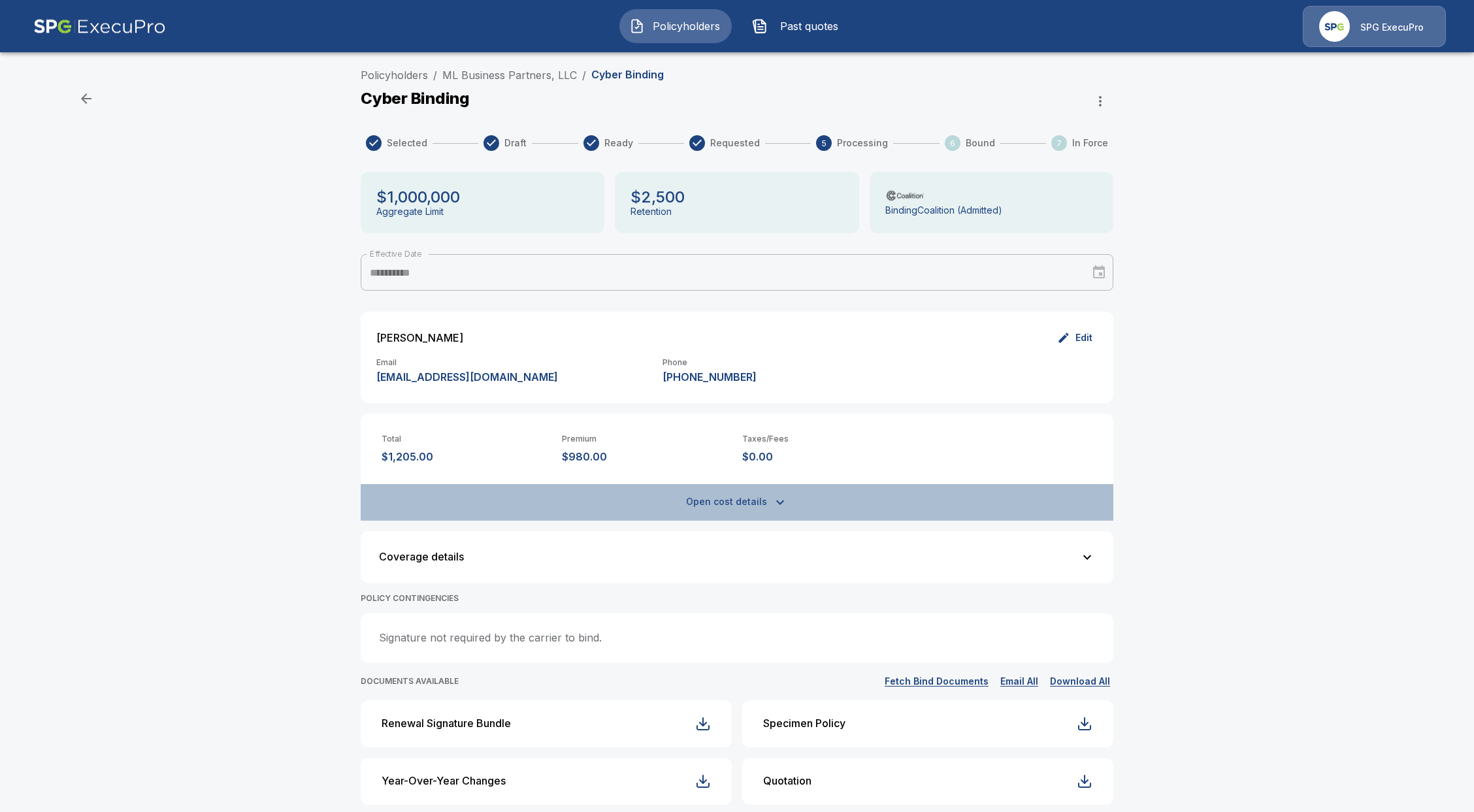
click at [795, 497] on button "Open cost details" at bounding box center [737, 502] width 752 height 36
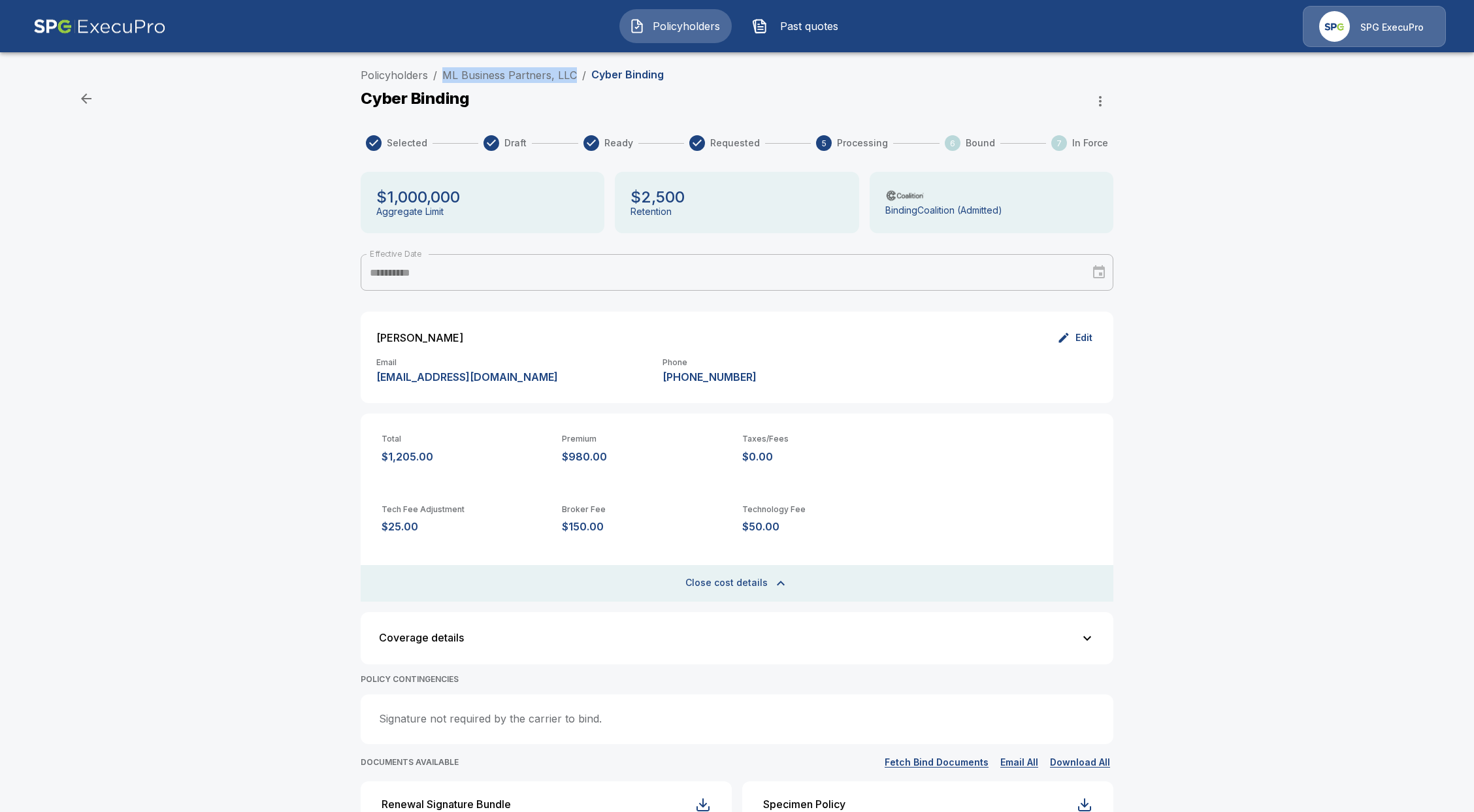
drag, startPoint x: 446, startPoint y: 76, endPoint x: 581, endPoint y: 74, distance: 135.0
click at [581, 74] on ol "Policyholders / ML Business Partners, LLC / Cyber Binding" at bounding box center [512, 75] width 303 height 15
copy link "ML Business Partners, LLC"
click at [604, 457] on p "$980.00" at bounding box center [647, 456] width 170 height 12
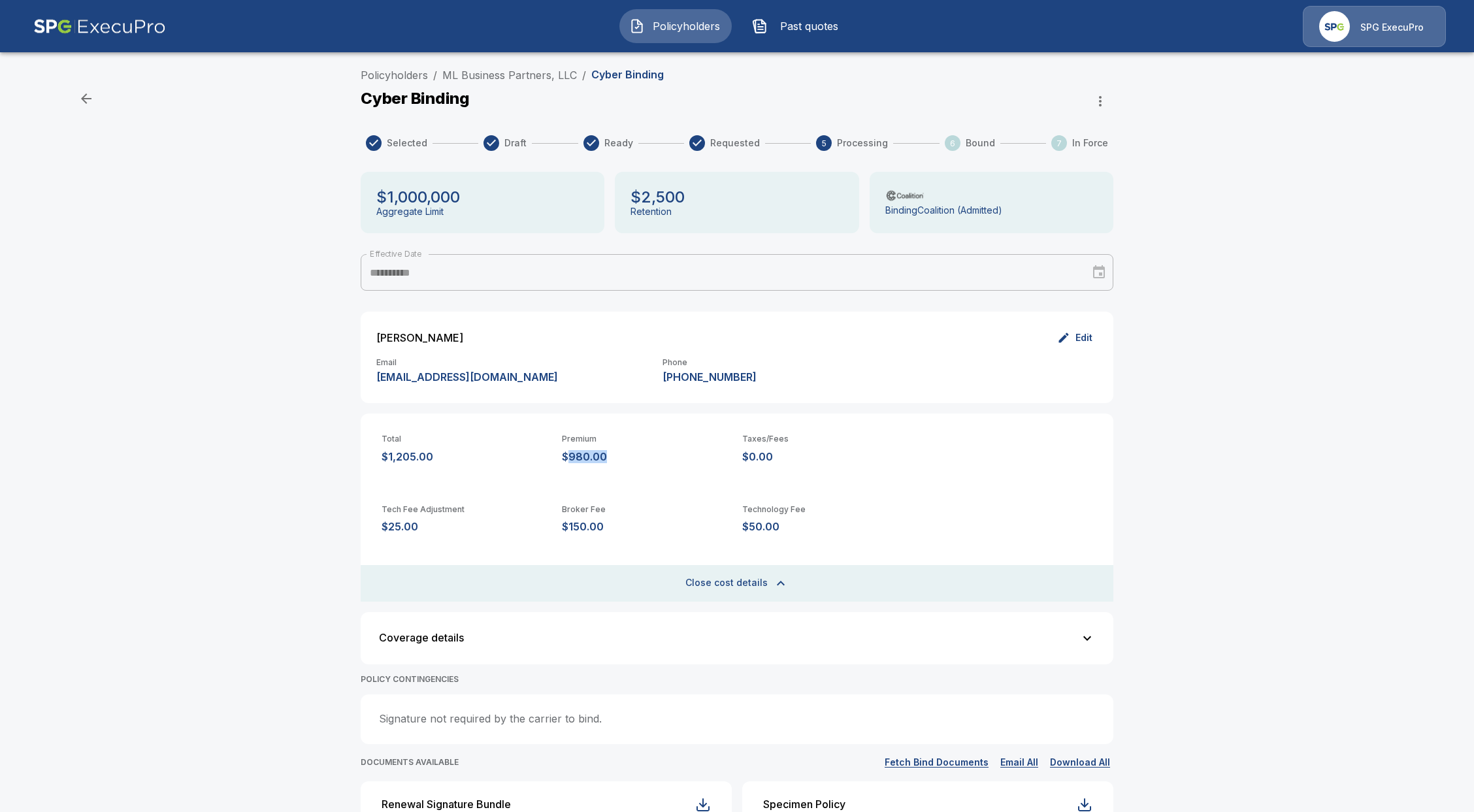
click at [604, 457] on p "$980.00" at bounding box center [647, 456] width 170 height 12
drag, startPoint x: 621, startPoint y: 449, endPoint x: 552, endPoint y: 456, distance: 69.4
click at [552, 456] on div "Total $1,205.00 Premium $980.00 Taxes/Fees $0.00" at bounding box center [737, 438] width 752 height 49
click at [581, 478] on div "Total $1,205.00 Premium $980.00 Taxes/Fees $0.00 Tech Fee Adjustment $25.00 Bro…" at bounding box center [737, 507] width 752 height 188
drag, startPoint x: 570, startPoint y: 459, endPoint x: 609, endPoint y: 455, distance: 39.2
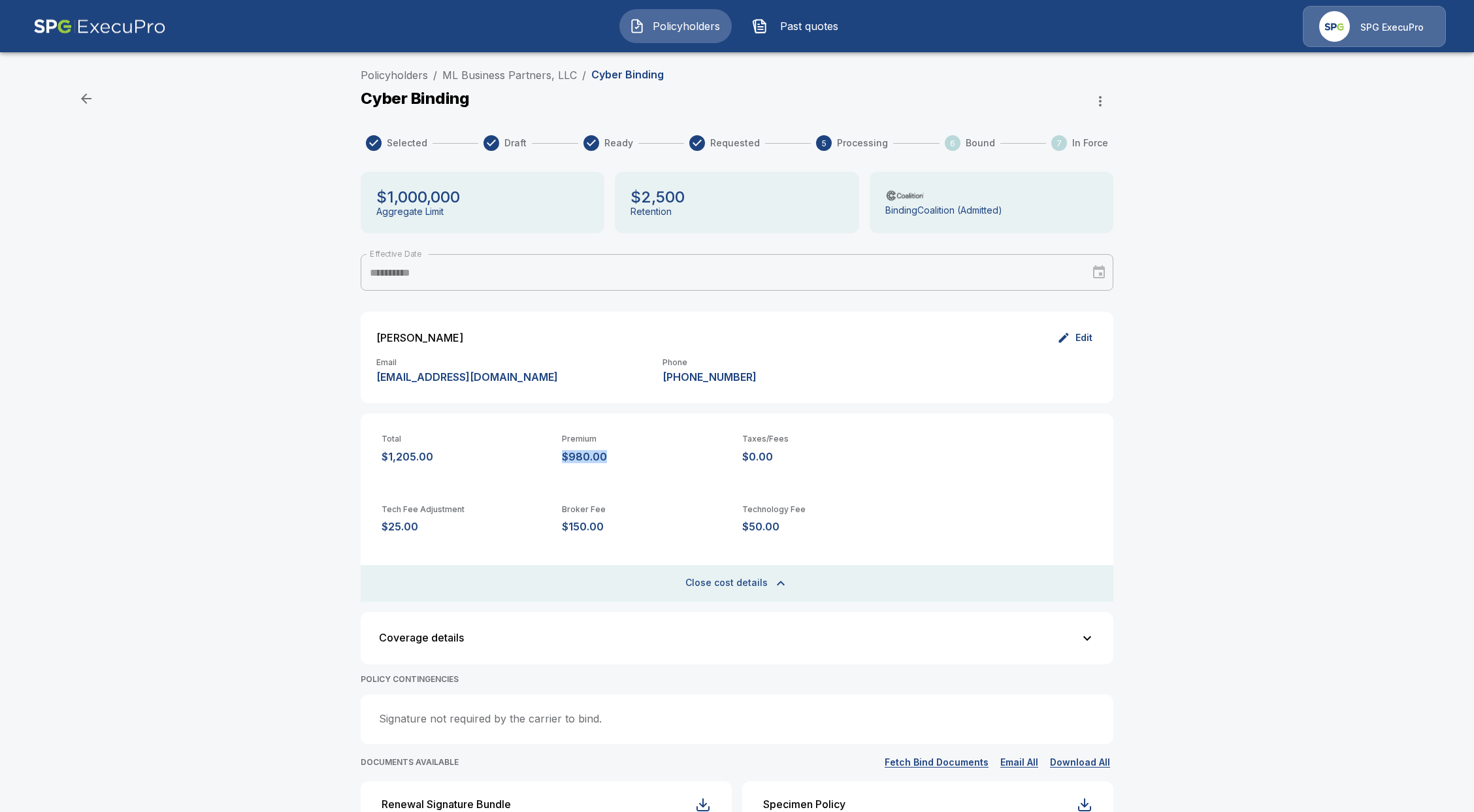
click at [609, 455] on p "$980.00" at bounding box center [647, 456] width 170 height 12
copy p "$980.00"
click at [676, 31] on span "Policyholders" at bounding box center [686, 26] width 72 height 15
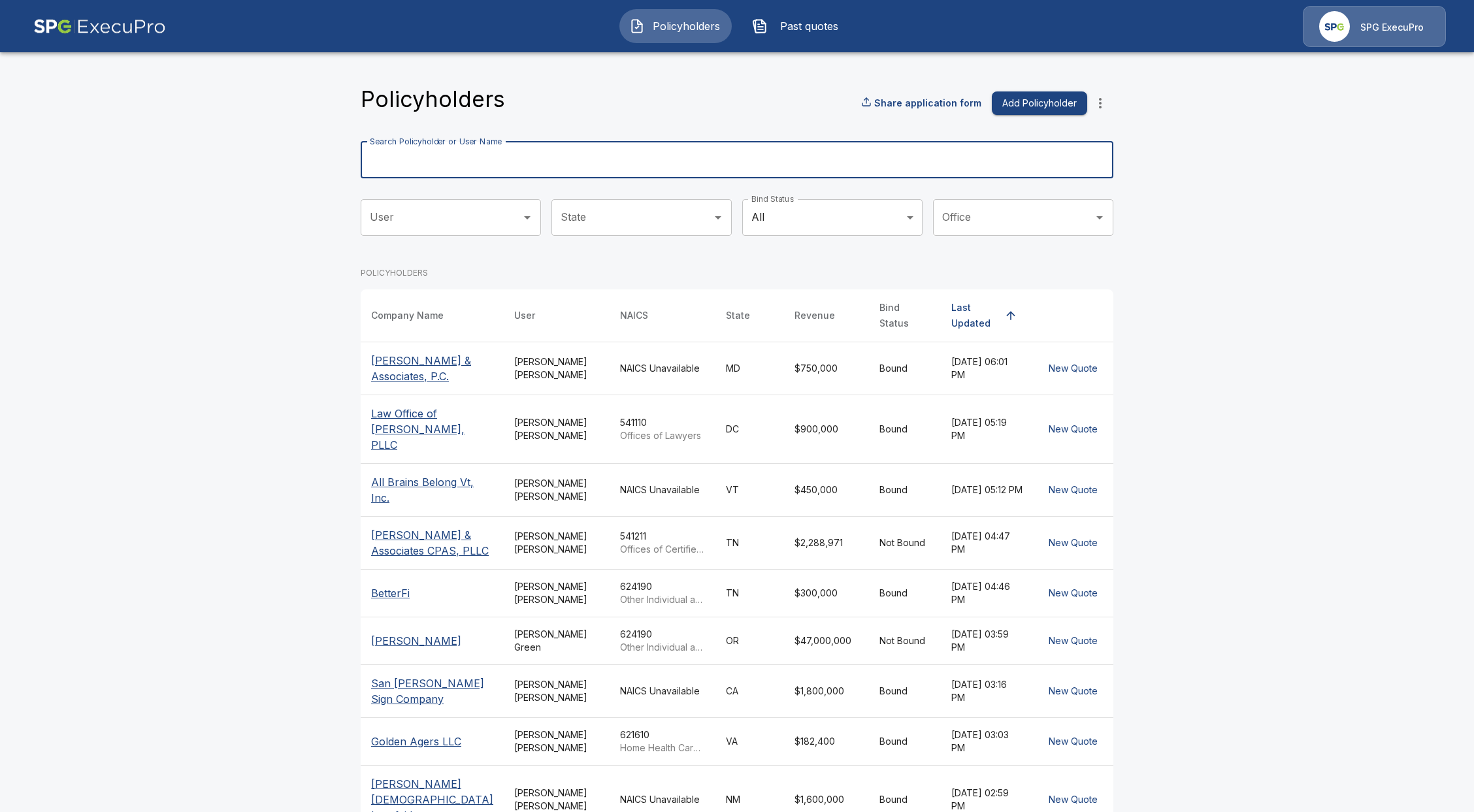
click at [533, 153] on input "Search Policyholder or User Name" at bounding box center [730, 160] width 739 height 36
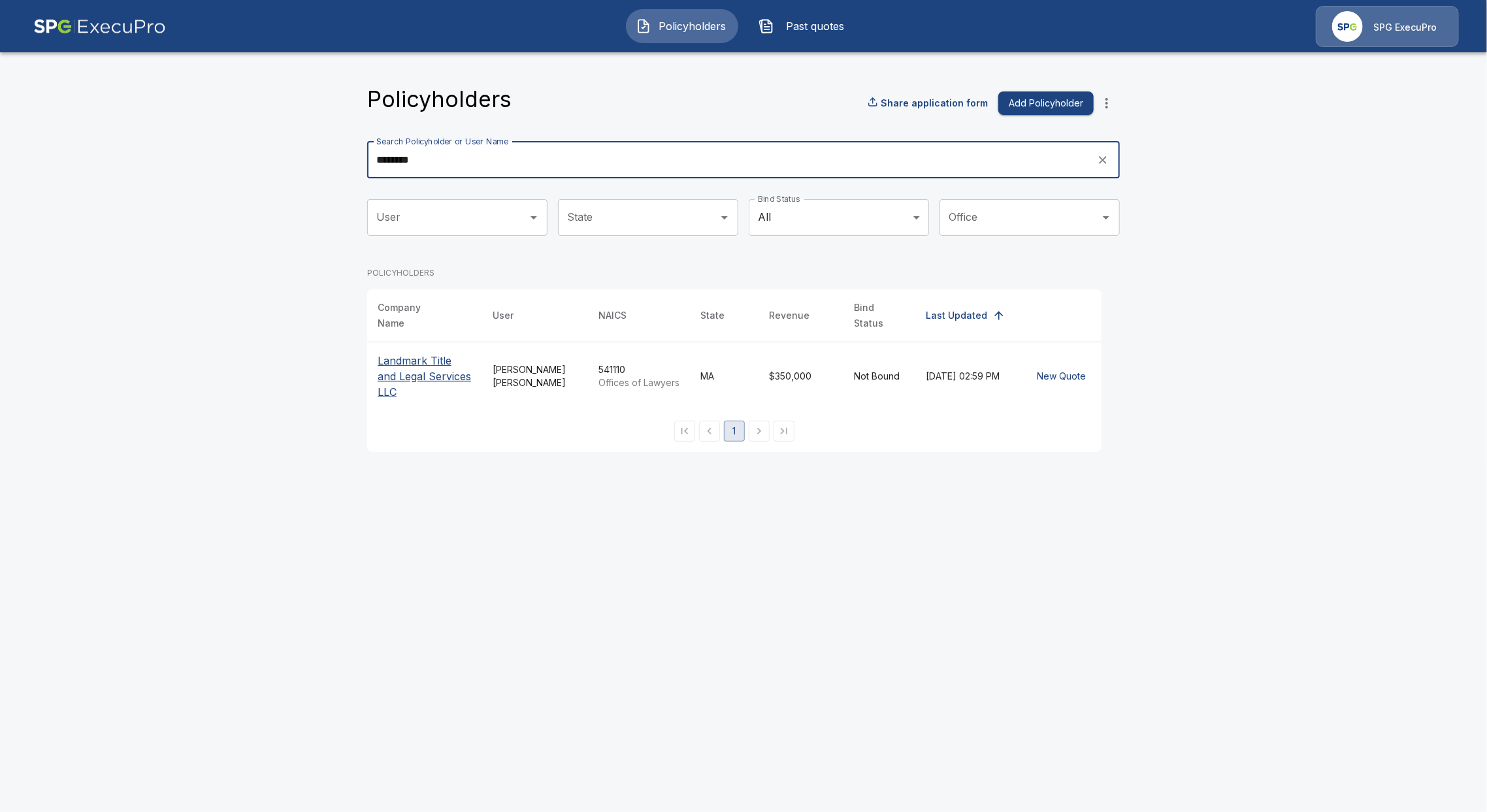
type input "********"
click at [415, 365] on p "Landmark Title and Legal Services LLC" at bounding box center [425, 376] width 94 height 47
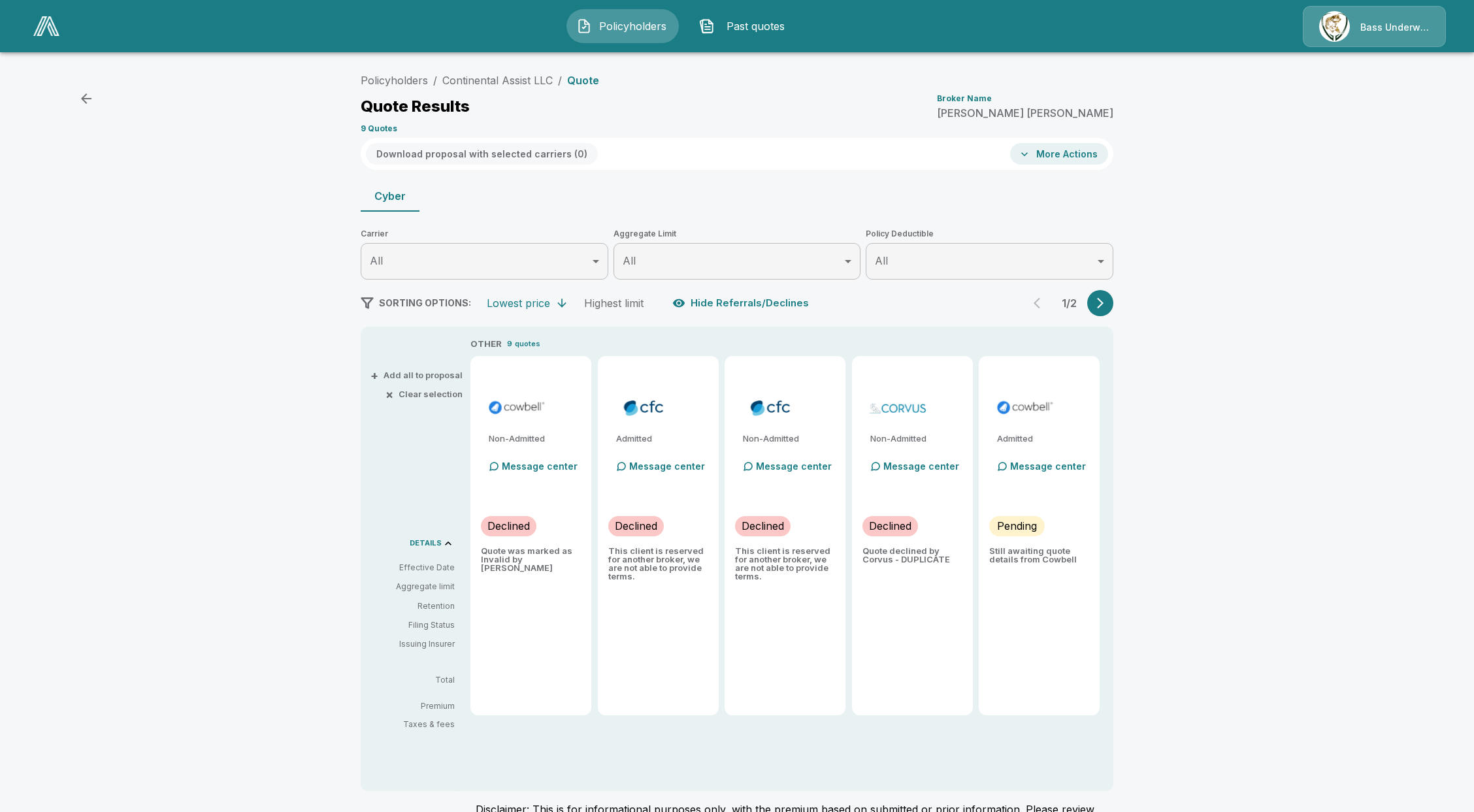
click at [55, 17] on img at bounding box center [46, 26] width 26 height 19
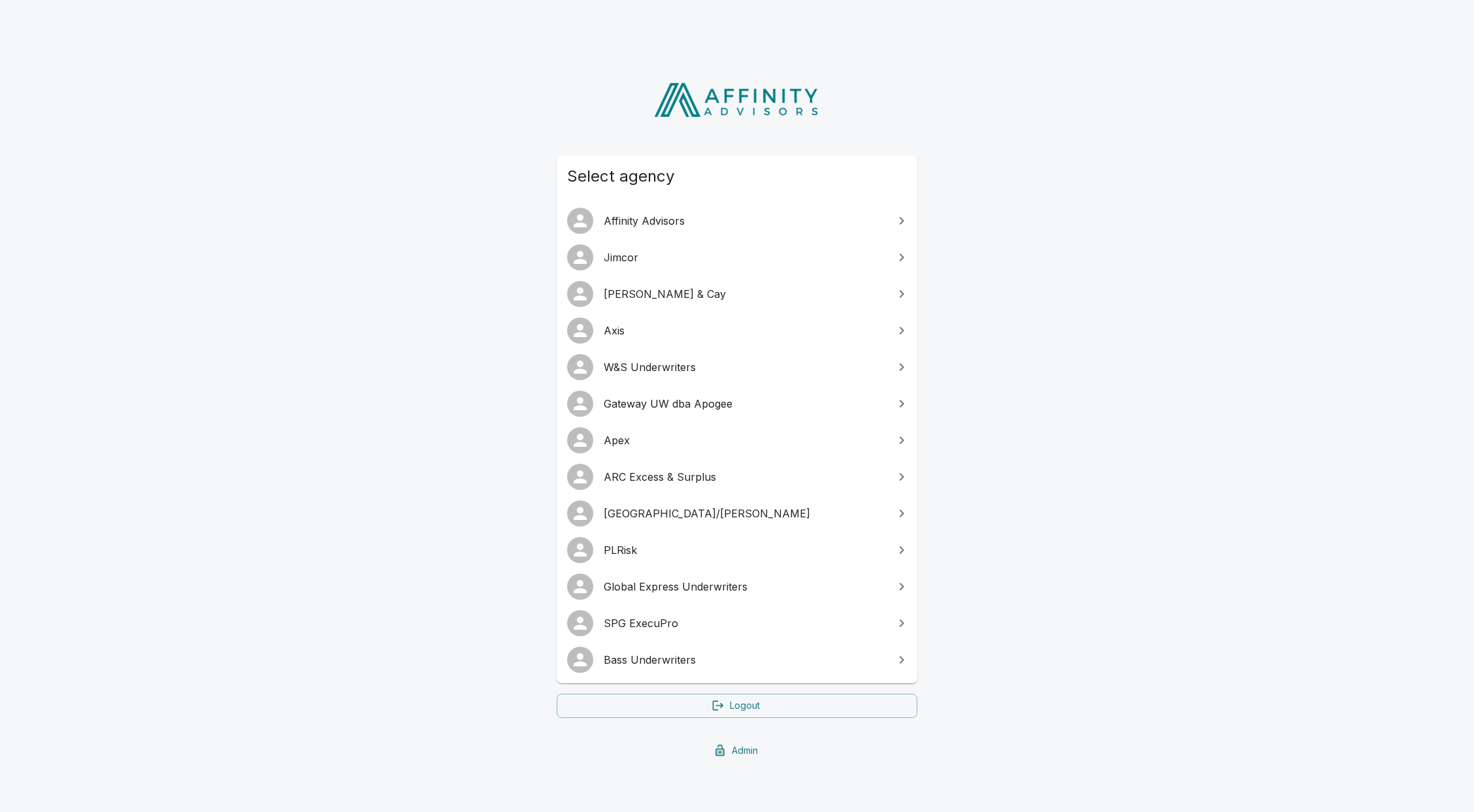
click at [671, 267] on link "Jimcor" at bounding box center [737, 257] width 361 height 36
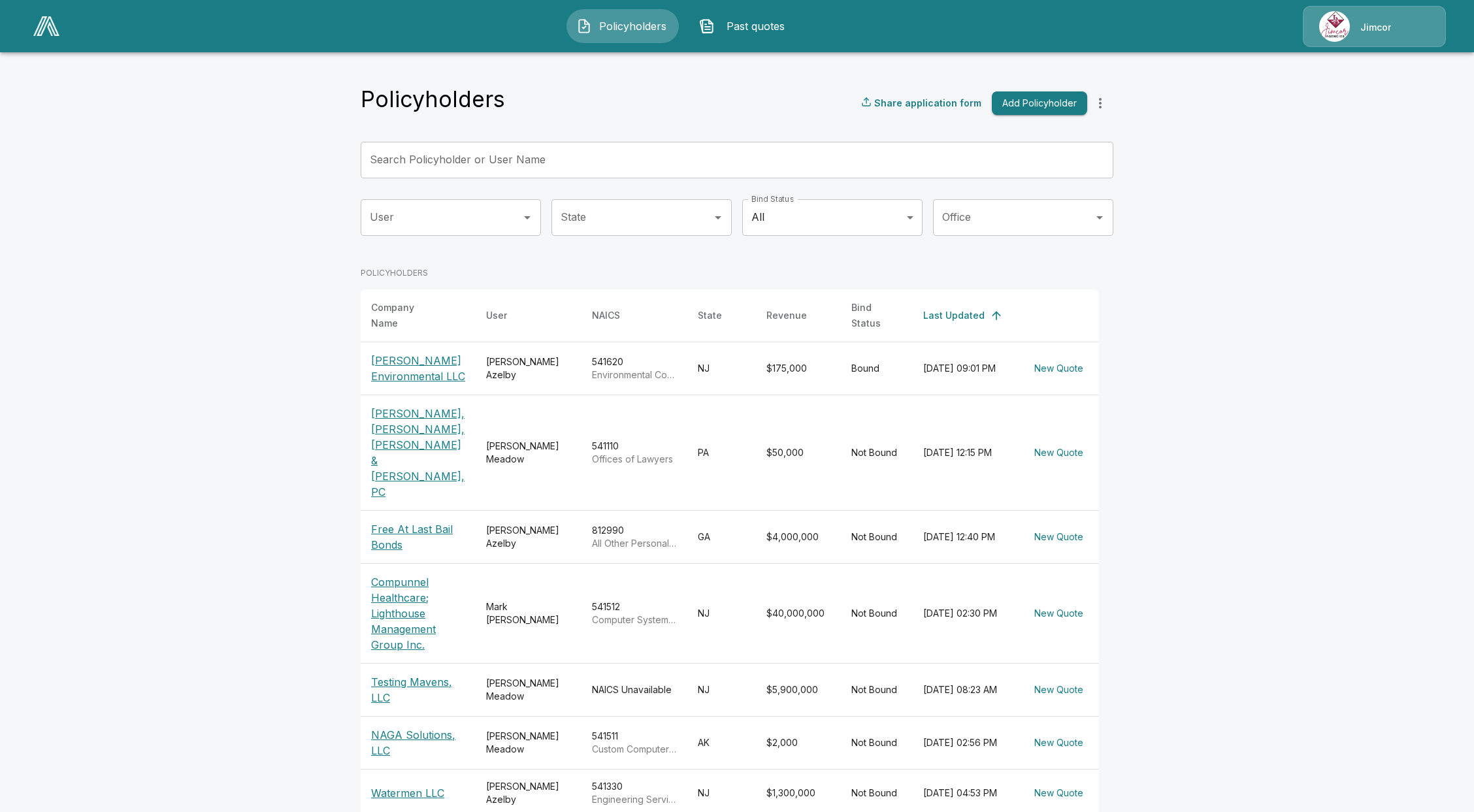
click at [765, 26] on span "Past quotes" at bounding box center [756, 26] width 72 height 15
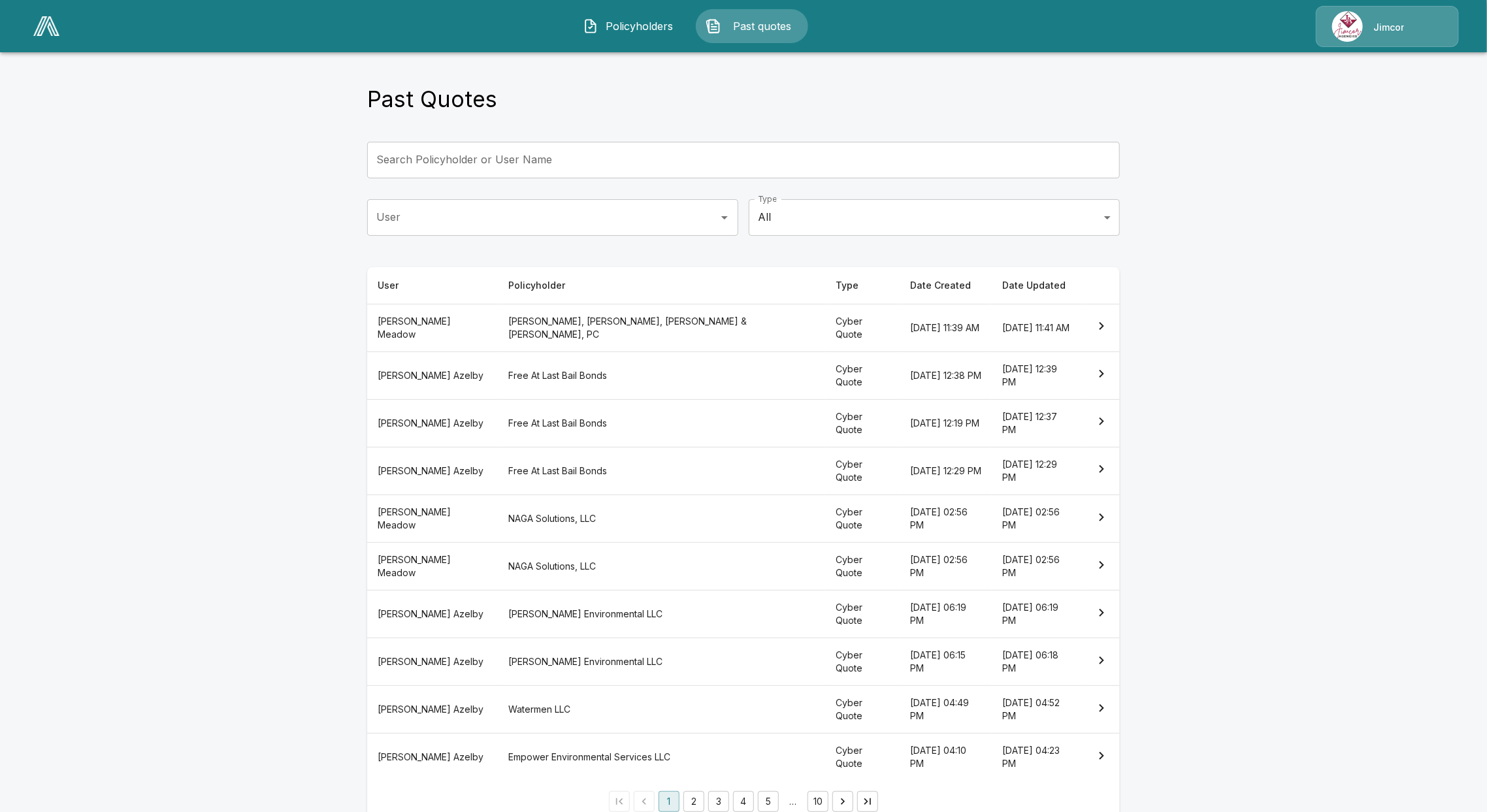
click at [640, 336] on th "[PERSON_NAME], [PERSON_NAME], [PERSON_NAME] & [PERSON_NAME], PC" at bounding box center [662, 327] width 328 height 48
drag, startPoint x: 221, startPoint y: 447, endPoint x: 212, endPoint y: 456, distance: 12.7
click at [224, 453] on main "Past Quotes Search Policyholder or User Name Search Policyholder or User Name U…" at bounding box center [744, 419] width 1487 height 838
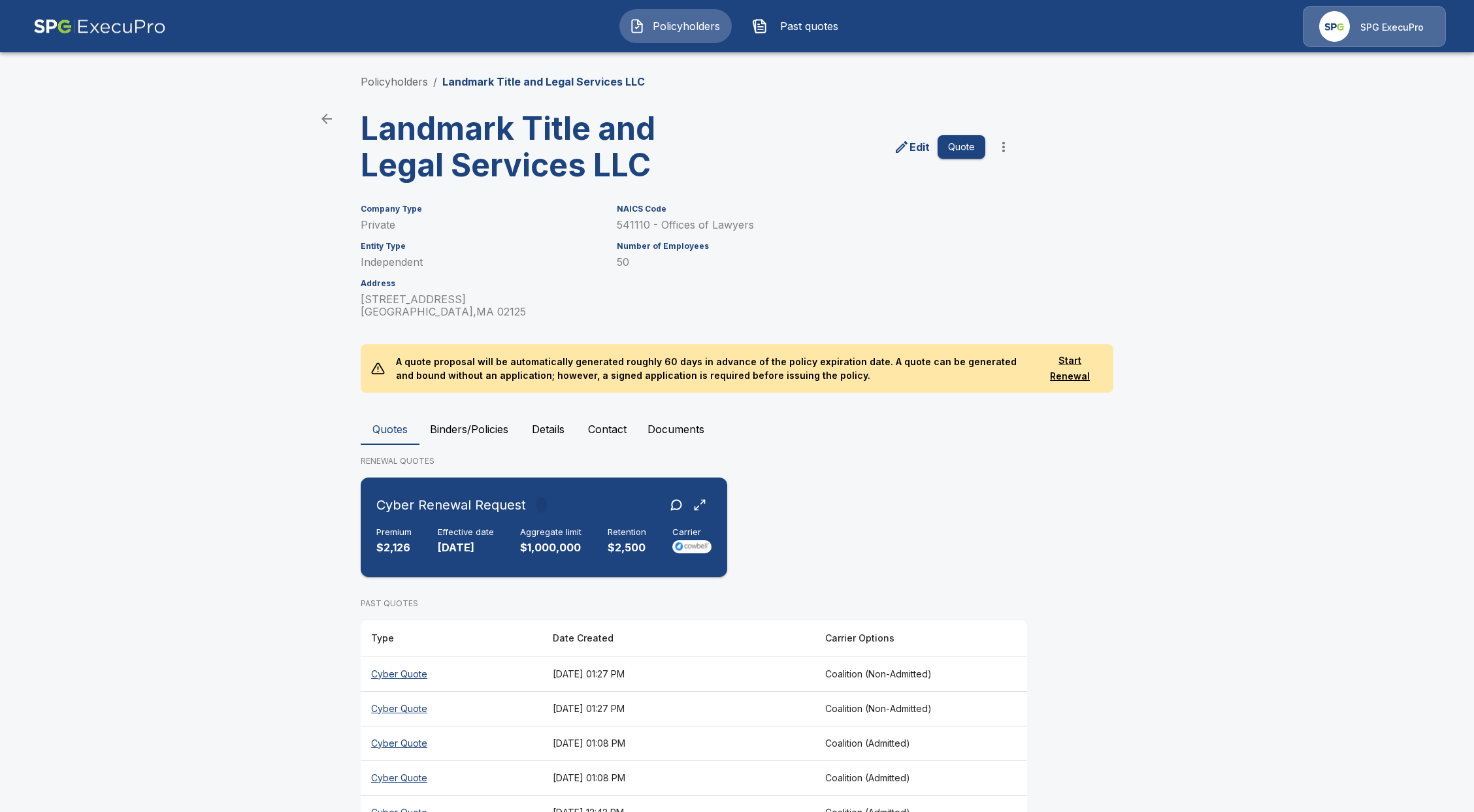
click at [425, 543] on div "Premium $2,126 Effective date 9/15/2025 Aggregate limit $1,000,000 Retention $2…" at bounding box center [543, 541] width 335 height 28
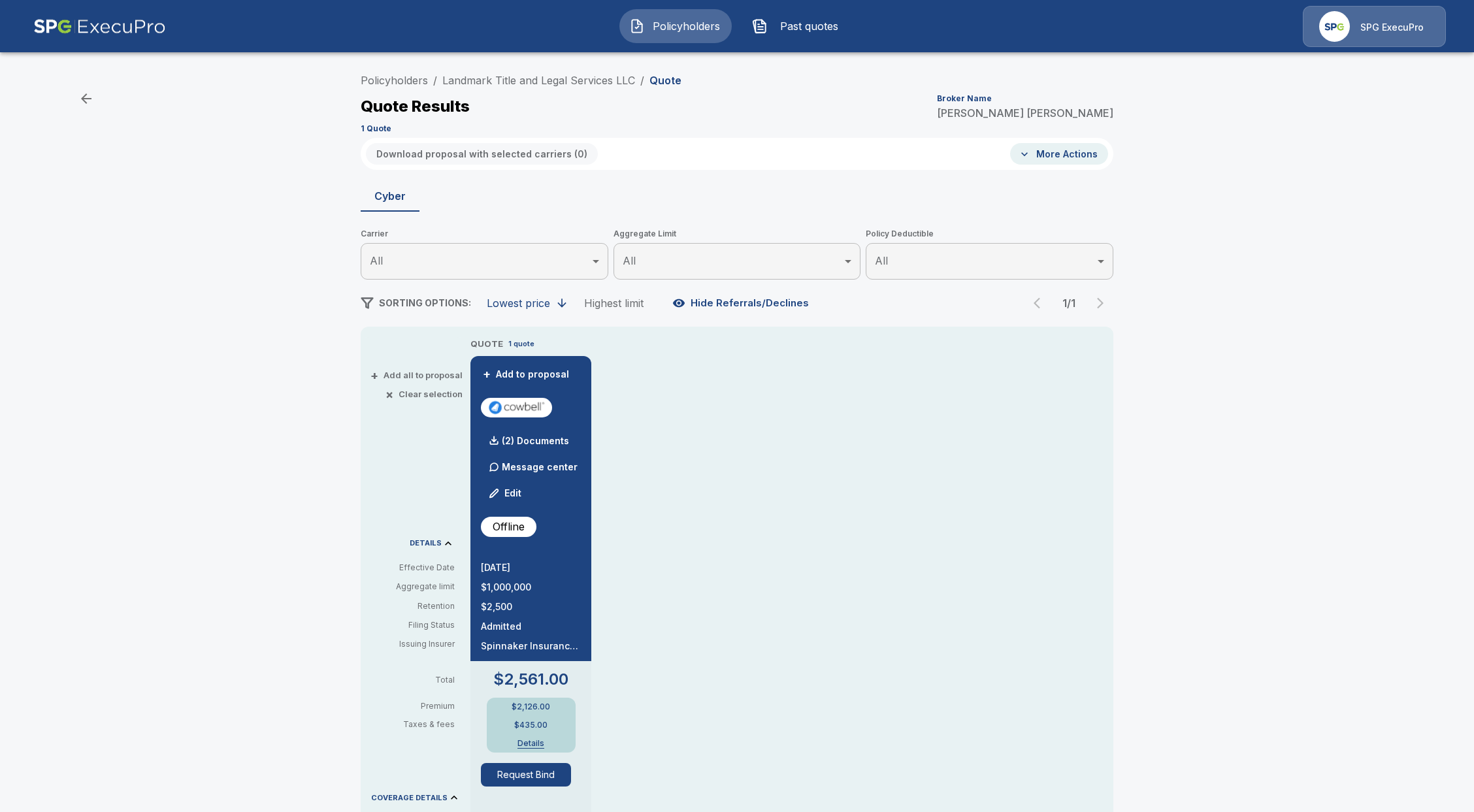
click at [533, 740] on button "Details" at bounding box center [531, 743] width 52 height 8
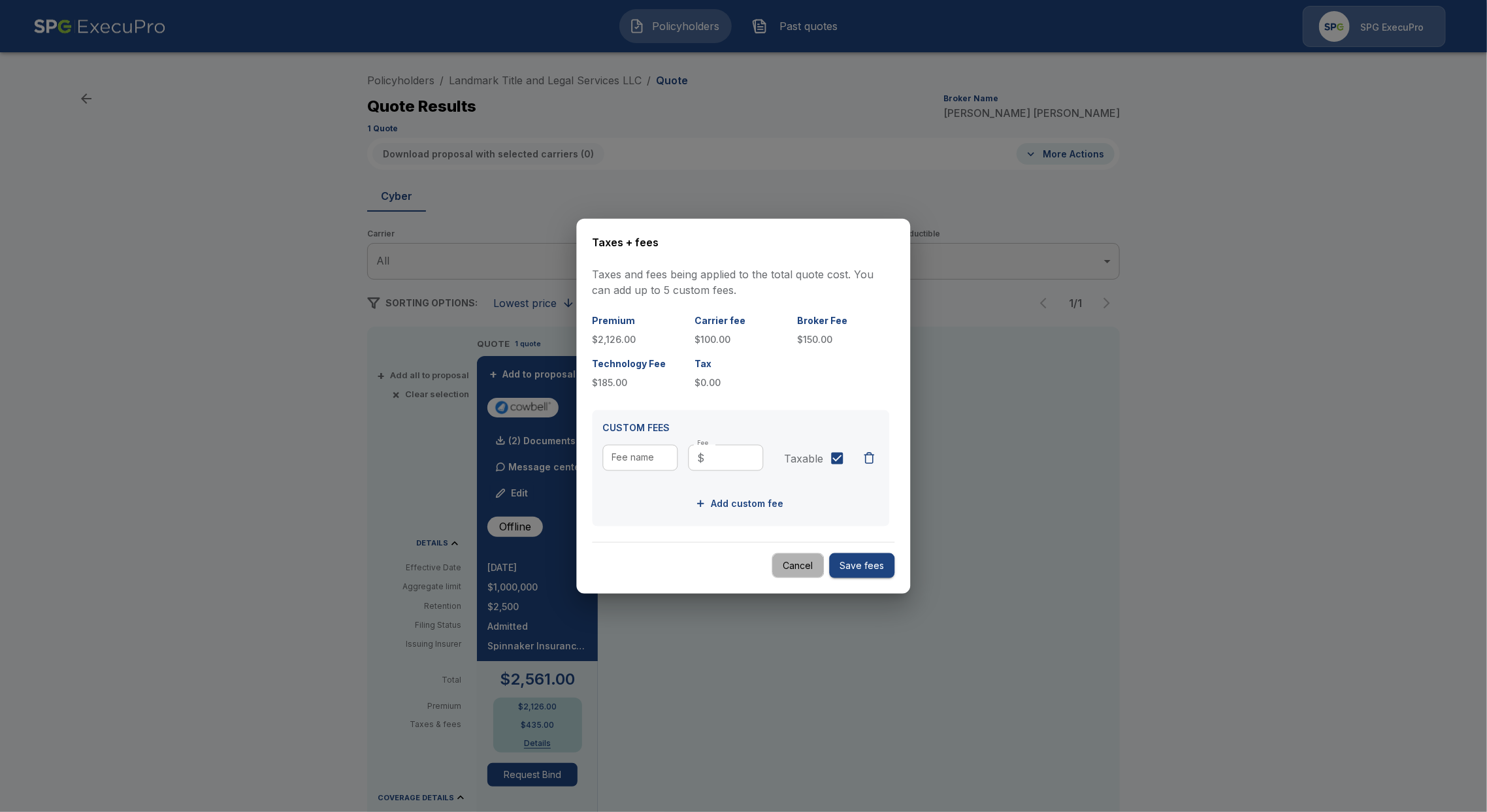
click at [792, 573] on button "Cancel" at bounding box center [798, 565] width 52 height 25
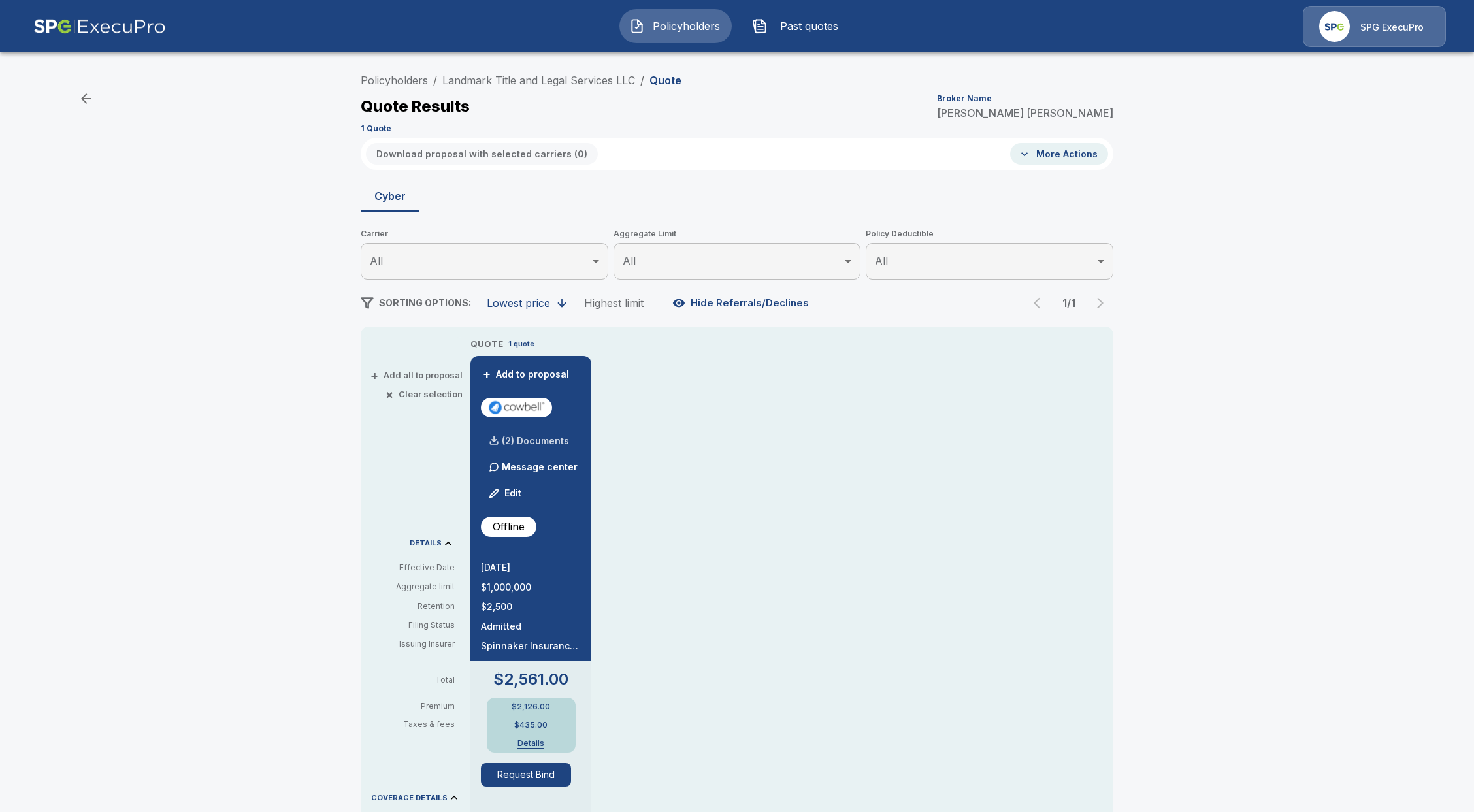
click at [543, 432] on div "(2) Documents" at bounding box center [525, 441] width 88 height 26
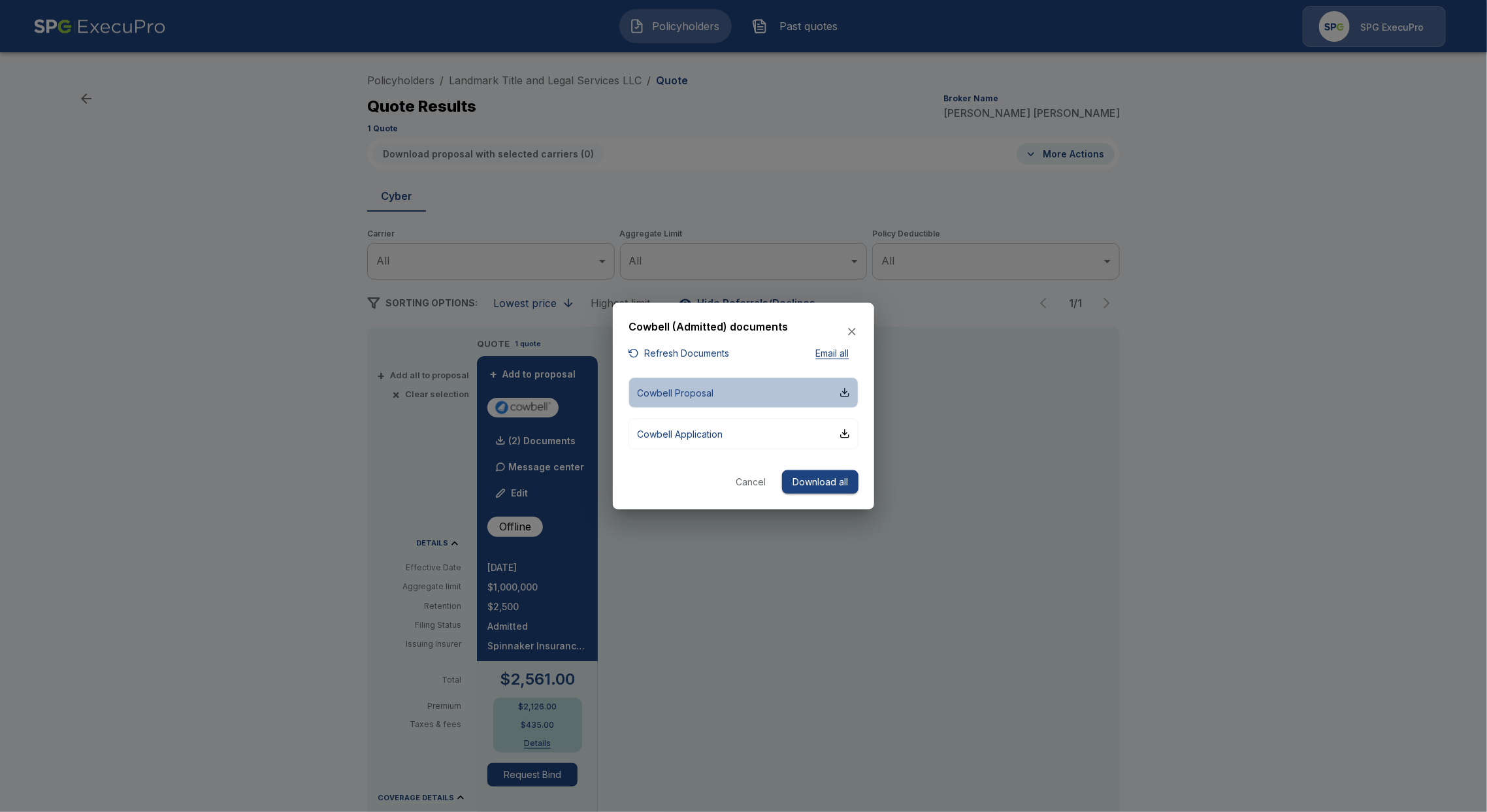
click at [722, 390] on button "Cowbell Proposal" at bounding box center [744, 392] width 230 height 31
click at [781, 21] on div at bounding box center [744, 406] width 1487 height 812
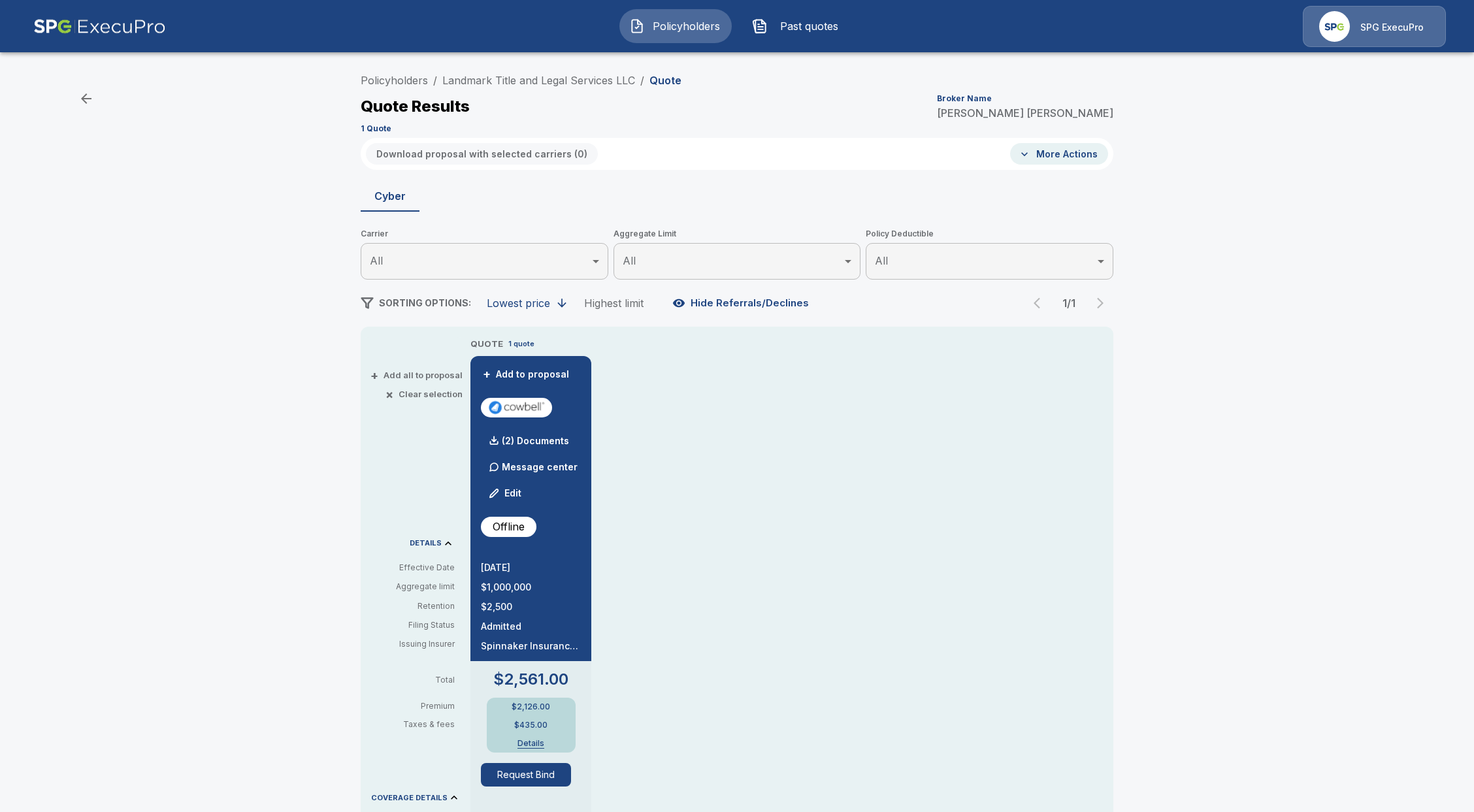
click at [791, 30] on span "Past quotes" at bounding box center [808, 26] width 72 height 15
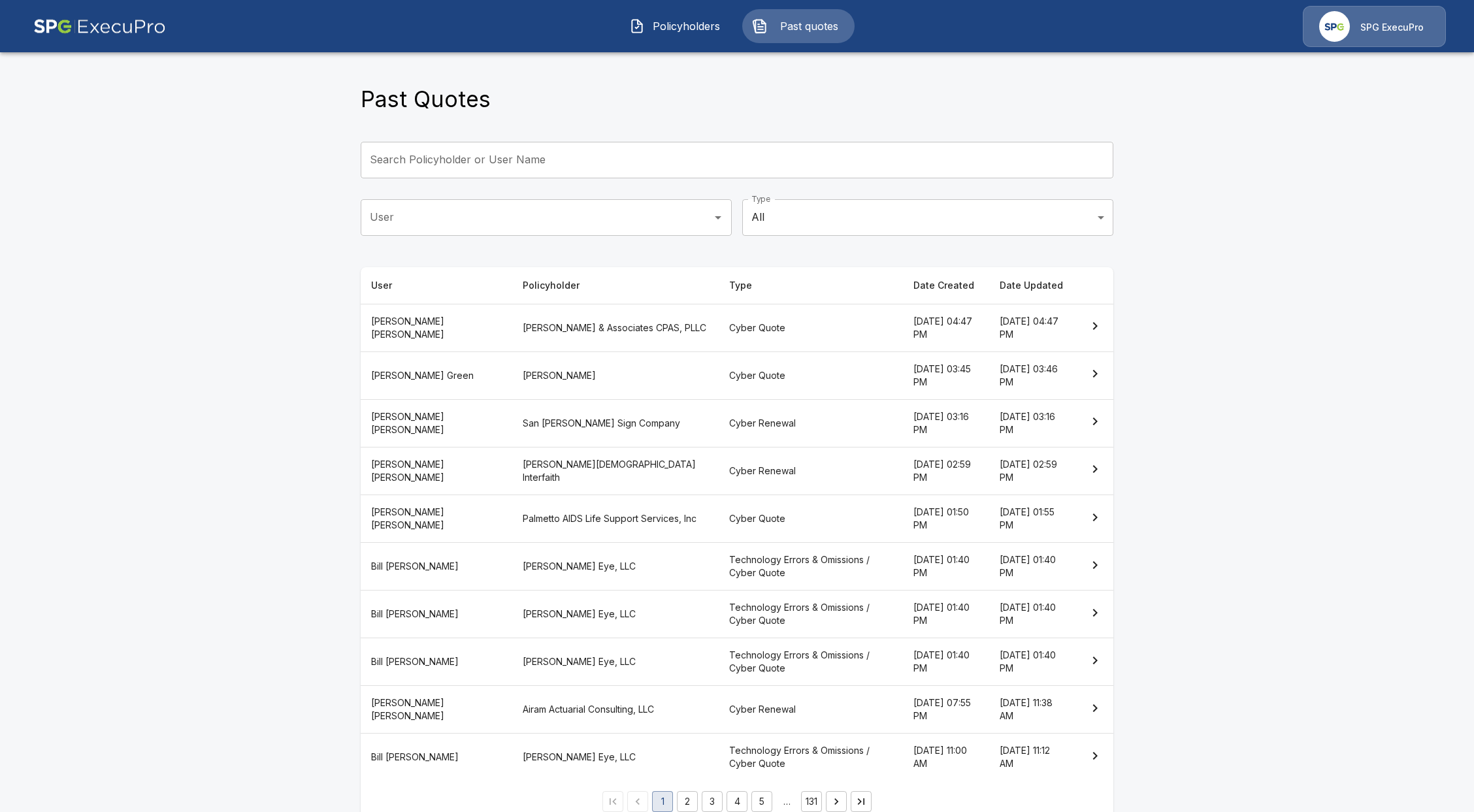
click at [718, 331] on th "Cyber Quote" at bounding box center [810, 327] width 184 height 48
click at [570, 379] on th "Albertina Kerr" at bounding box center [615, 375] width 207 height 48
click at [580, 378] on th "Albertina Kerr" at bounding box center [615, 375] width 207 height 48
click at [543, 421] on th "San Pedro Sign Company" at bounding box center [615, 422] width 207 height 48
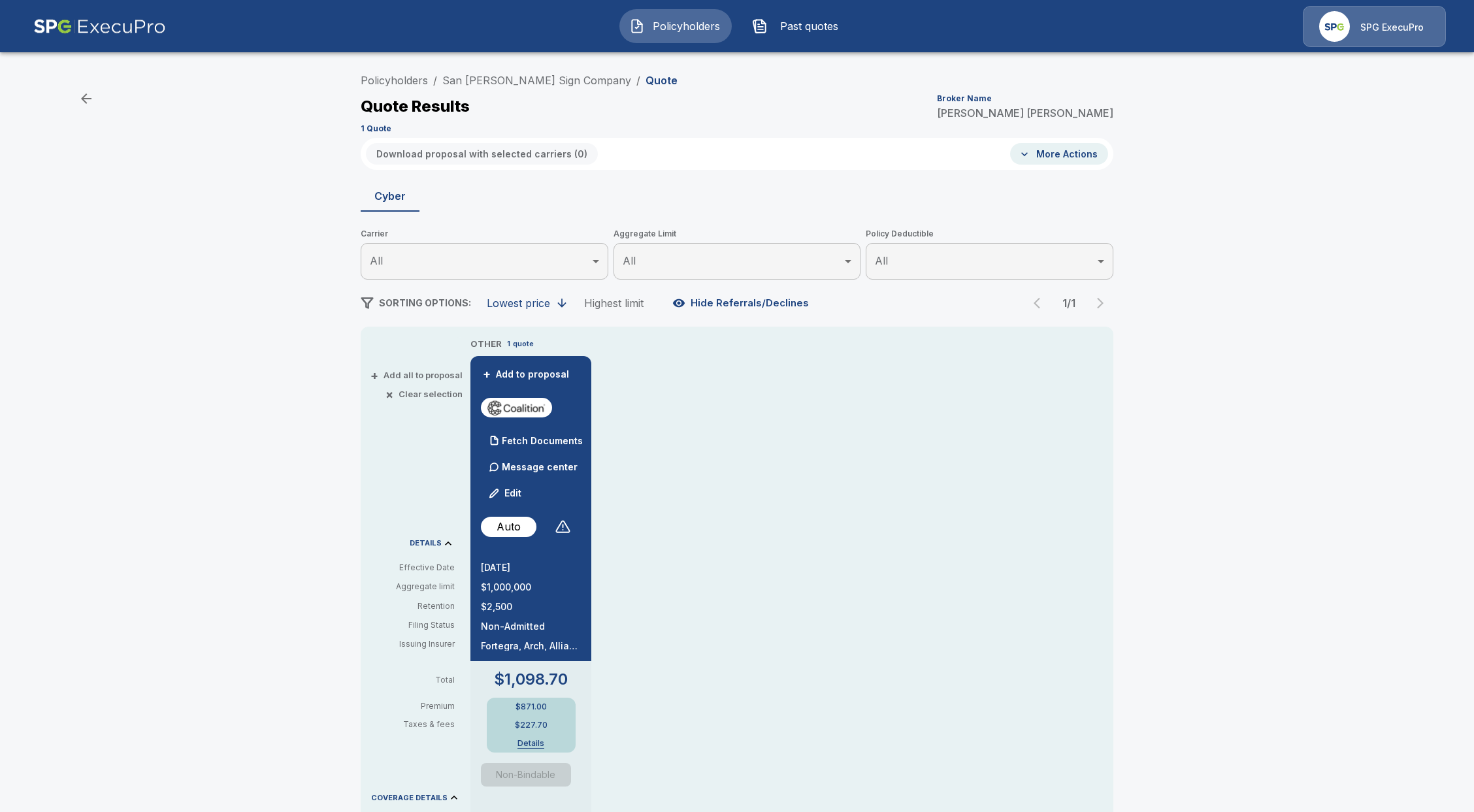
click at [527, 750] on div "$871.00 $227.70 Details" at bounding box center [531, 725] width 89 height 55
click at [529, 746] on button "Details" at bounding box center [531, 743] width 52 height 8
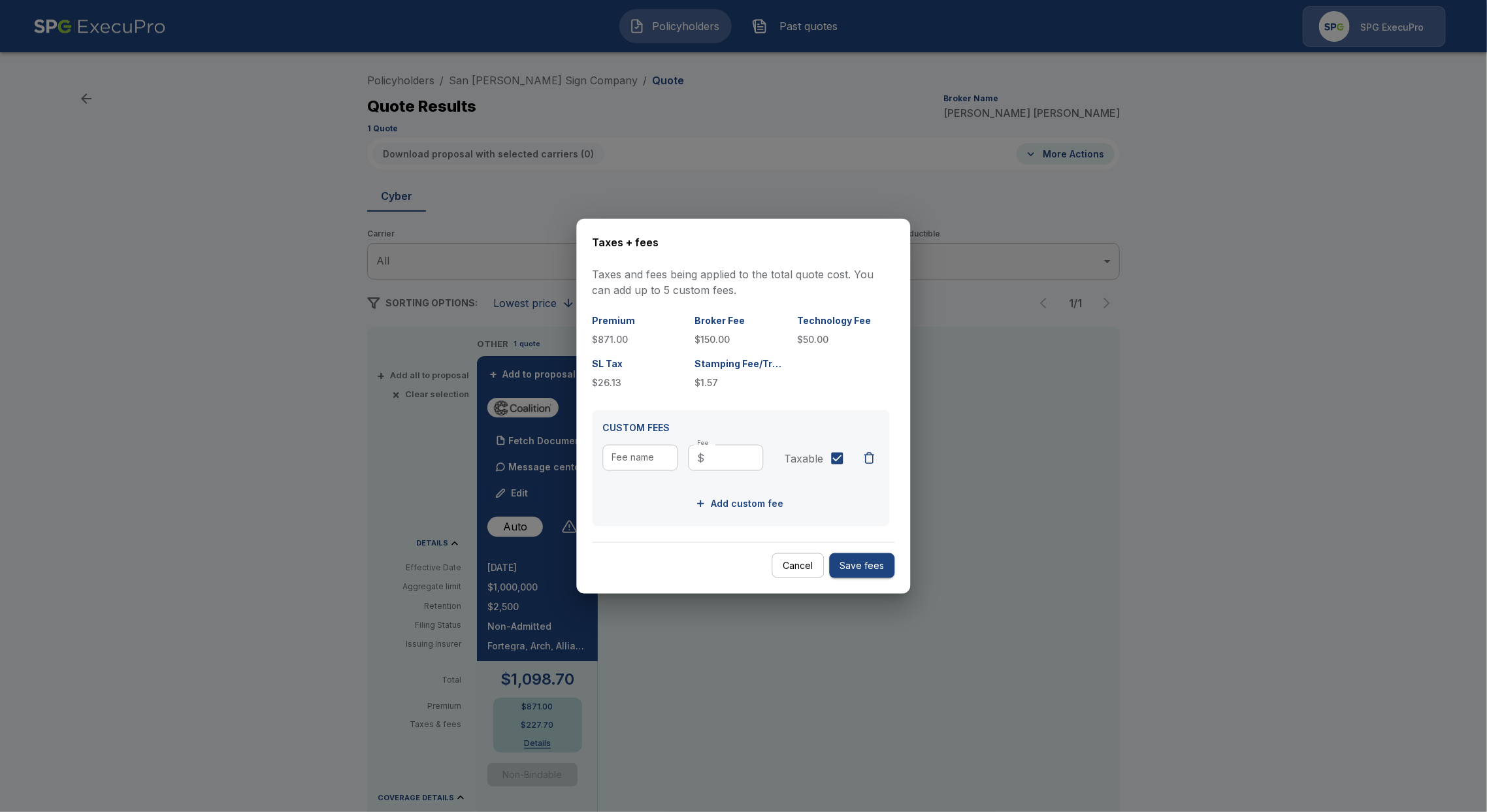
click at [1130, 175] on div at bounding box center [744, 406] width 1487 height 812
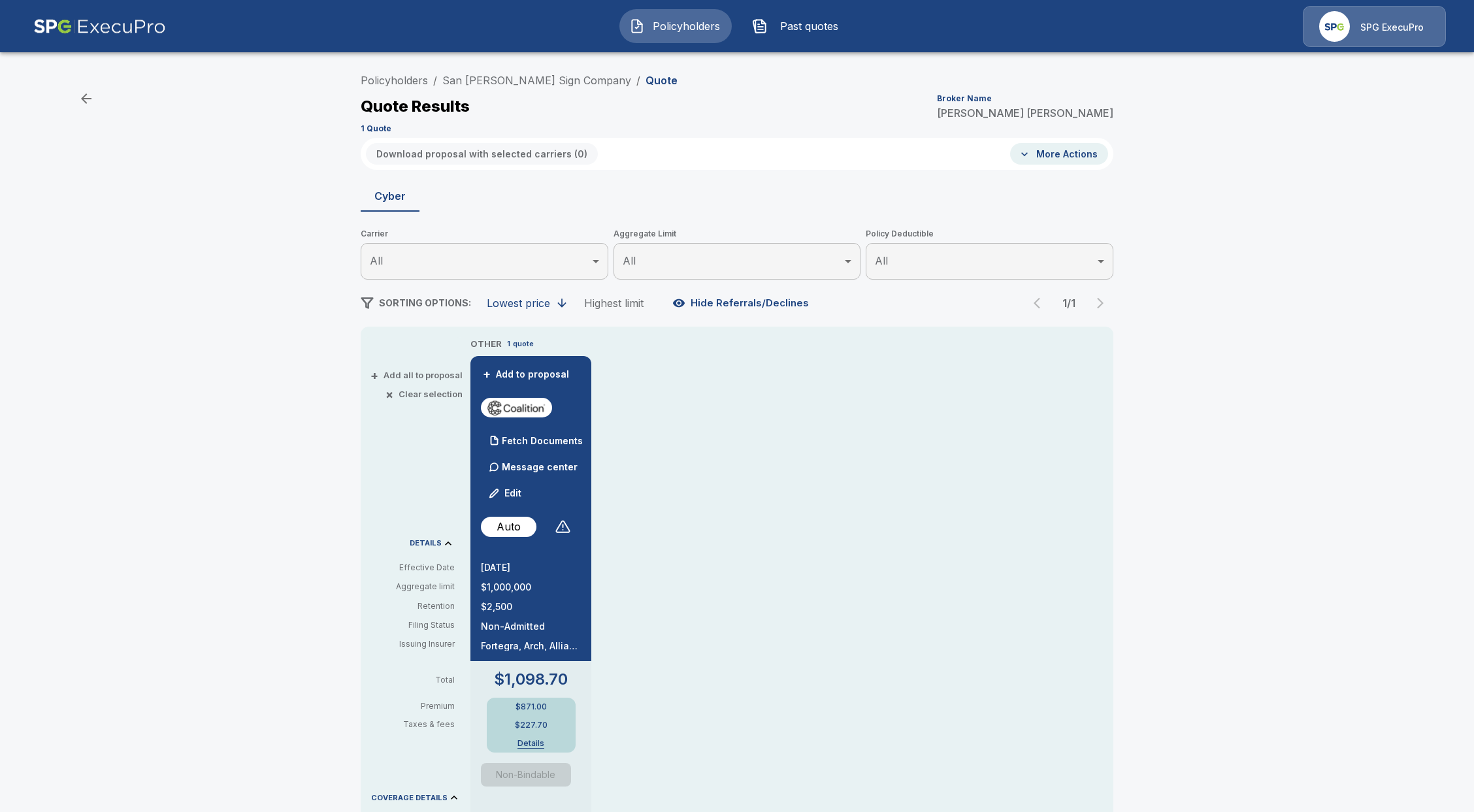
click at [1357, 18] on div "SPG ExecuPro" at bounding box center [1374, 26] width 143 height 41
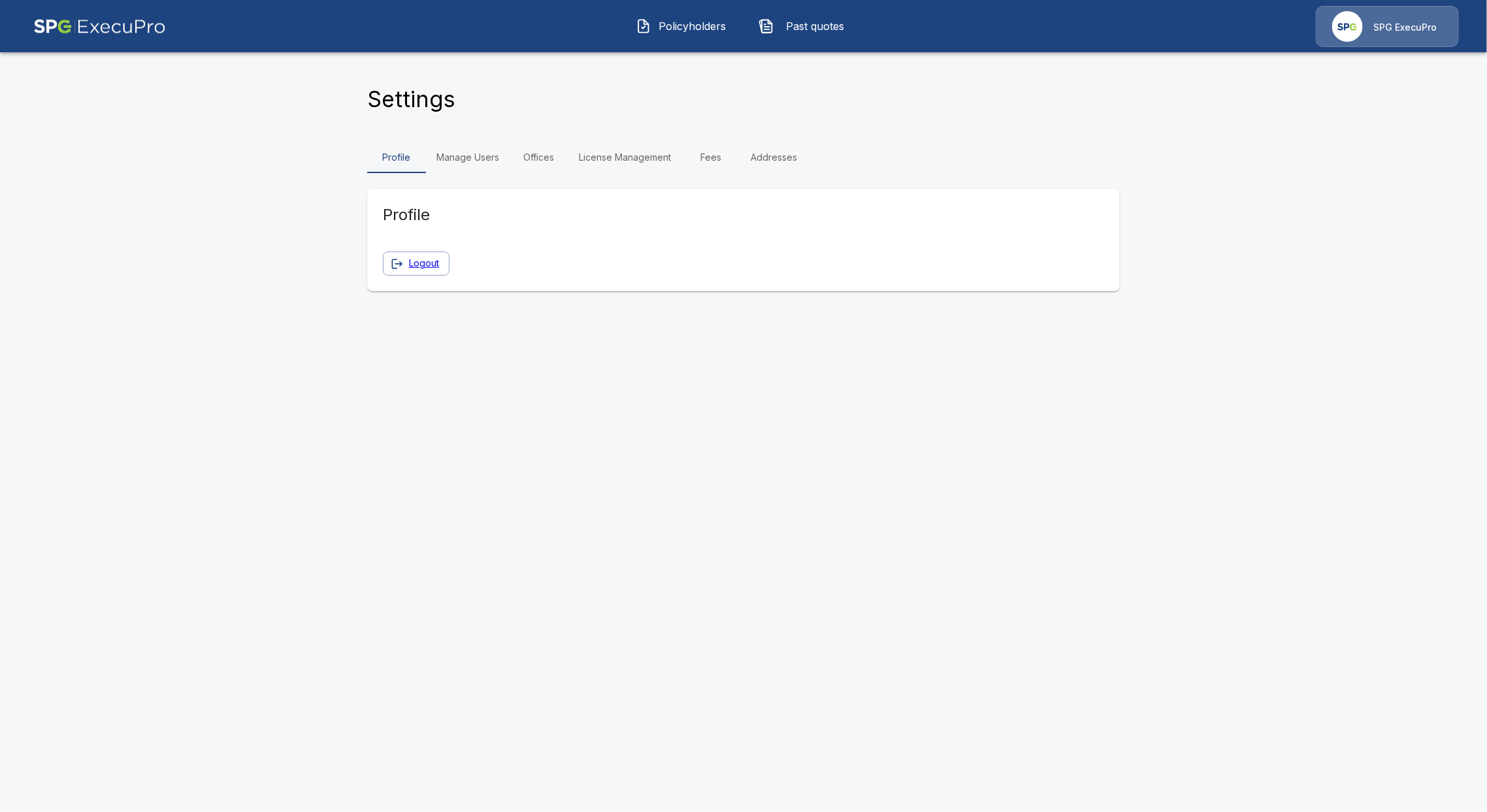
click at [696, 160] on link "Fees" at bounding box center [710, 157] width 59 height 32
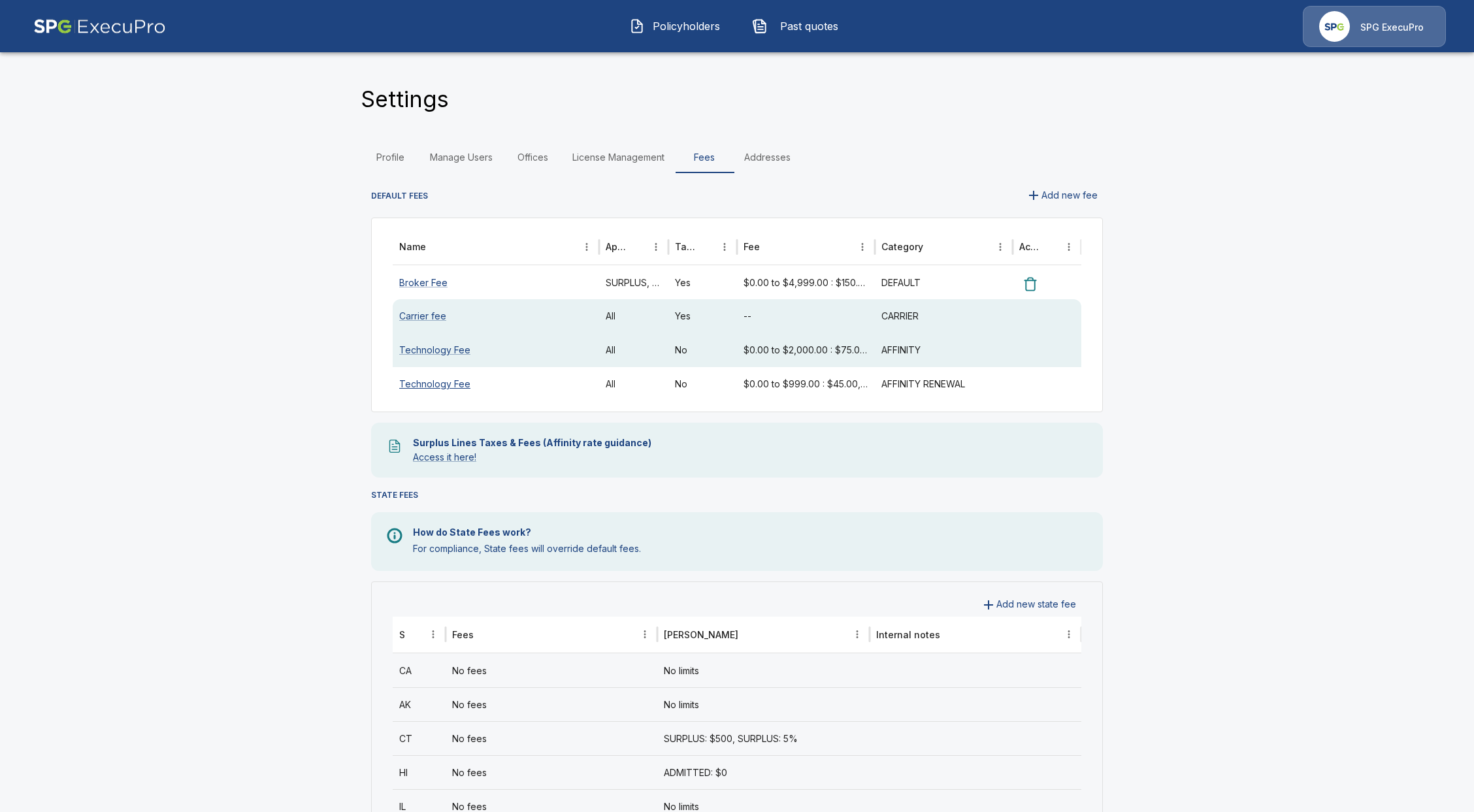
click at [455, 378] on link "Technology Fee" at bounding box center [435, 384] width 71 height 11
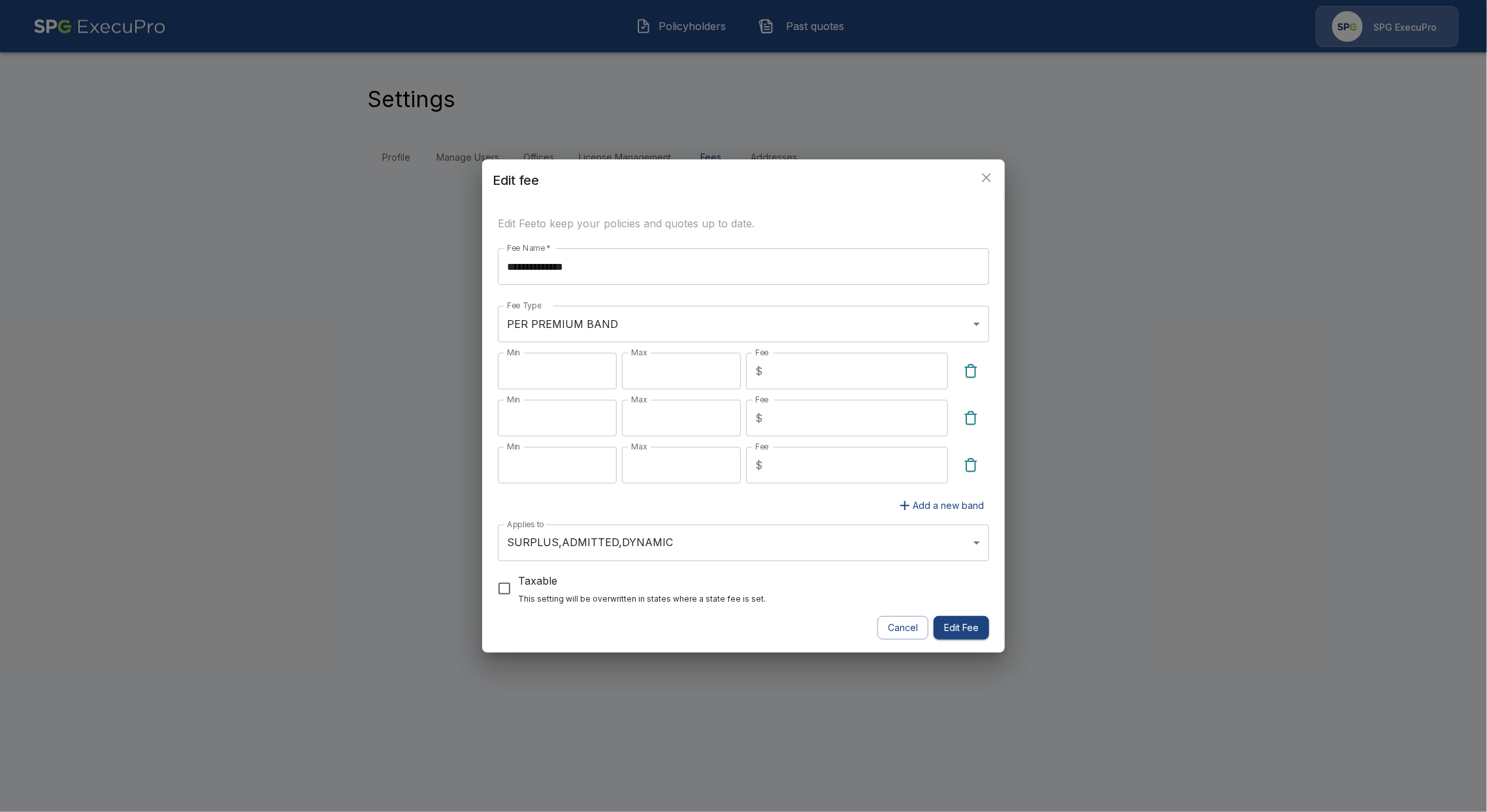
click at [993, 177] on icon "close" at bounding box center [986, 177] width 15 height 15
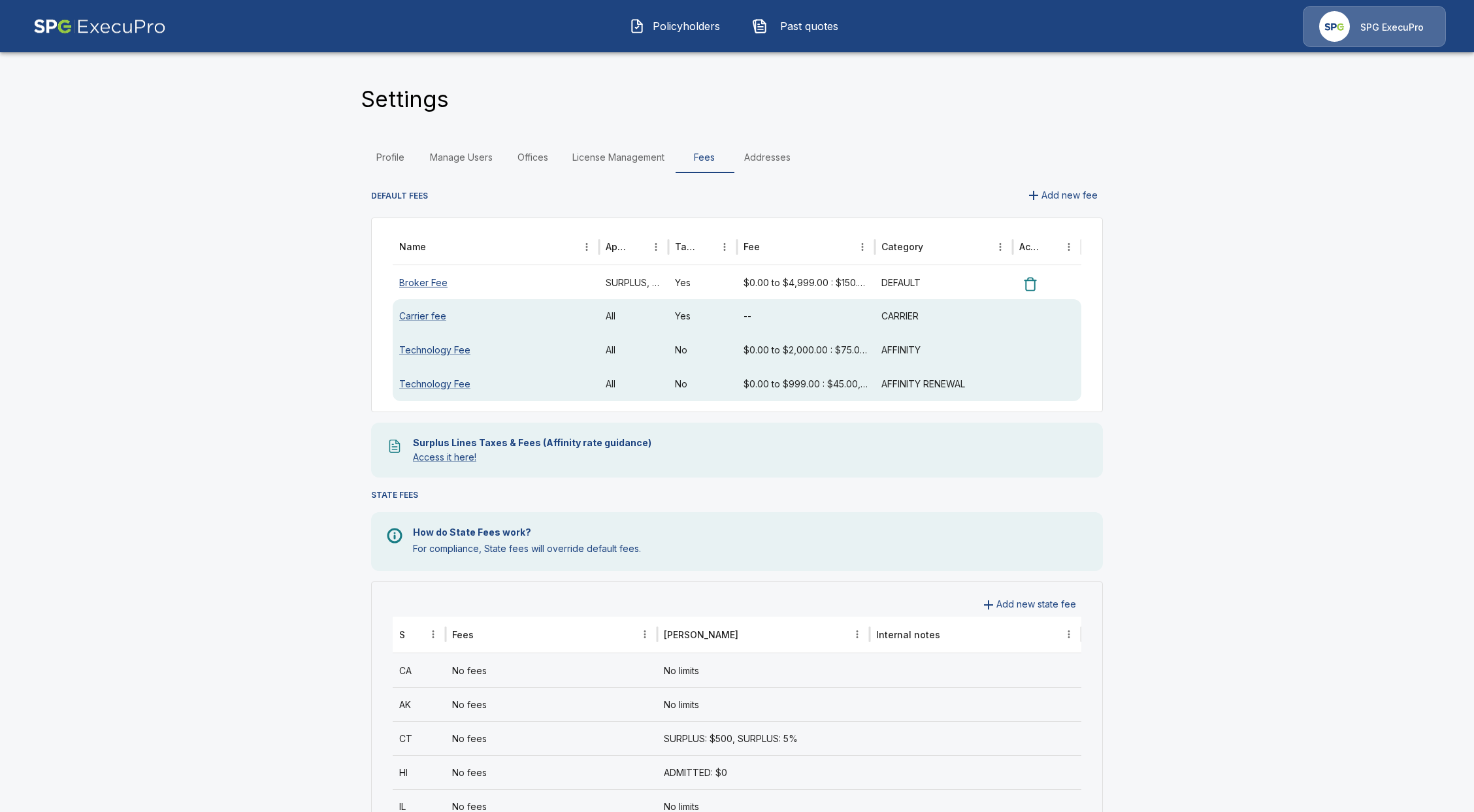
click at [424, 277] on link "Broker Fee" at bounding box center [423, 283] width 49 height 11
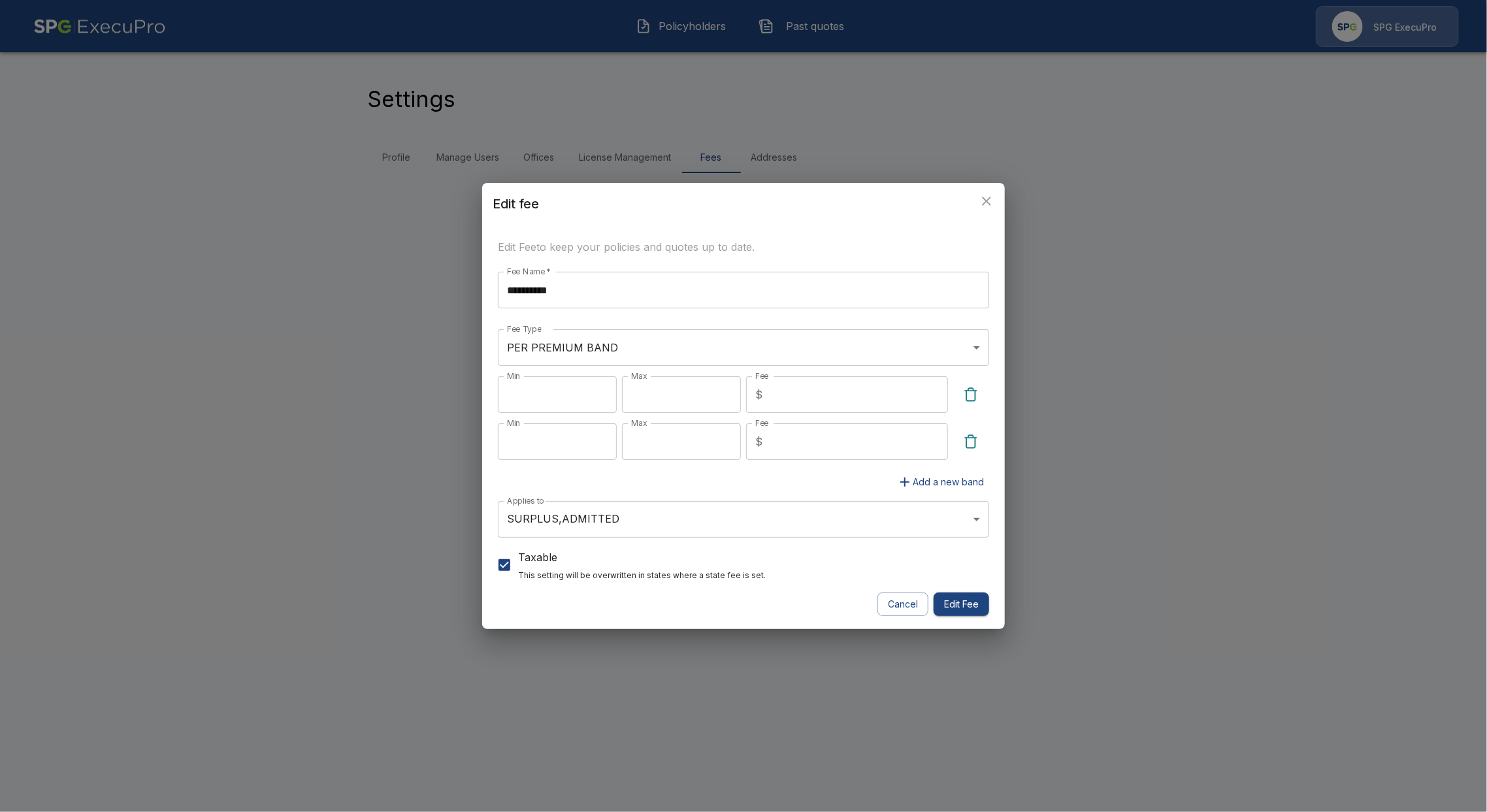
click at [289, 431] on div "**********" at bounding box center [744, 406] width 1487 height 812
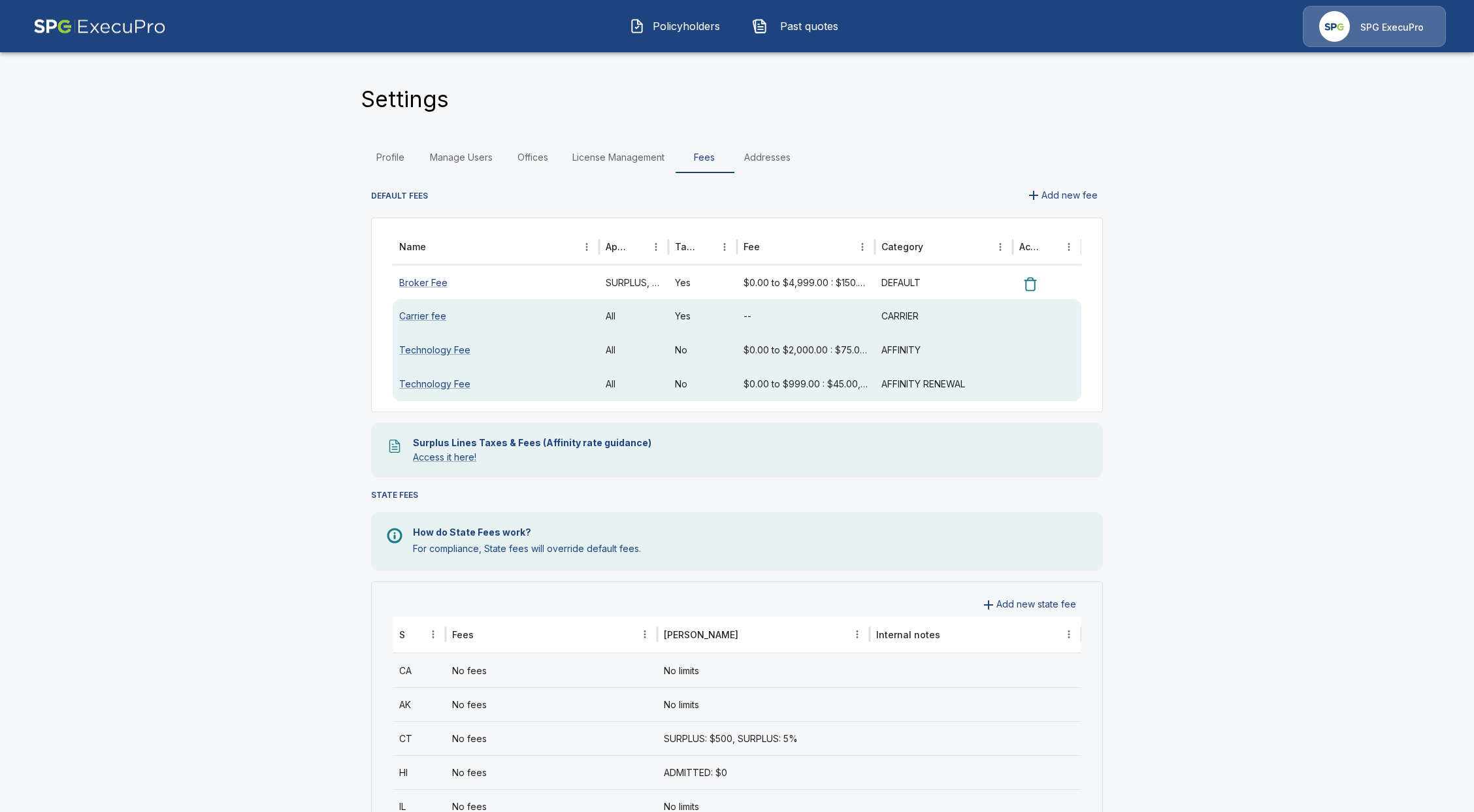
click at [1052, 197] on button "Add new fee" at bounding box center [1062, 195] width 83 height 24
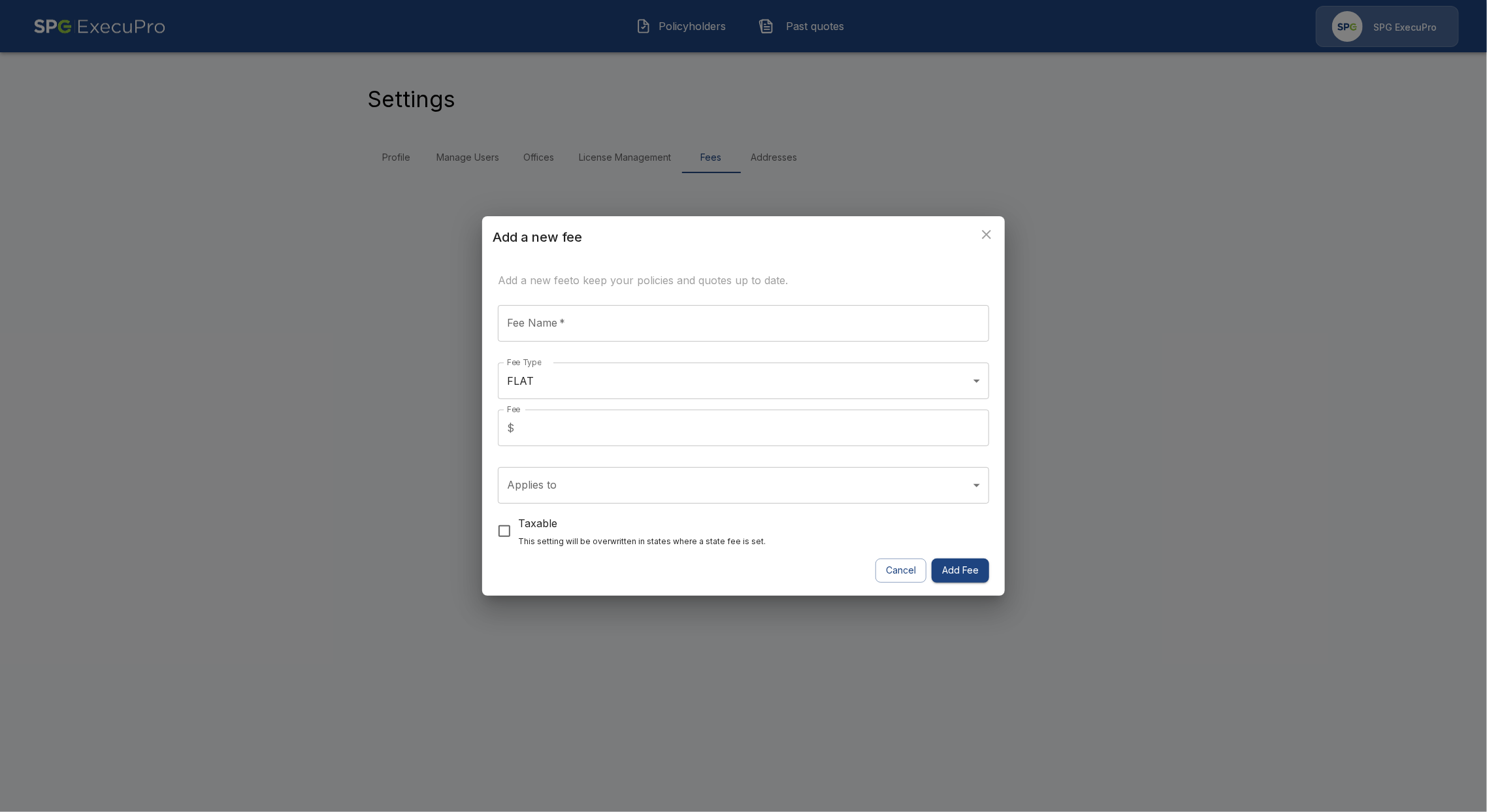
click at [565, 189] on body "Policyholders Past quotes SPG ExecuPro Settings Profile Manage Users Offices Li…" at bounding box center [744, 94] width 1487 height 189
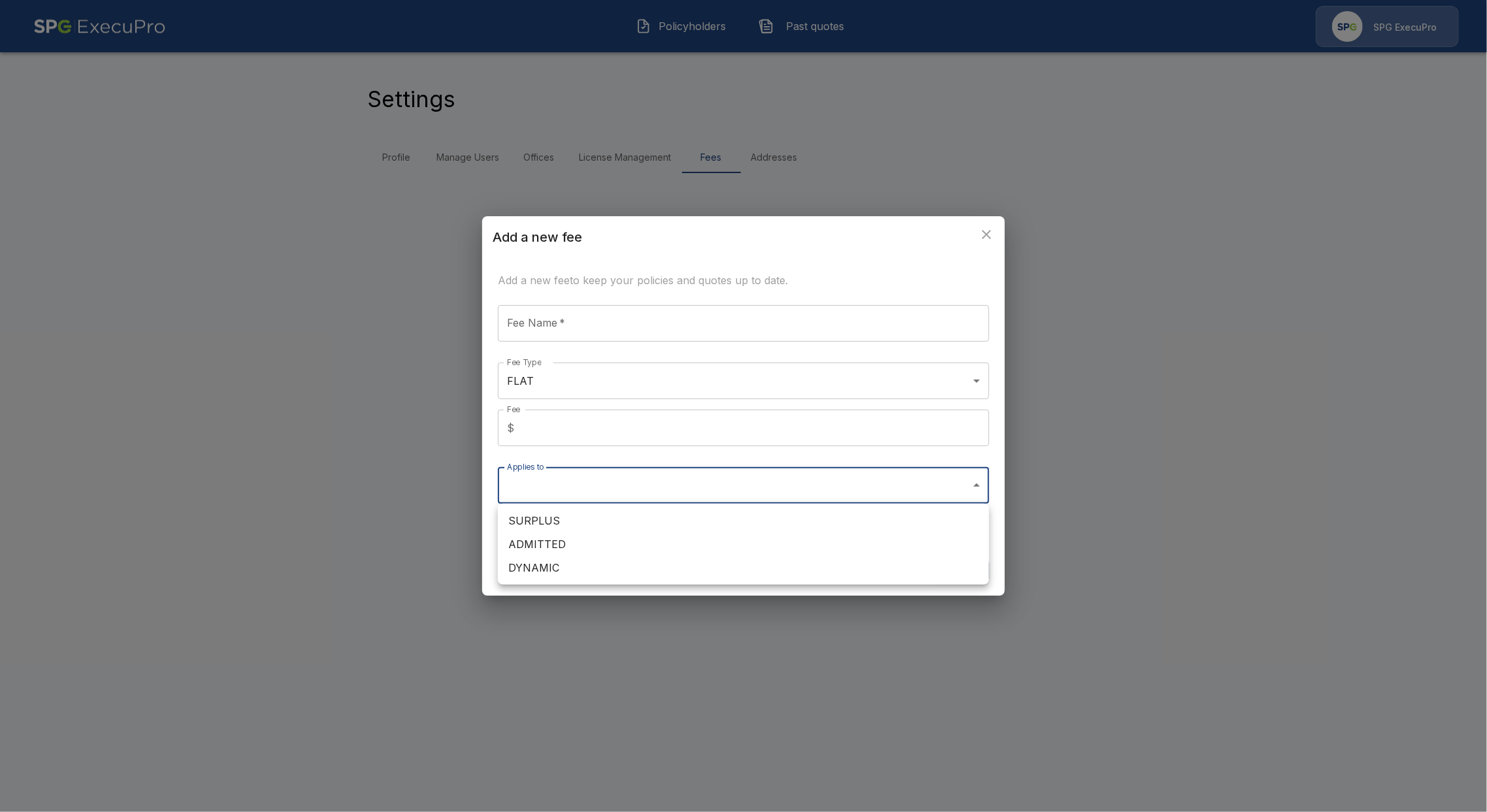
click at [587, 442] on div at bounding box center [744, 406] width 1487 height 812
click at [977, 233] on button "close" at bounding box center [987, 234] width 26 height 26
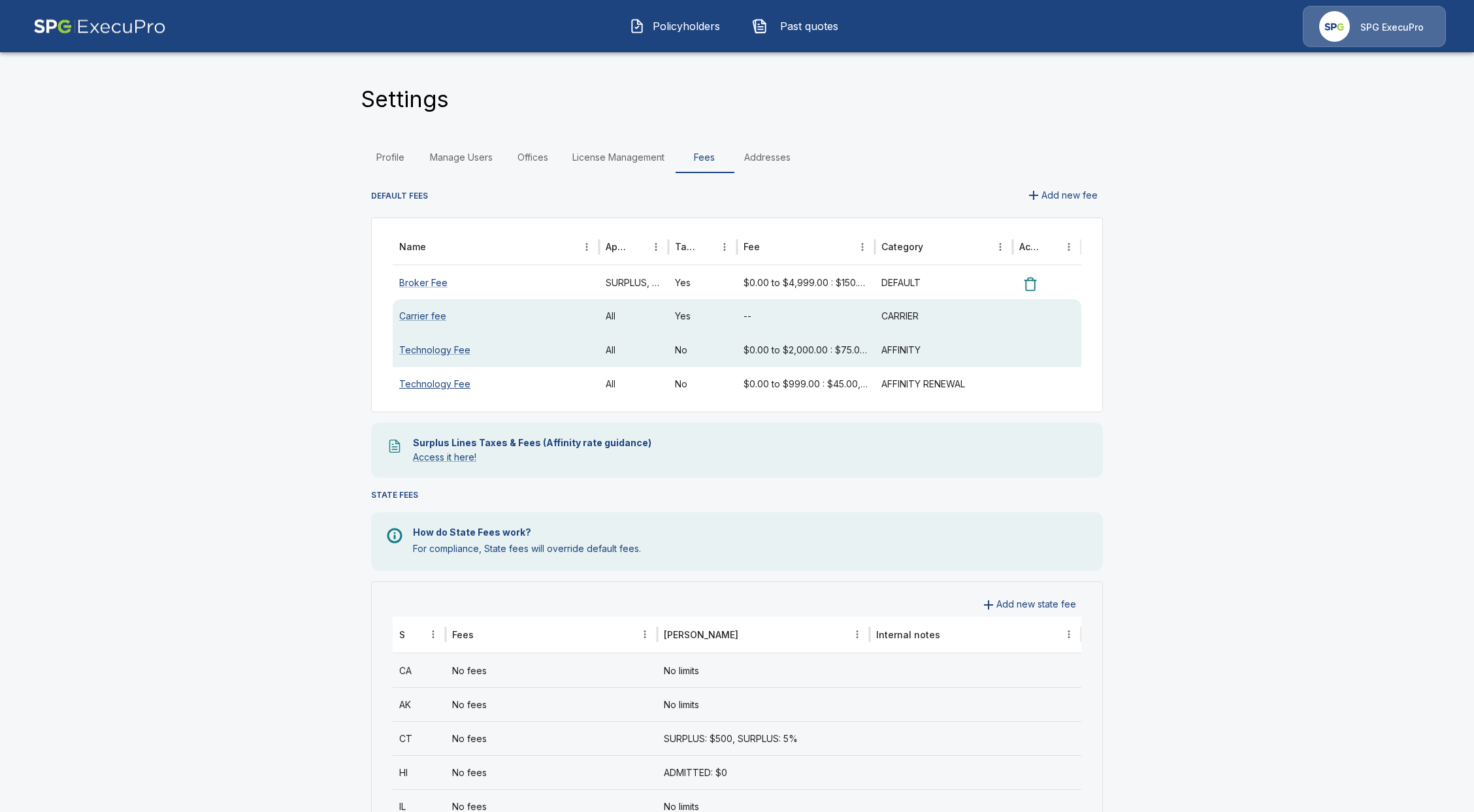
click at [429, 384] on link "Technology Fee" at bounding box center [435, 384] width 71 height 11
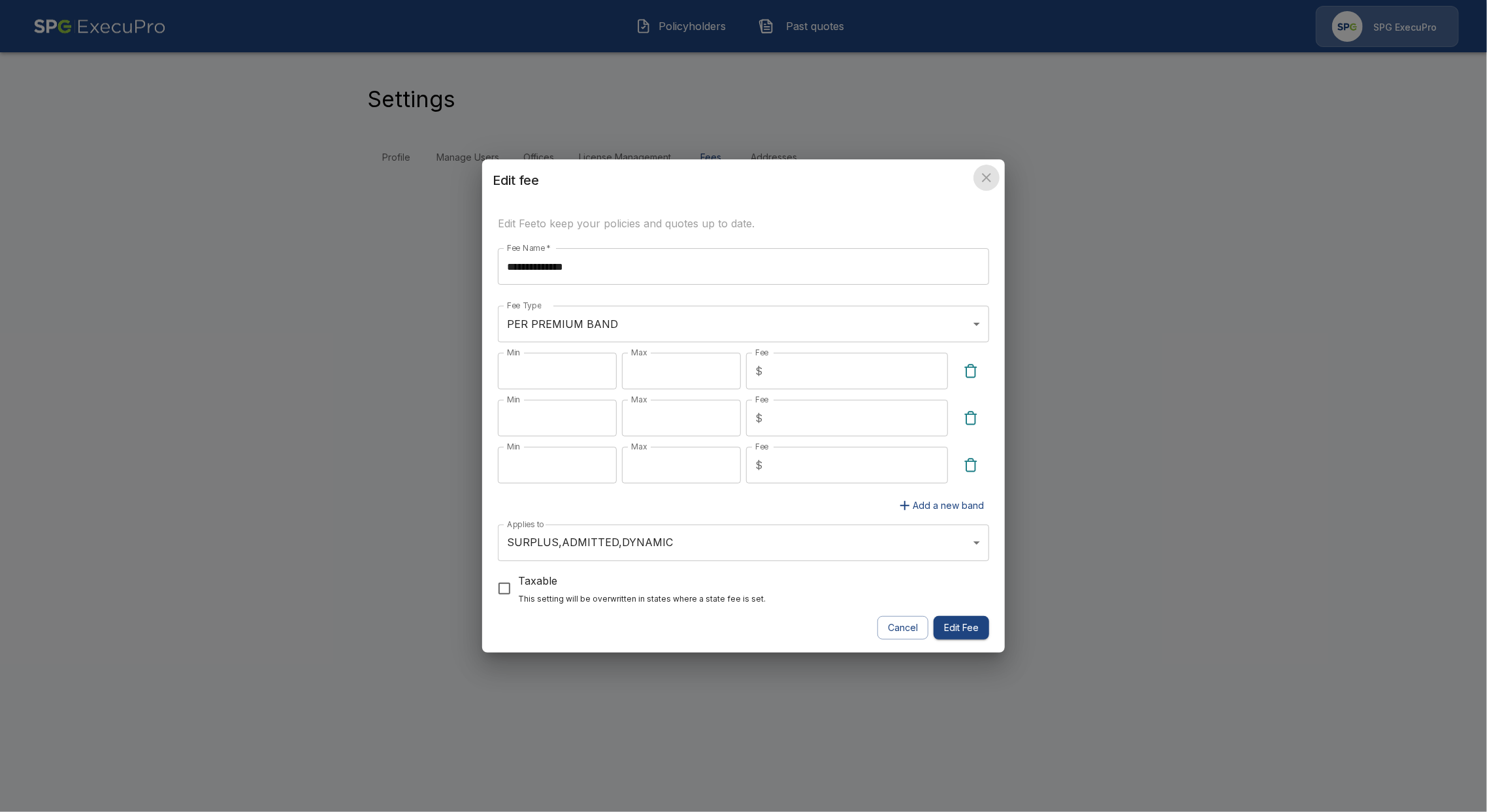
click at [983, 171] on icon "close" at bounding box center [986, 177] width 15 height 15
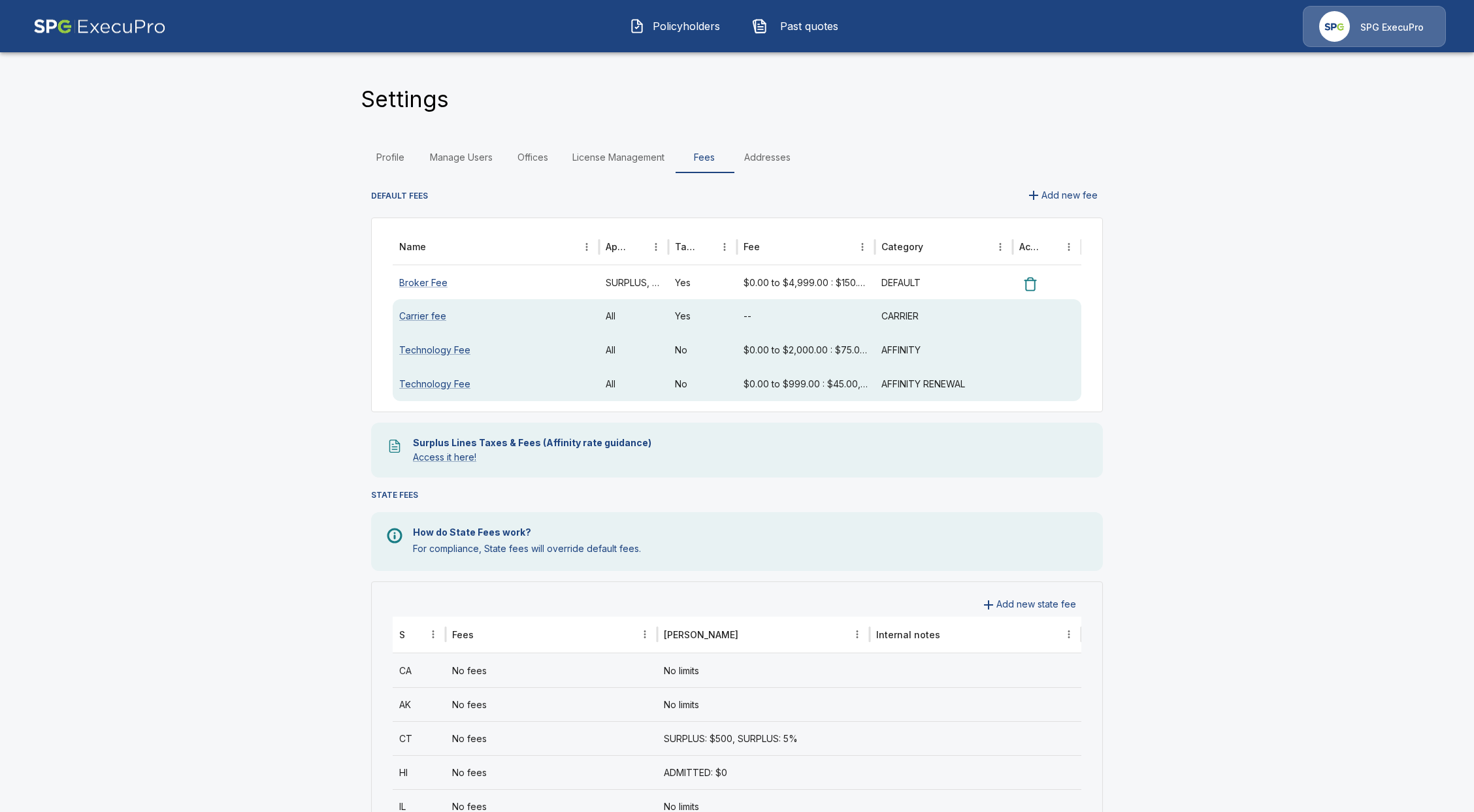
click at [688, 34] on button "Policyholders" at bounding box center [675, 26] width 113 height 34
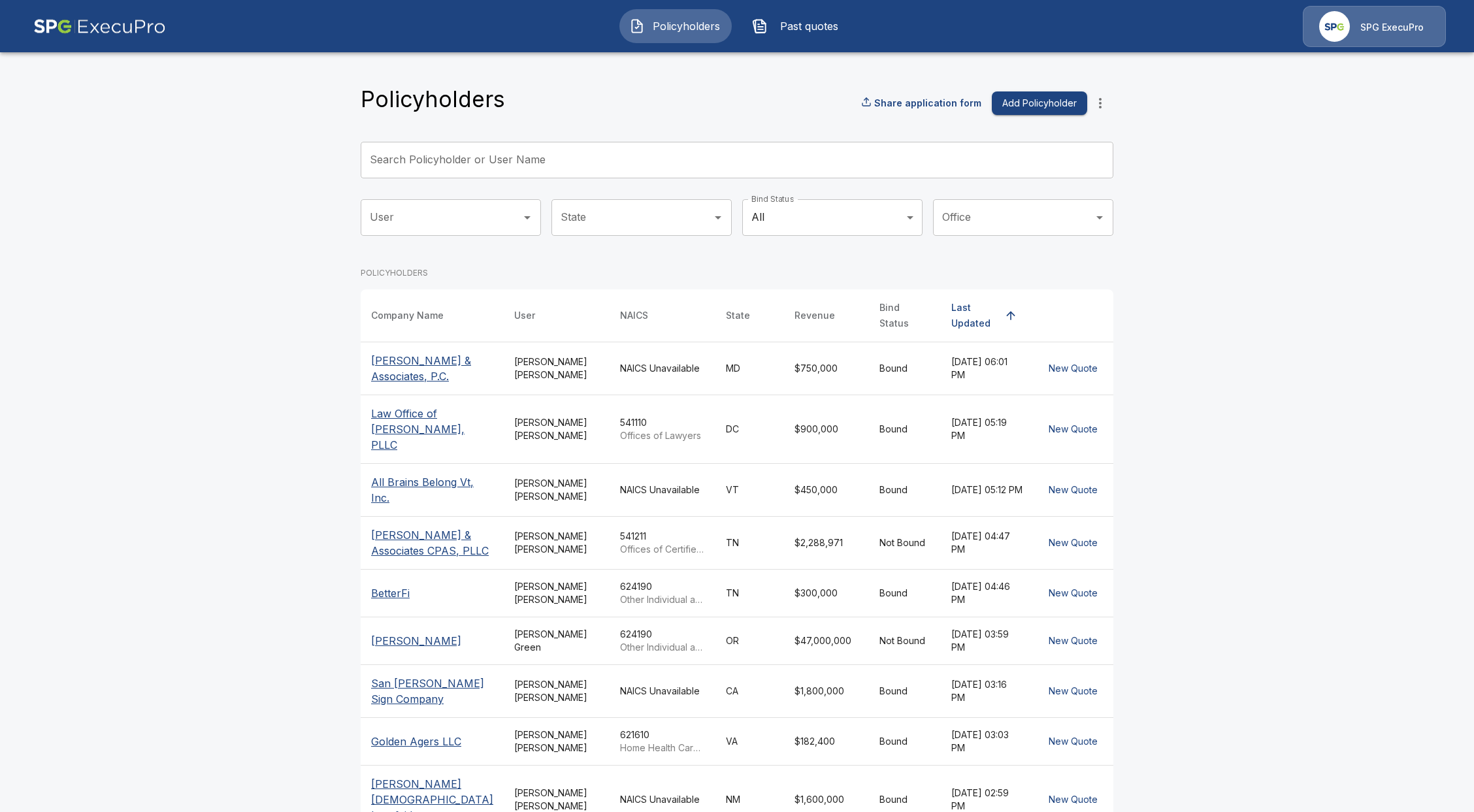
click at [598, 168] on input "Search Policyholder or User Name" at bounding box center [730, 160] width 739 height 36
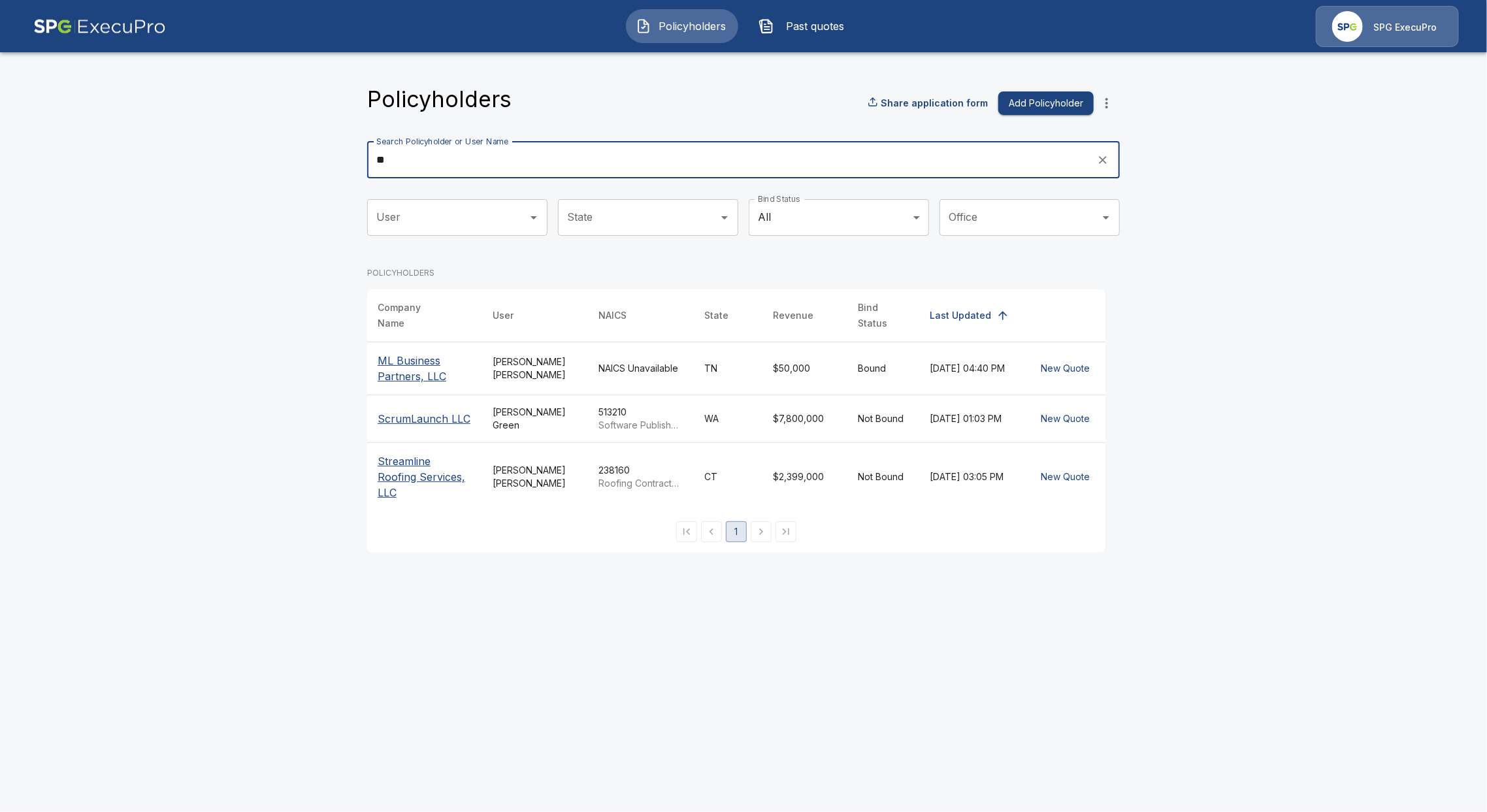
type input "**"
click at [408, 368] on p "ML Business Partners, LLC" at bounding box center [425, 368] width 94 height 32
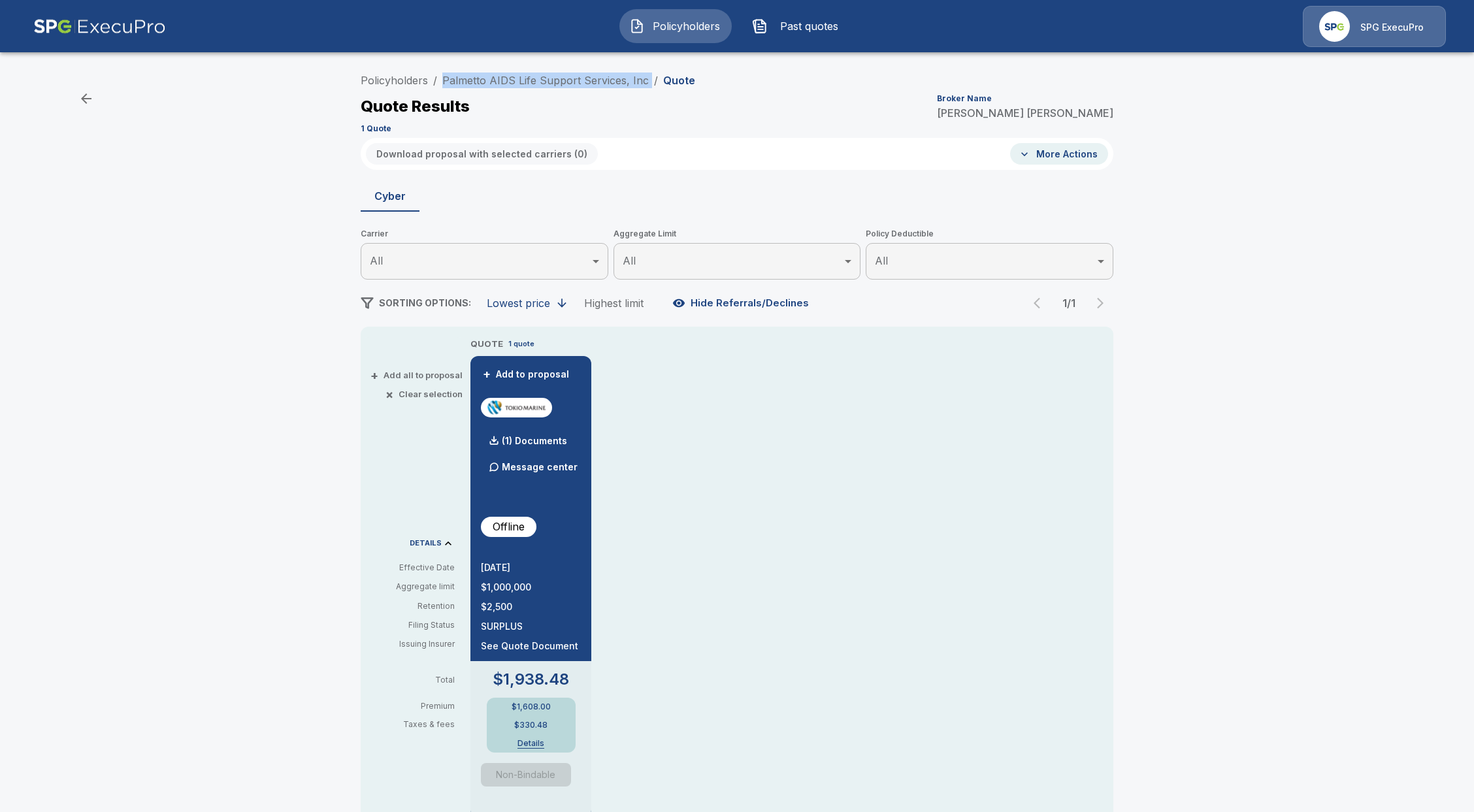
drag, startPoint x: 651, startPoint y: 79, endPoint x: 445, endPoint y: 76, distance: 206.0
click at [445, 76] on ol "Policyholders / Palmetto AIDS Life Support Services, Inc / Quote" at bounding box center [528, 79] width 335 height 15
copy ol "Palmetto AIDS Life Support Services, Inc /"
drag, startPoint x: 560, startPoint y: 704, endPoint x: 517, endPoint y: 699, distance: 43.3
click at [517, 699] on div "$1,608.00 $330.48 Details" at bounding box center [531, 725] width 89 height 55
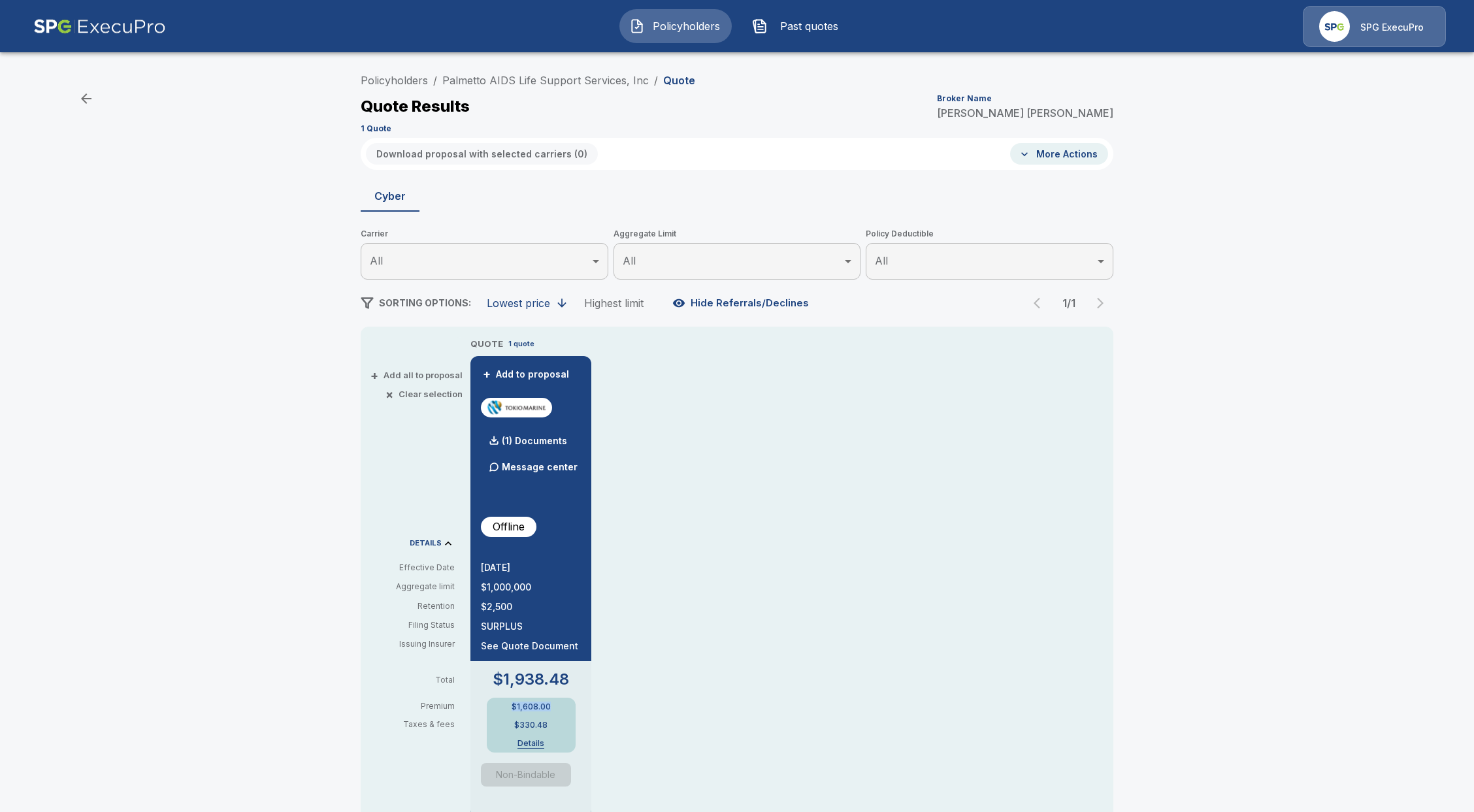
copy p "$1,608.00"
click at [539, 742] on button "Details" at bounding box center [531, 743] width 52 height 8
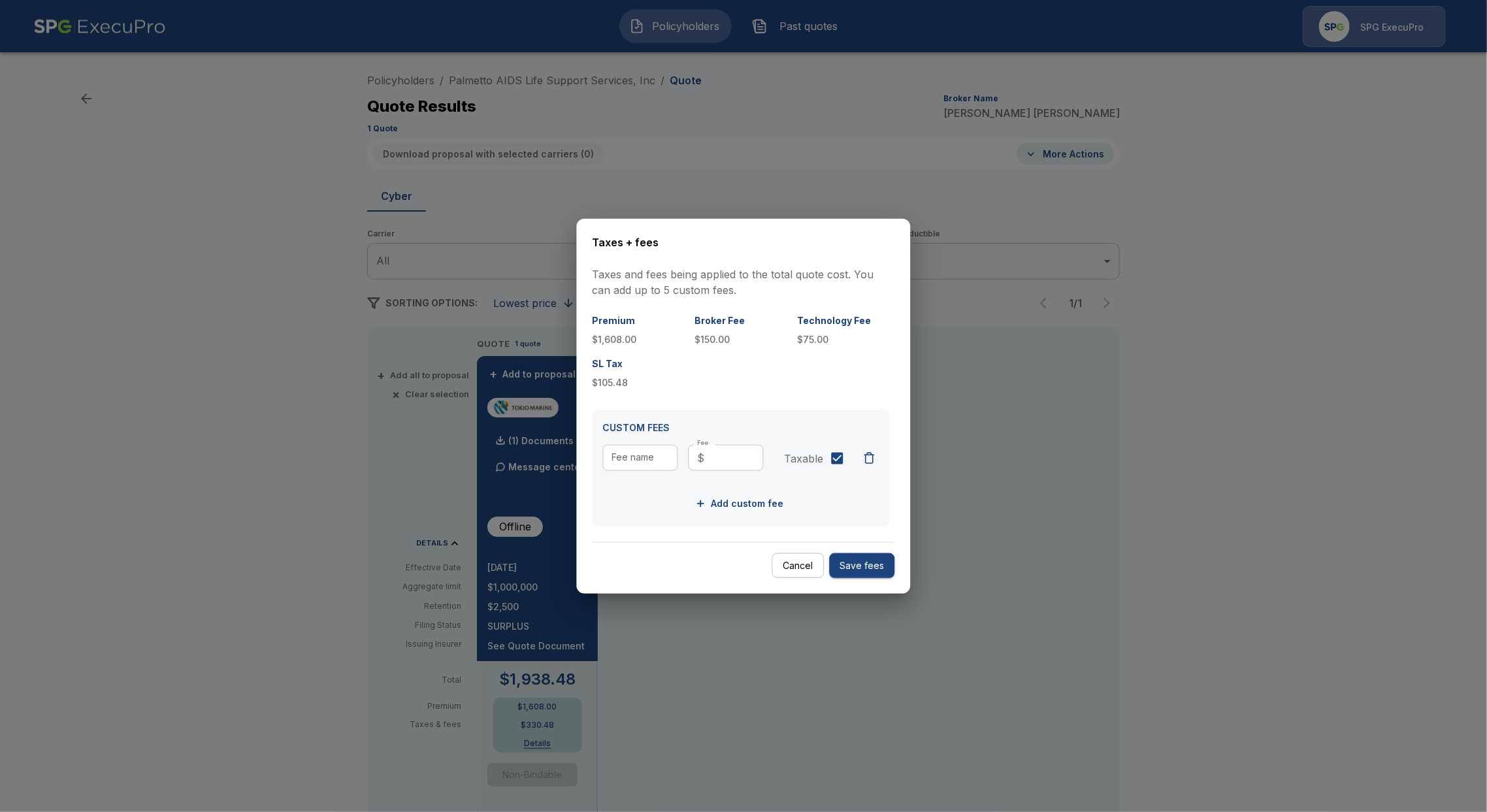
click at [163, 604] on div at bounding box center [744, 406] width 1487 height 812
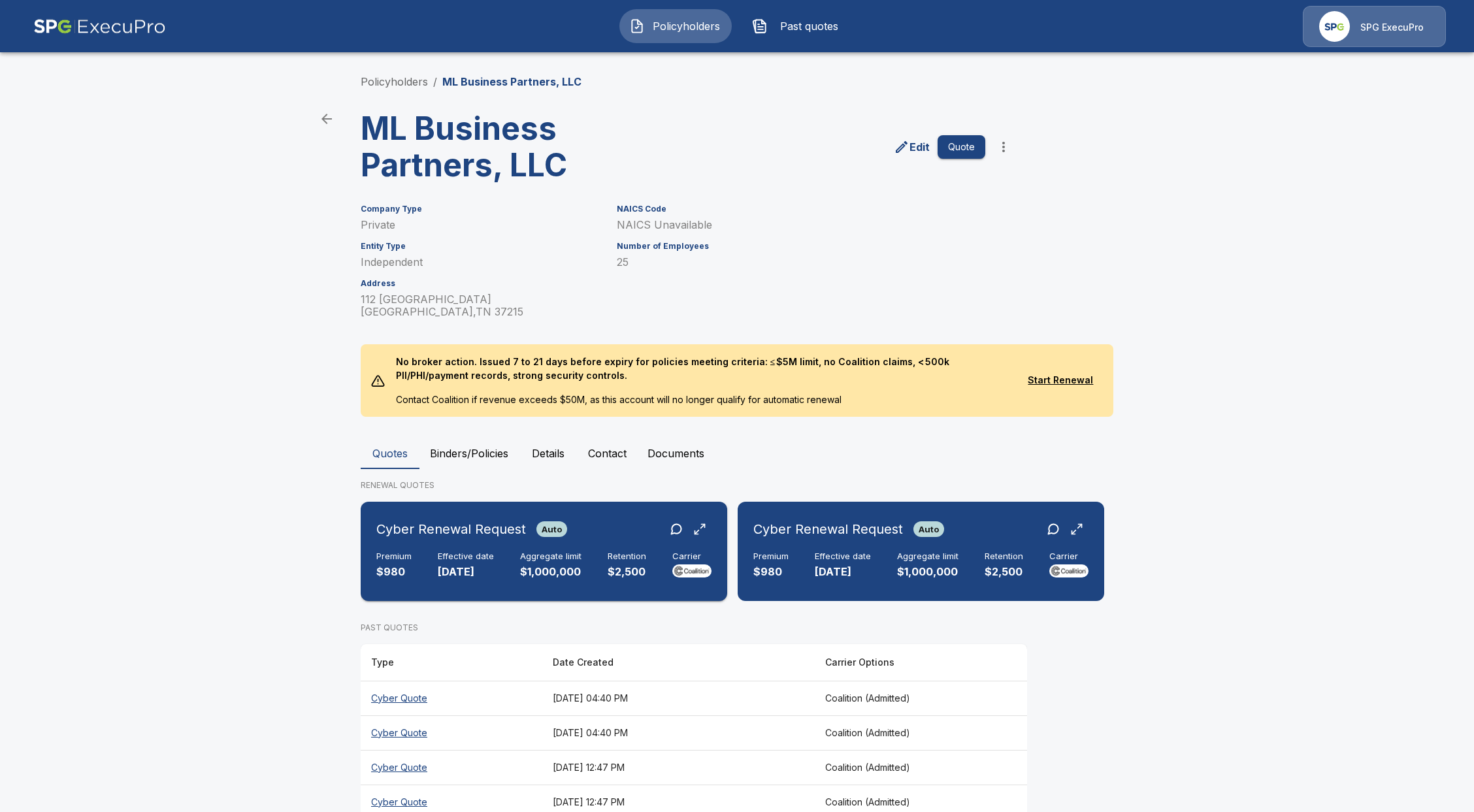
click at [538, 562] on div "Aggregate limit $1,000,000" at bounding box center [551, 565] width 62 height 28
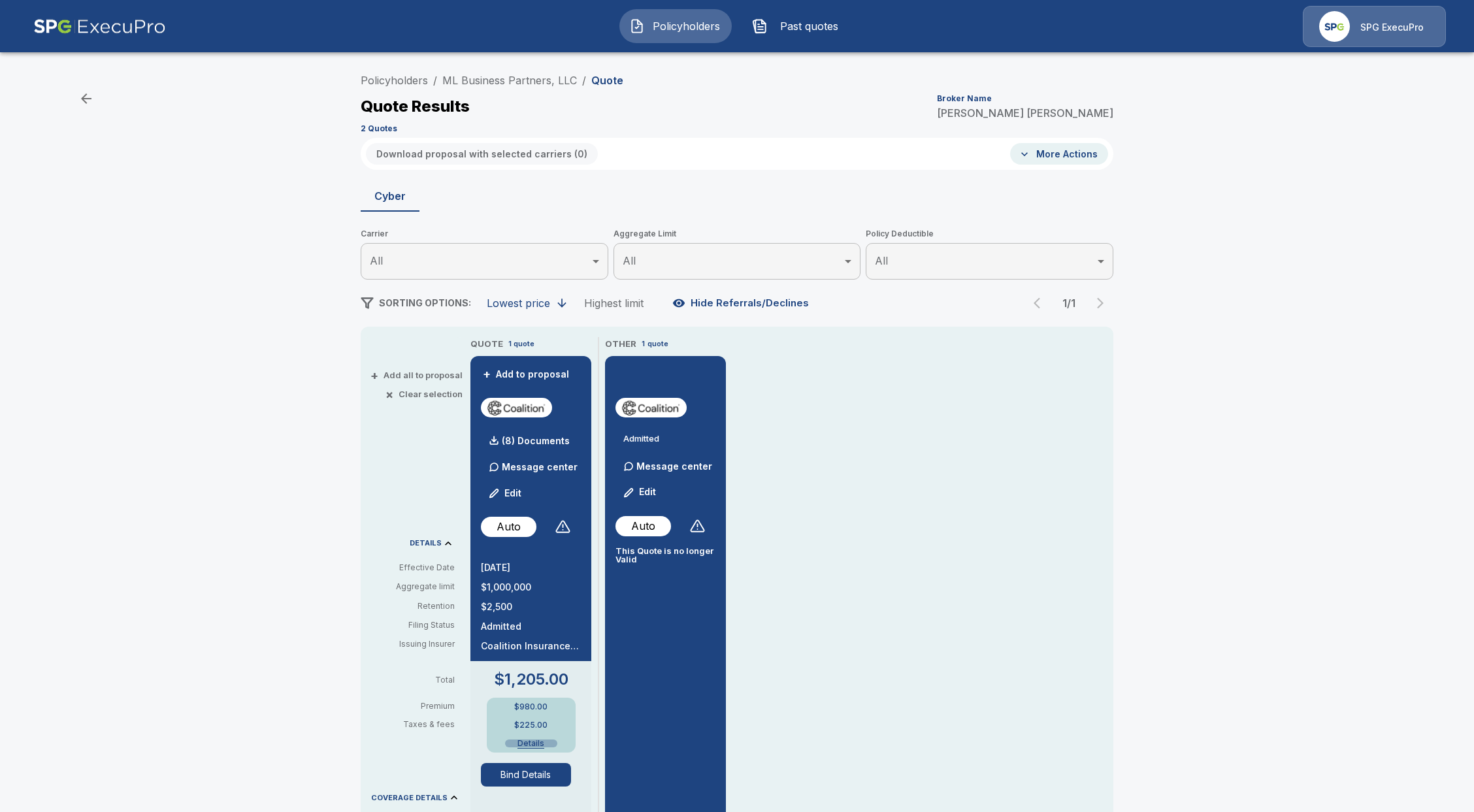
click at [537, 739] on button "Details" at bounding box center [531, 743] width 52 height 8
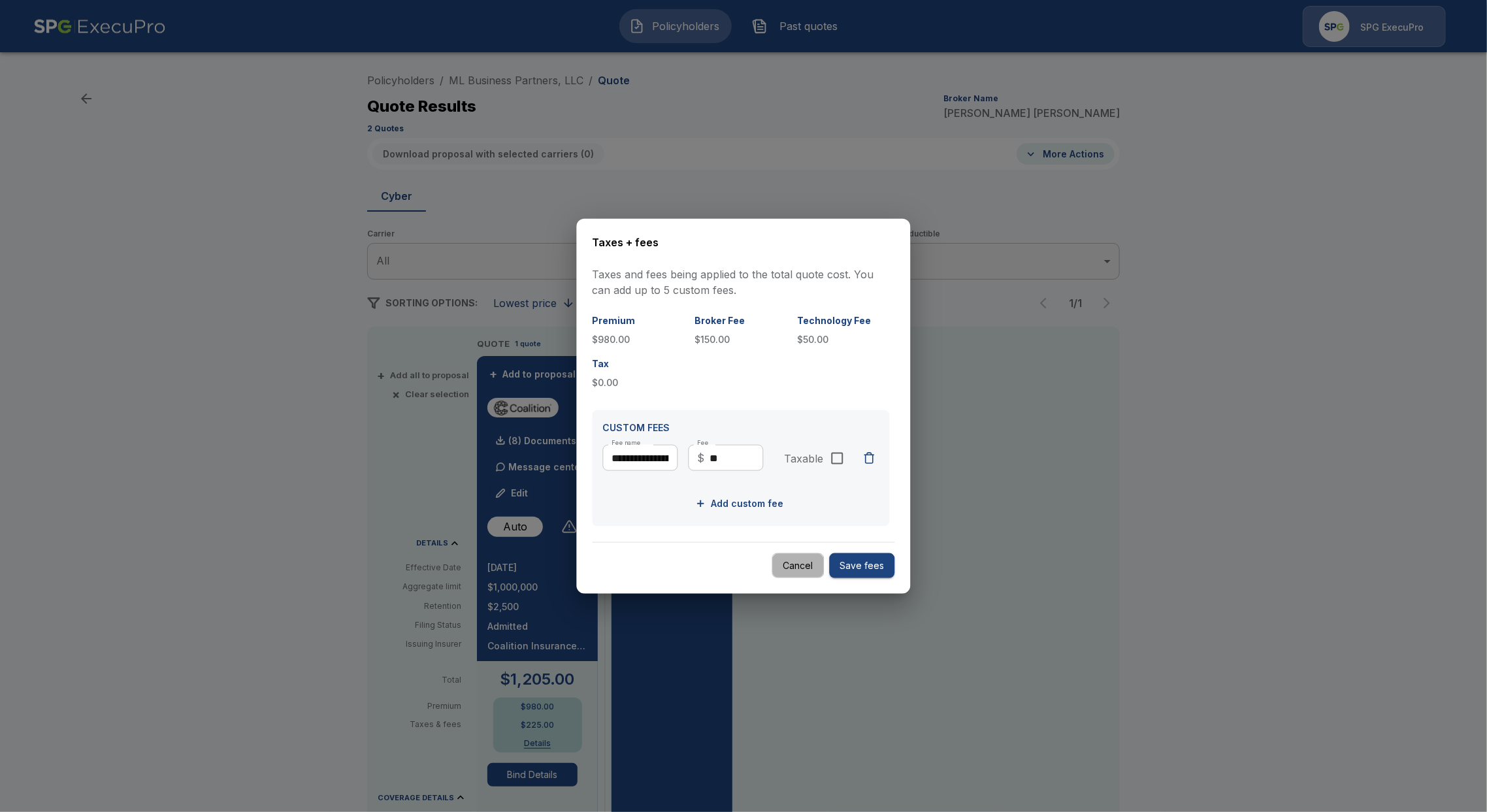
click at [808, 567] on button "Cancel" at bounding box center [798, 565] width 52 height 25
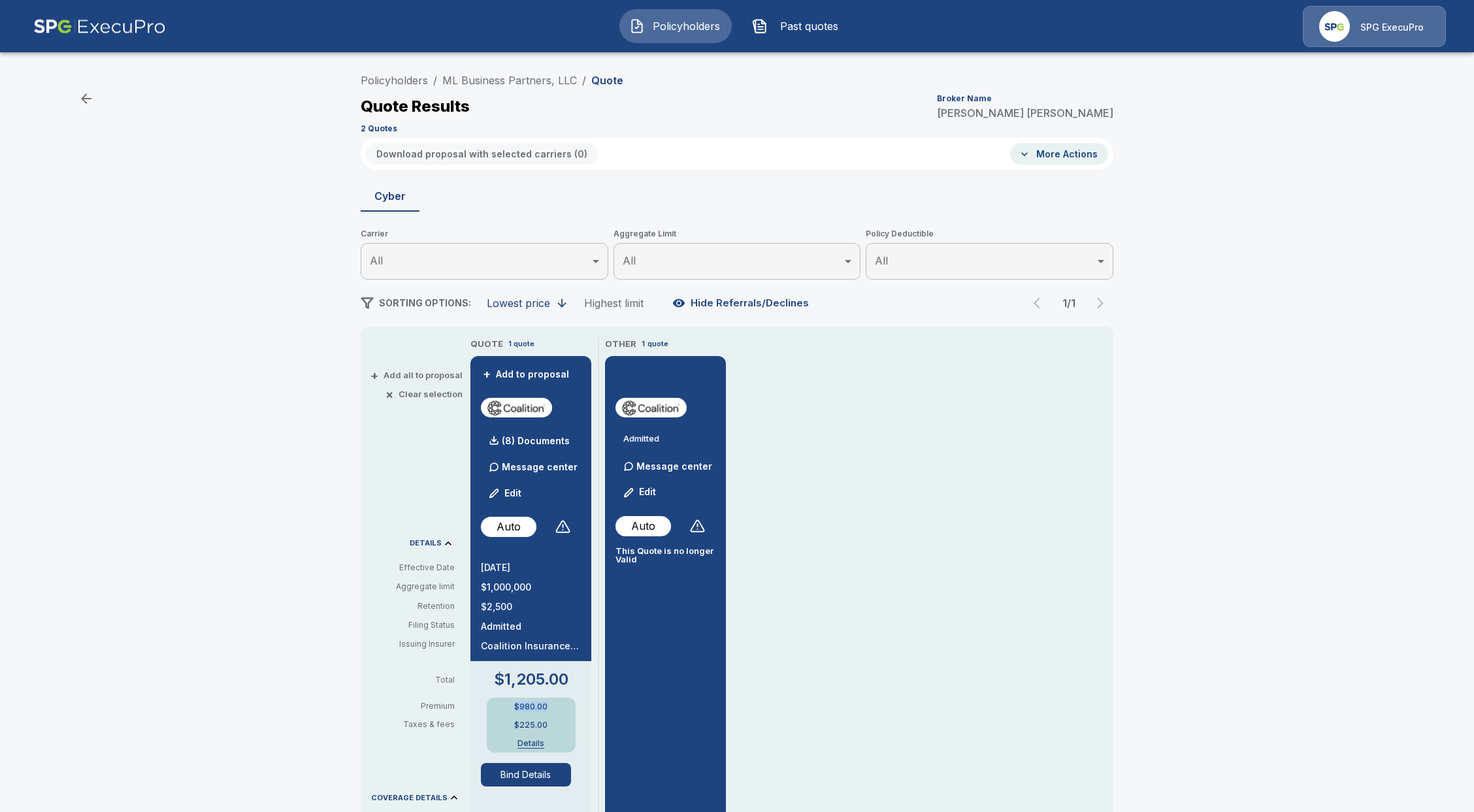
drag, startPoint x: 553, startPoint y: 710, endPoint x: 507, endPoint y: 710, distance: 46.0
click at [507, 710] on div "$980.00 $225.00 Details" at bounding box center [531, 725] width 89 height 55
copy p "$980.00"
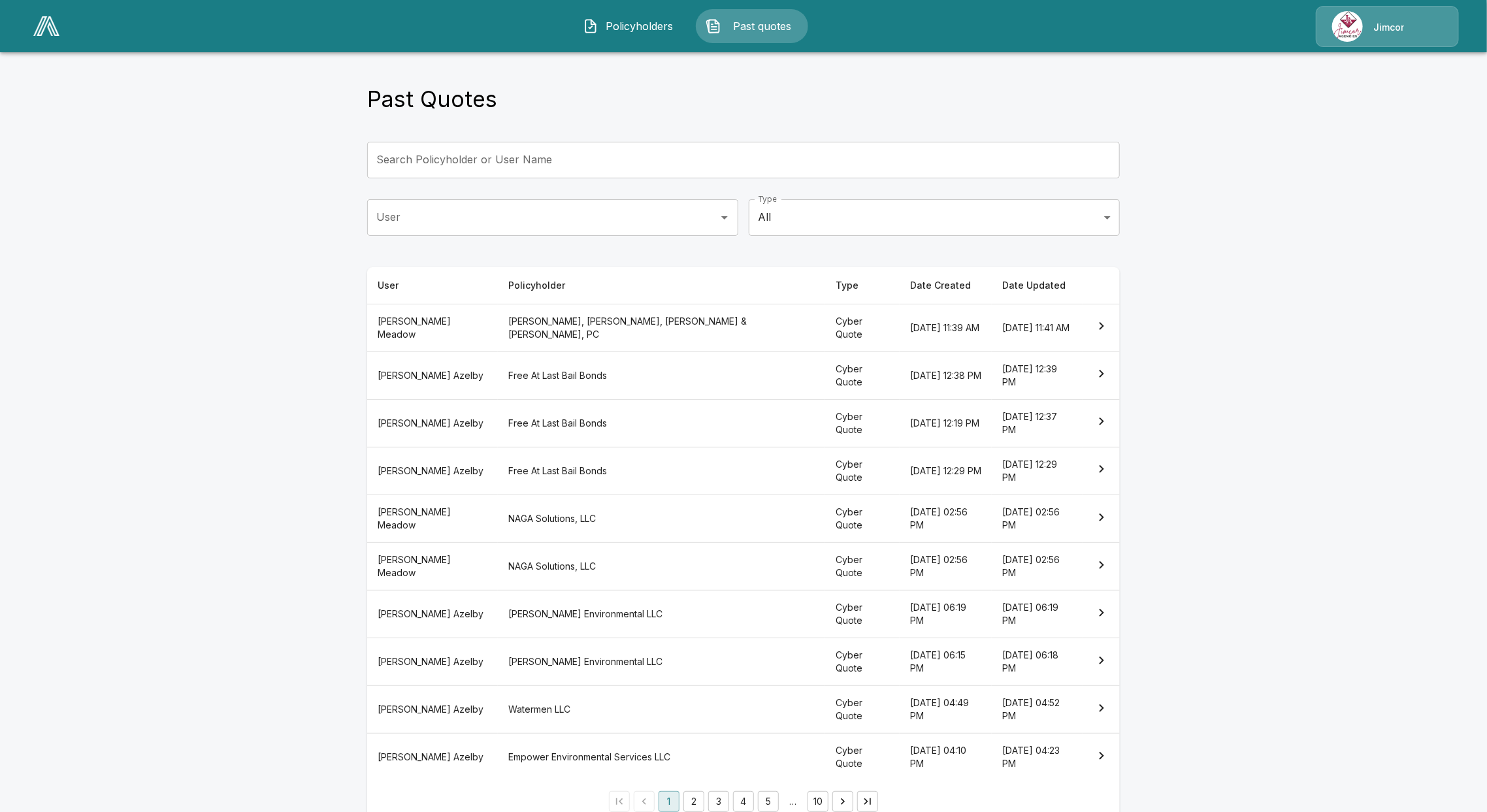
click at [52, 25] on img at bounding box center [46, 26] width 26 height 19
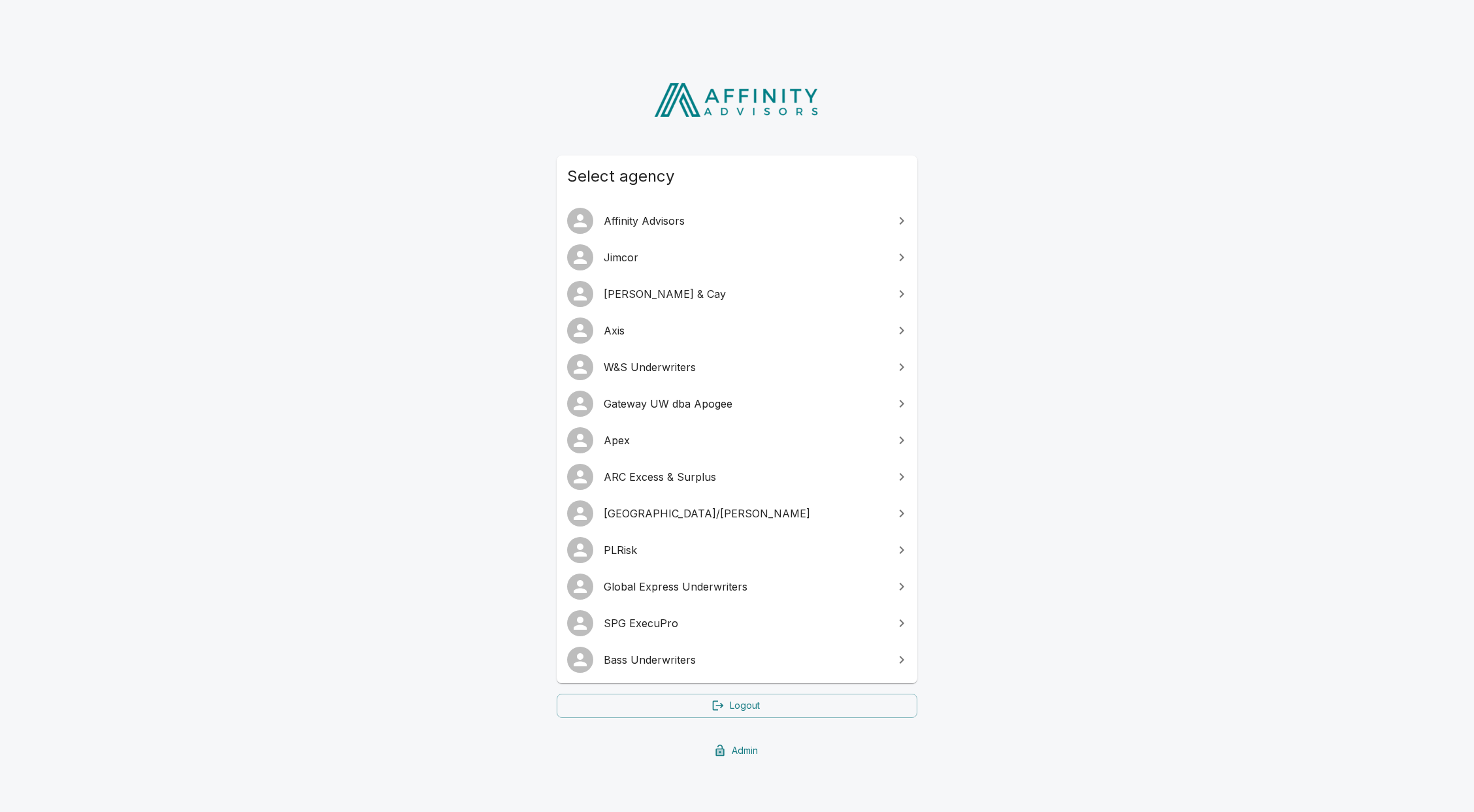
click at [664, 408] on span "Gateway UW dba Apogee" at bounding box center [745, 403] width 282 height 15
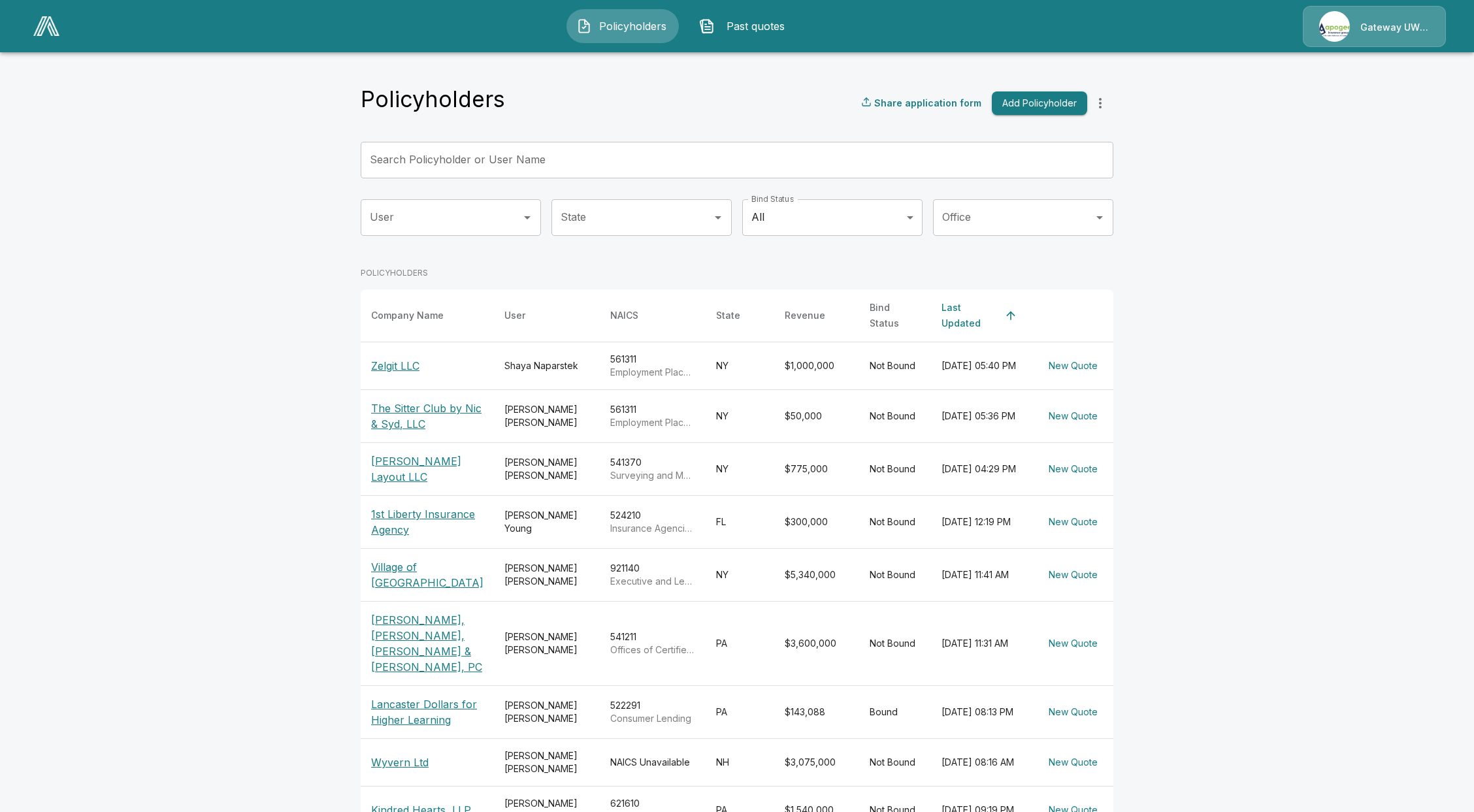
click at [613, 154] on input "Search Policyholder or User Name" at bounding box center [730, 160] width 739 height 36
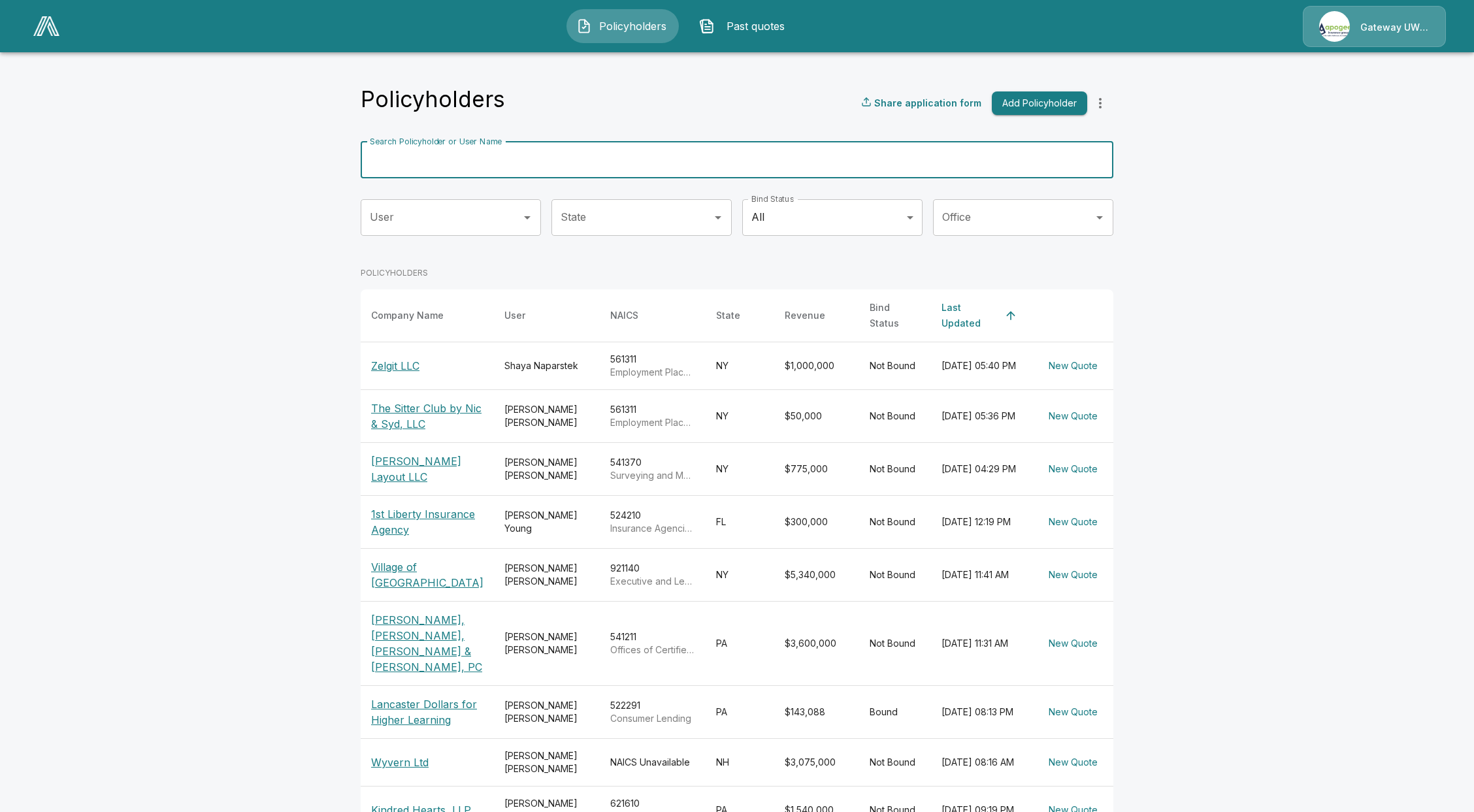
type input "*"
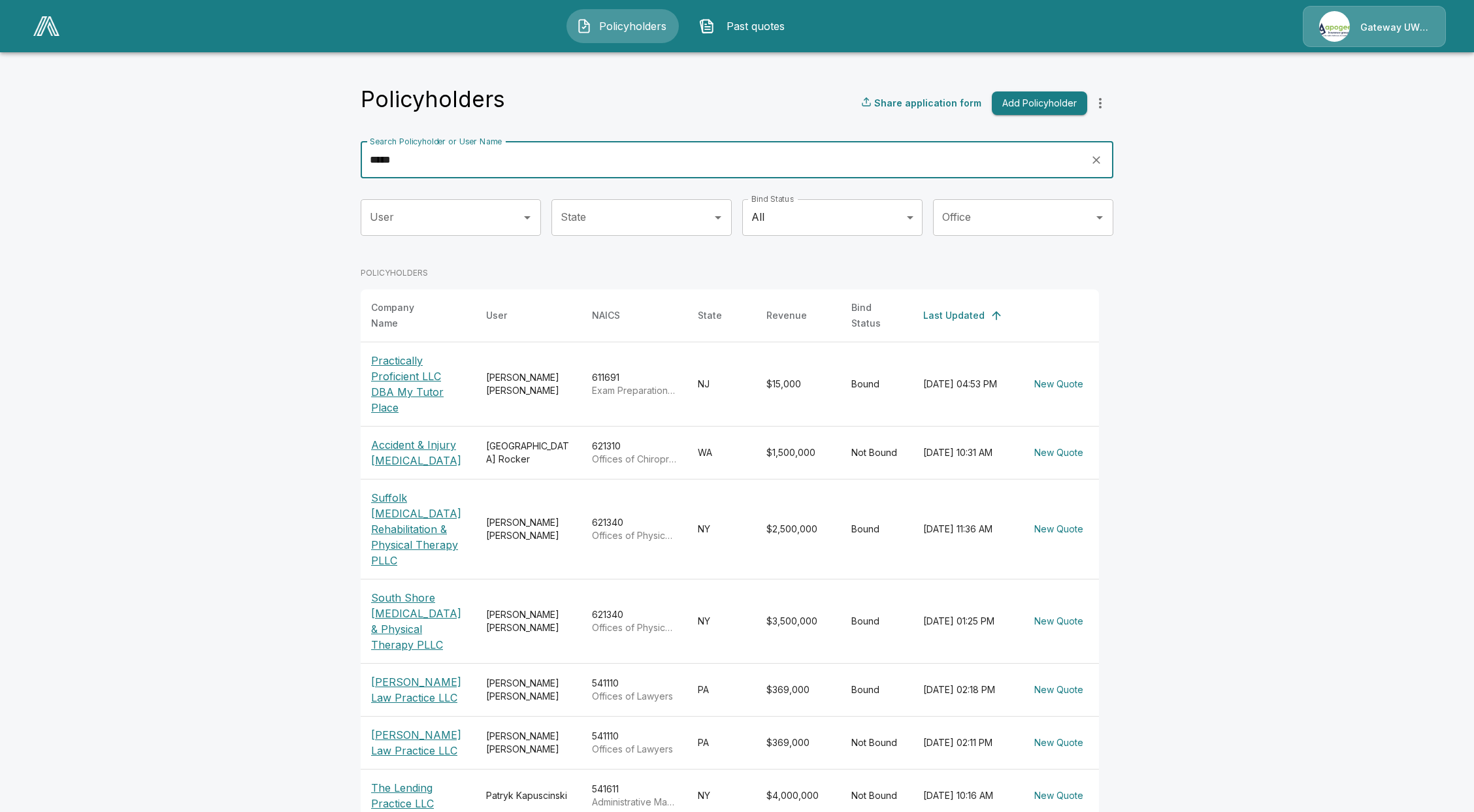
type input "*****"
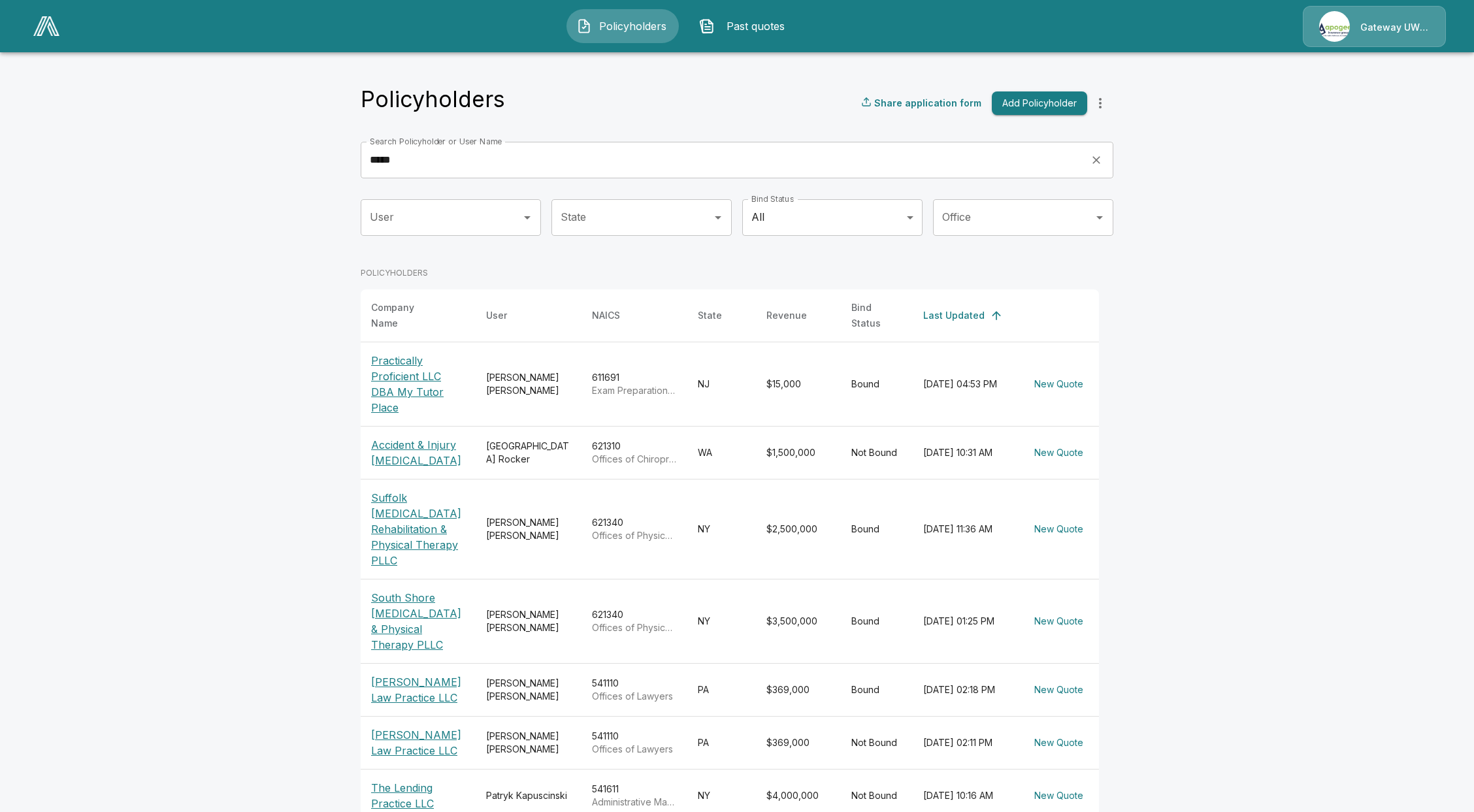
click at [417, 367] on p "Practically Proficient LLC DBA My Tutor Place" at bounding box center [418, 383] width 94 height 62
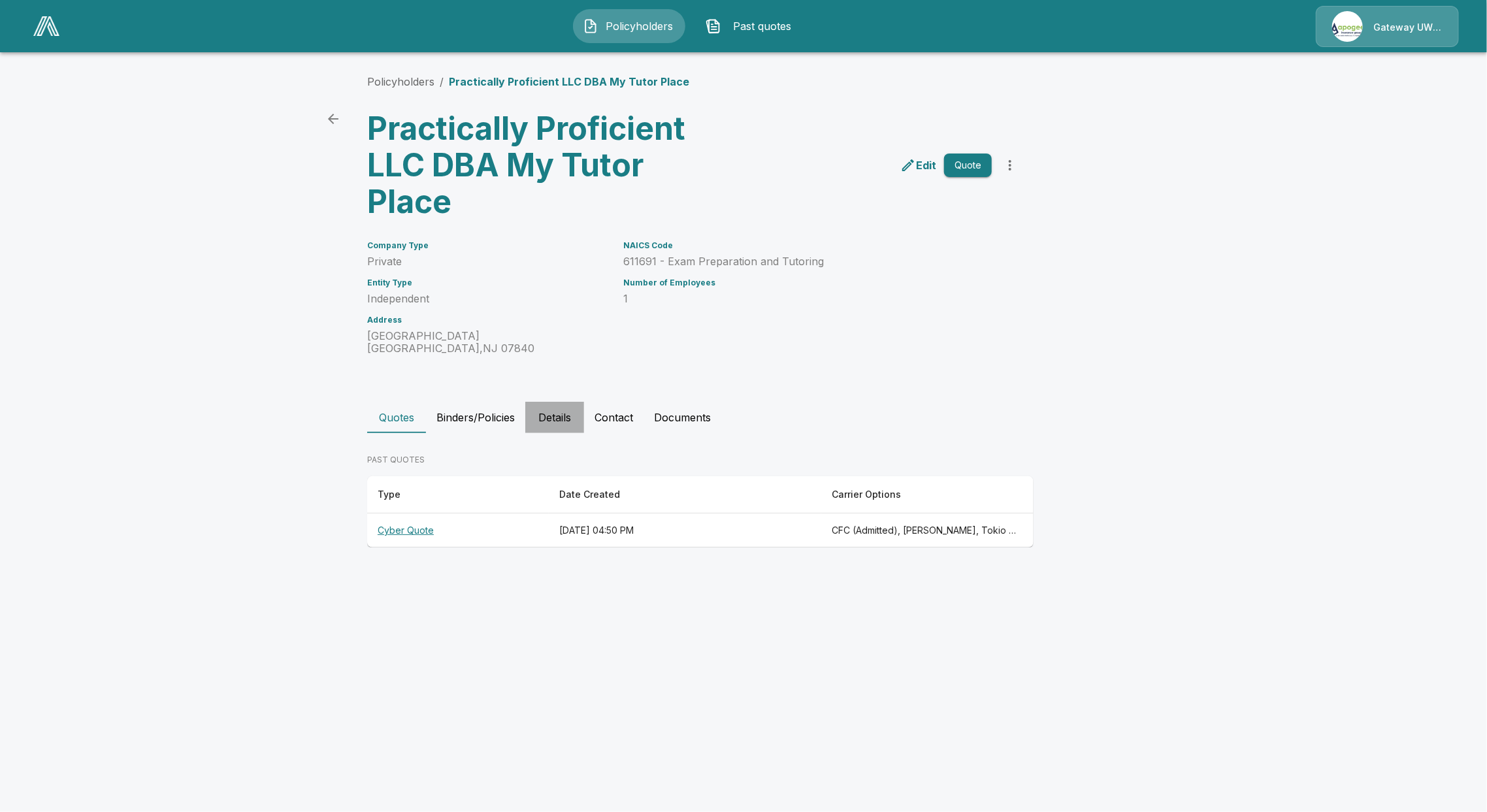
click at [564, 420] on button "Details" at bounding box center [555, 417] width 59 height 32
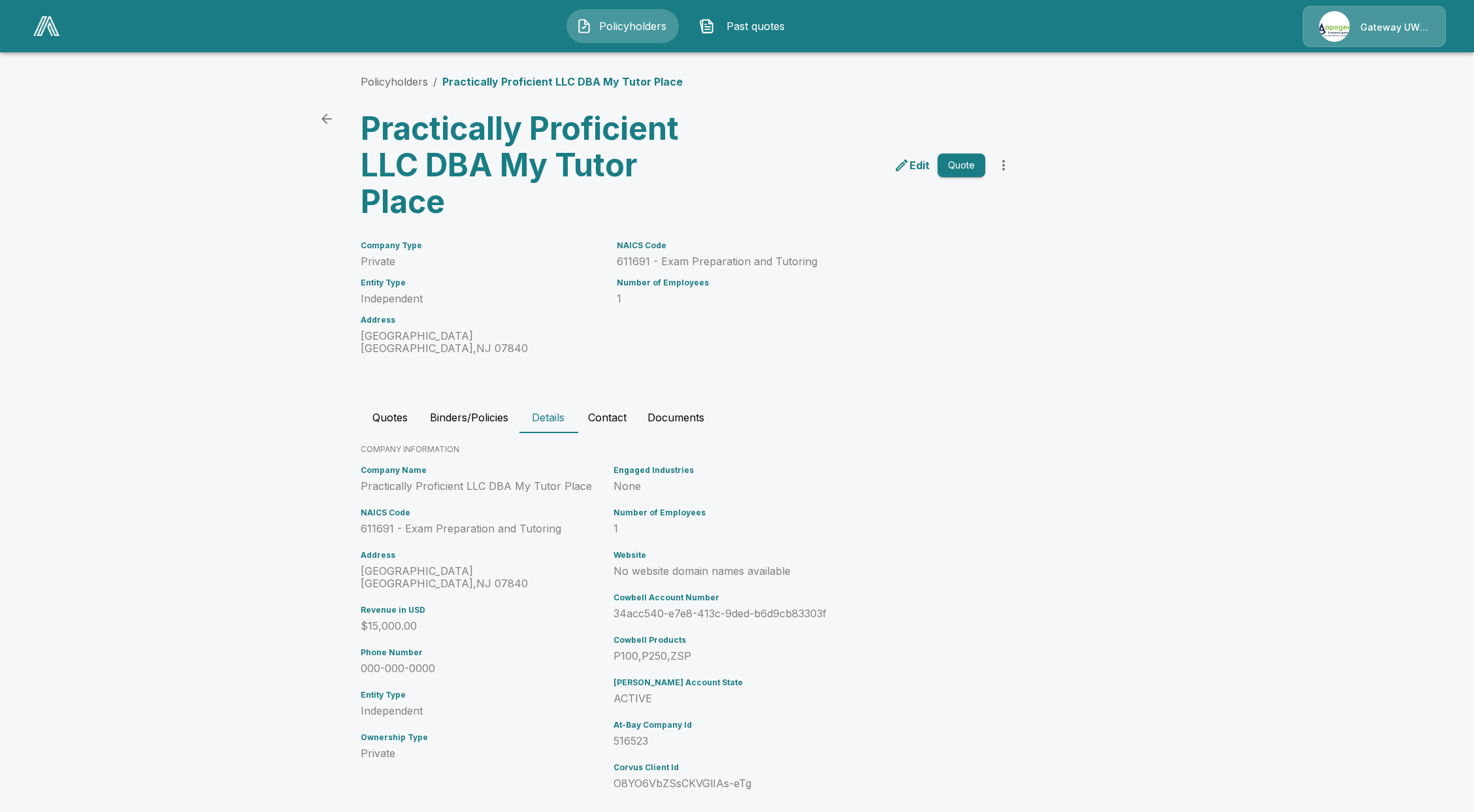
click at [414, 419] on button "Quotes" at bounding box center [390, 417] width 59 height 32
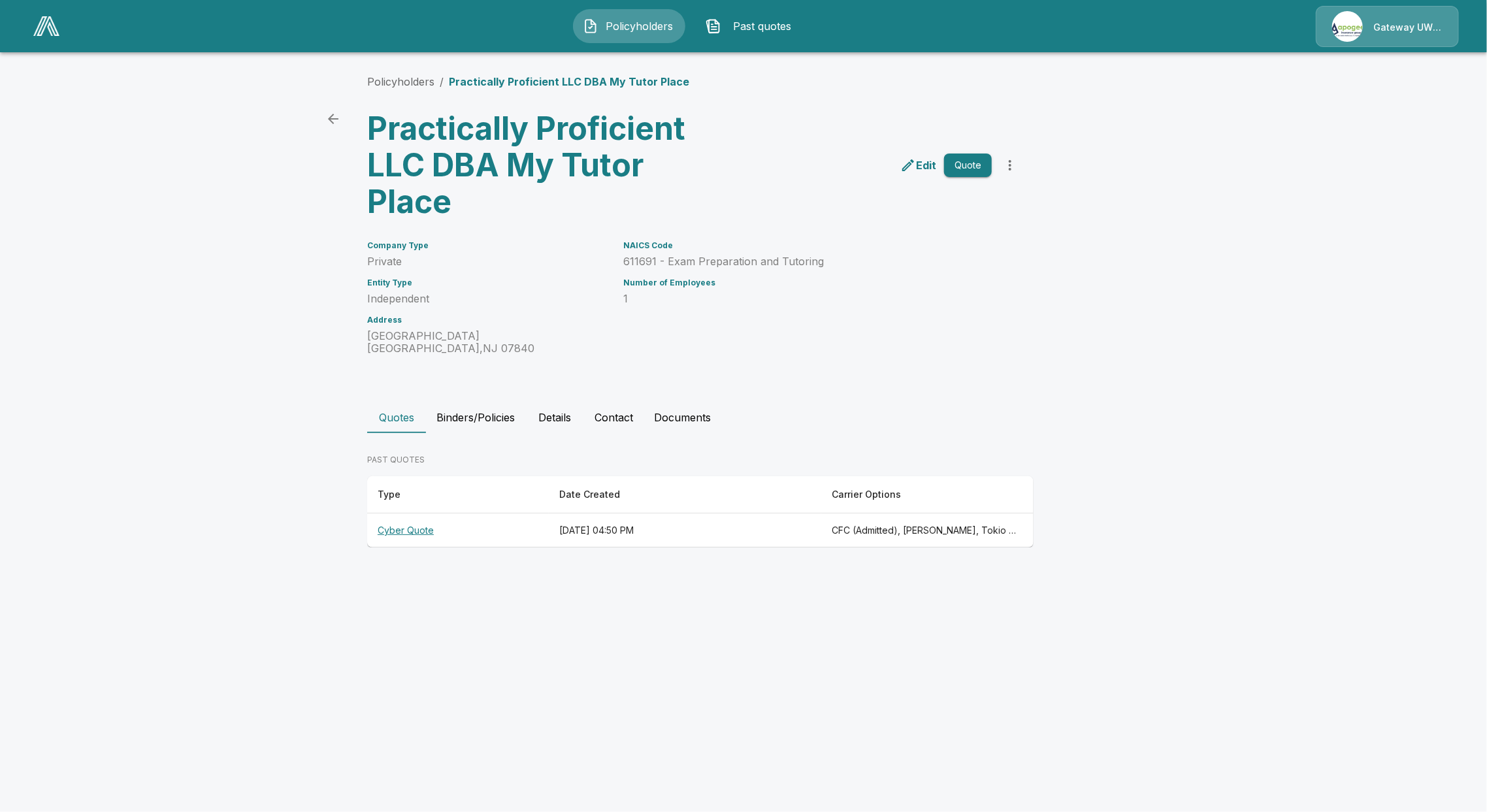
click at [418, 532] on th "Cyber Quote" at bounding box center [458, 530] width 182 height 35
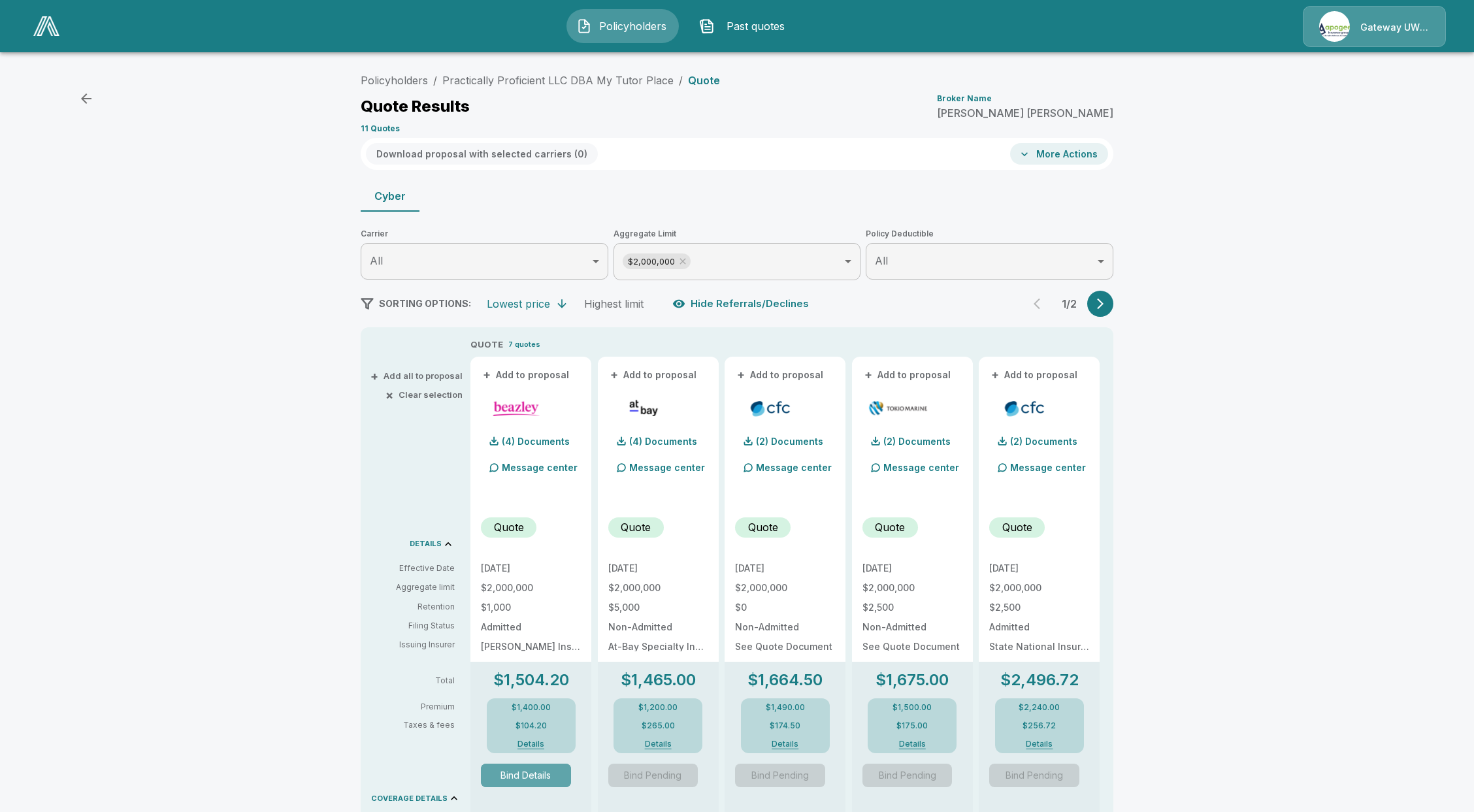
click at [537, 779] on button "Bind Details" at bounding box center [525, 775] width 90 height 24
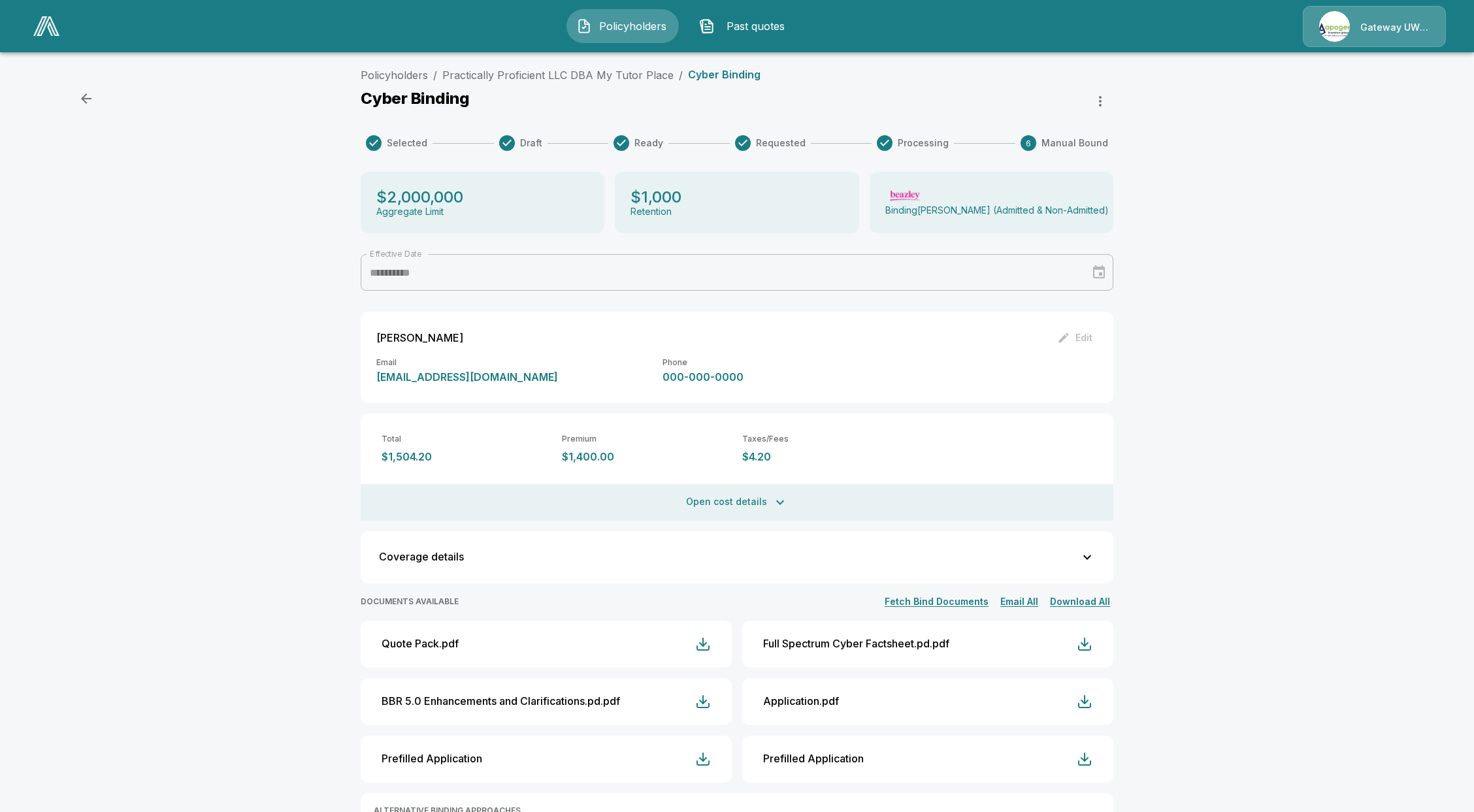
click at [1113, 100] on button "button" at bounding box center [1100, 101] width 26 height 26
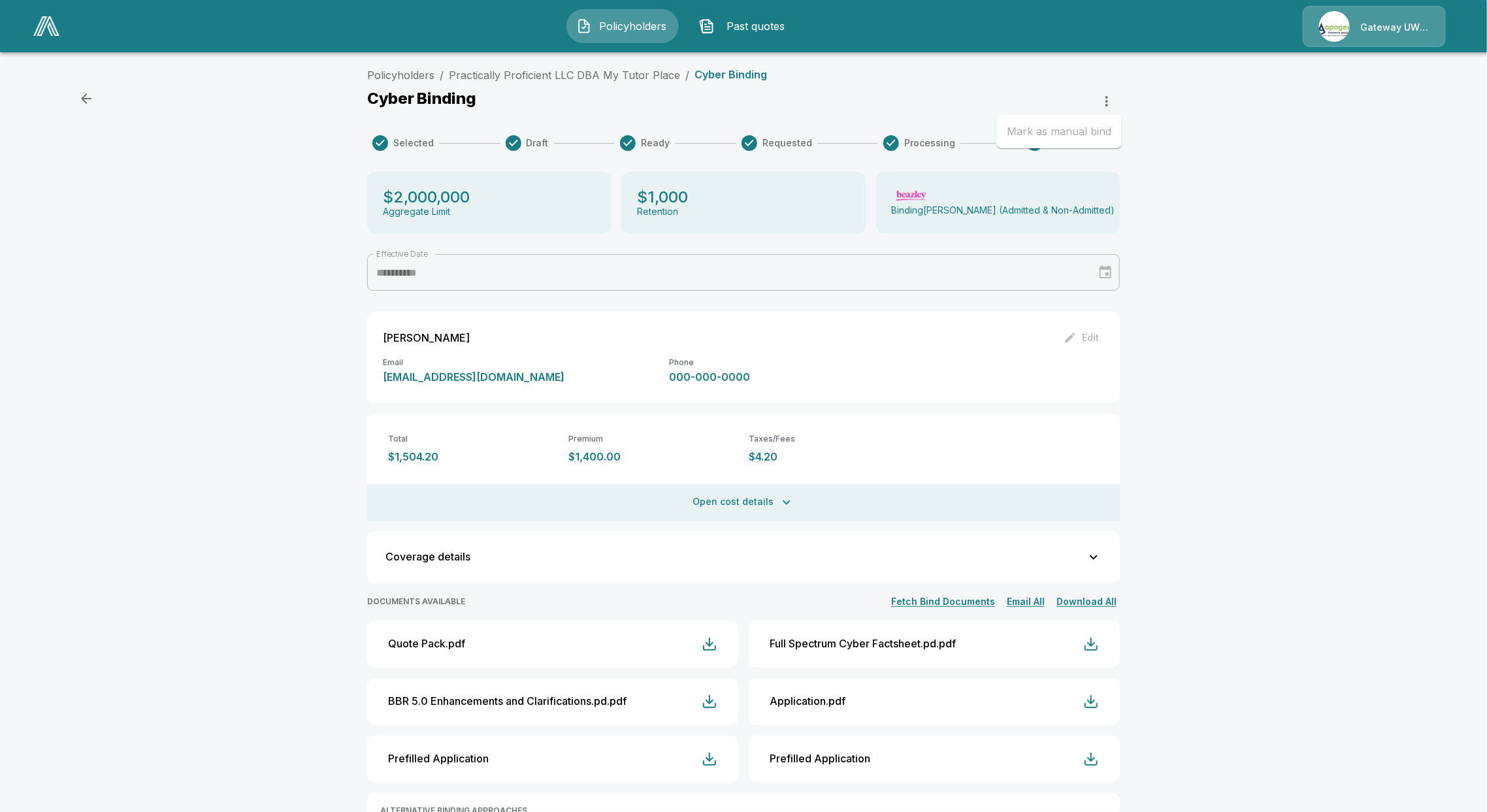
click at [1232, 198] on div at bounding box center [744, 406] width 1487 height 812
